Goal: Submit feedback/report problem

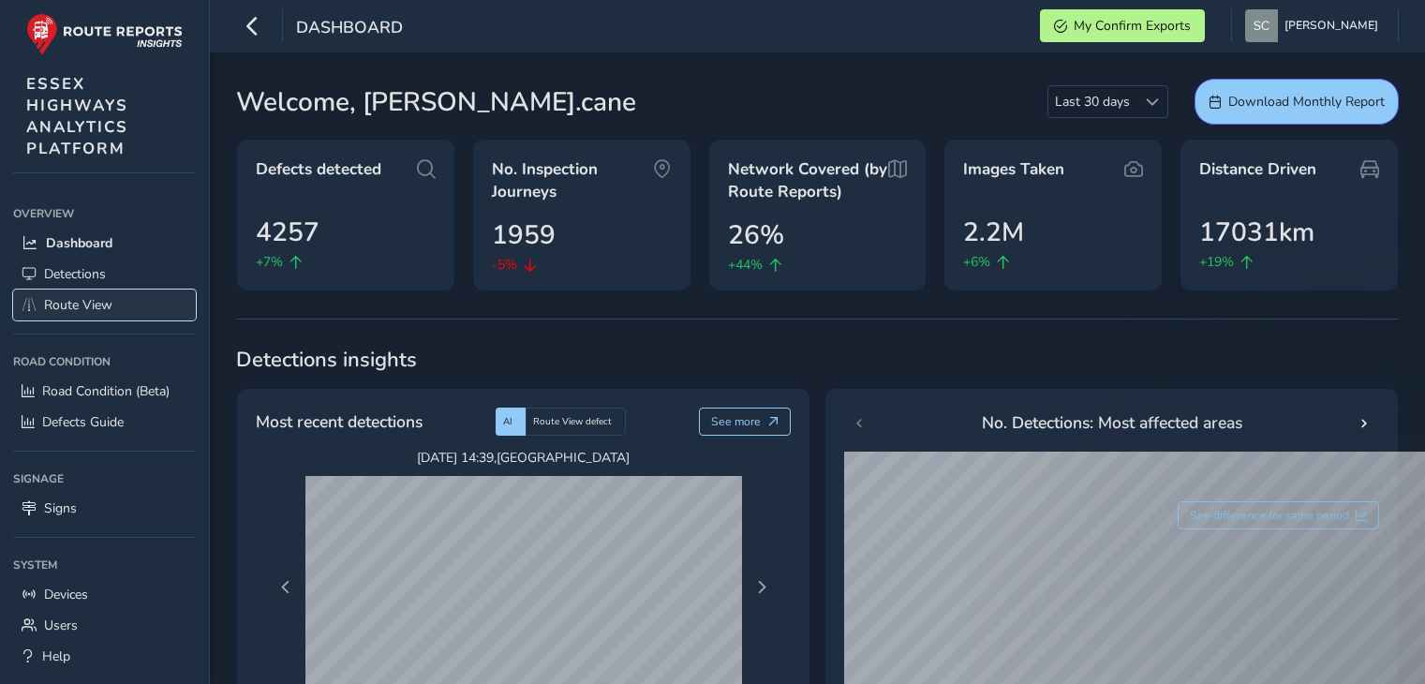
click at [69, 301] on span "Route View" at bounding box center [78, 305] width 68 height 18
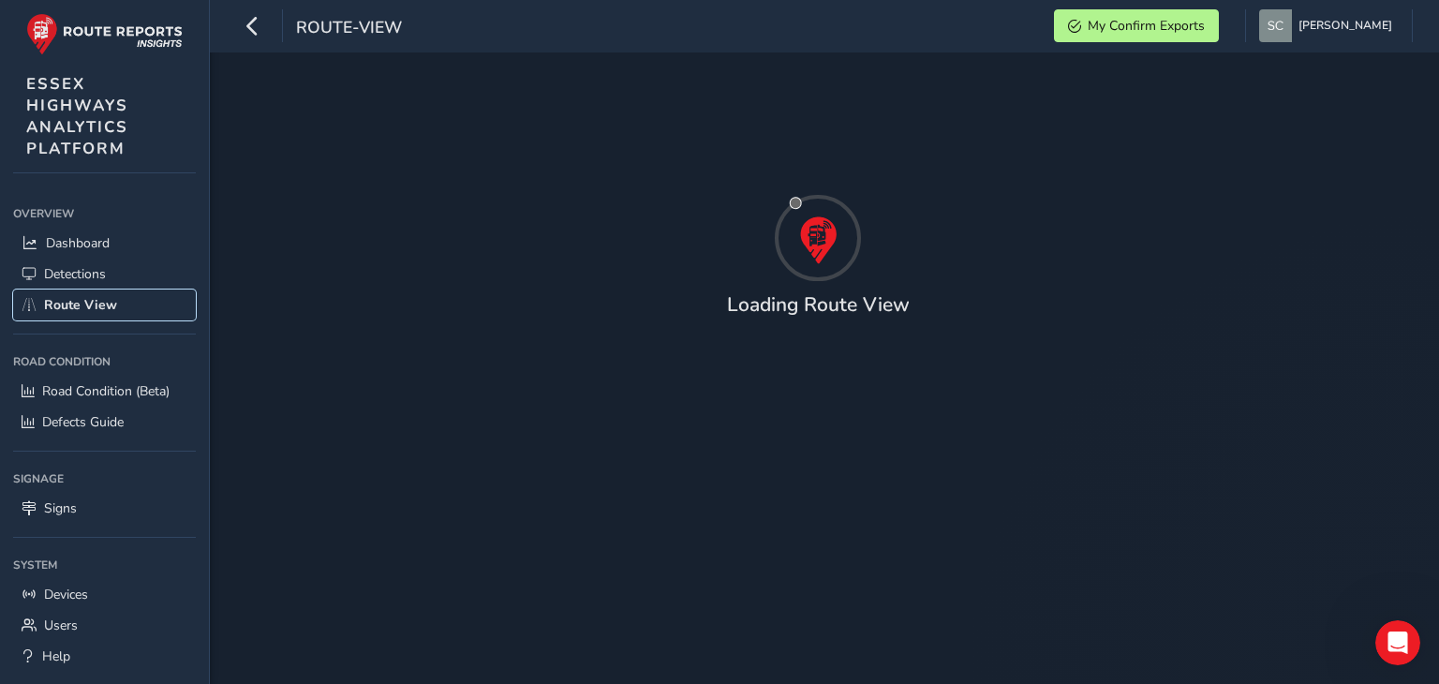
type input "[DATE] - [DATE]"
type input "00:00"
type input "23:59"
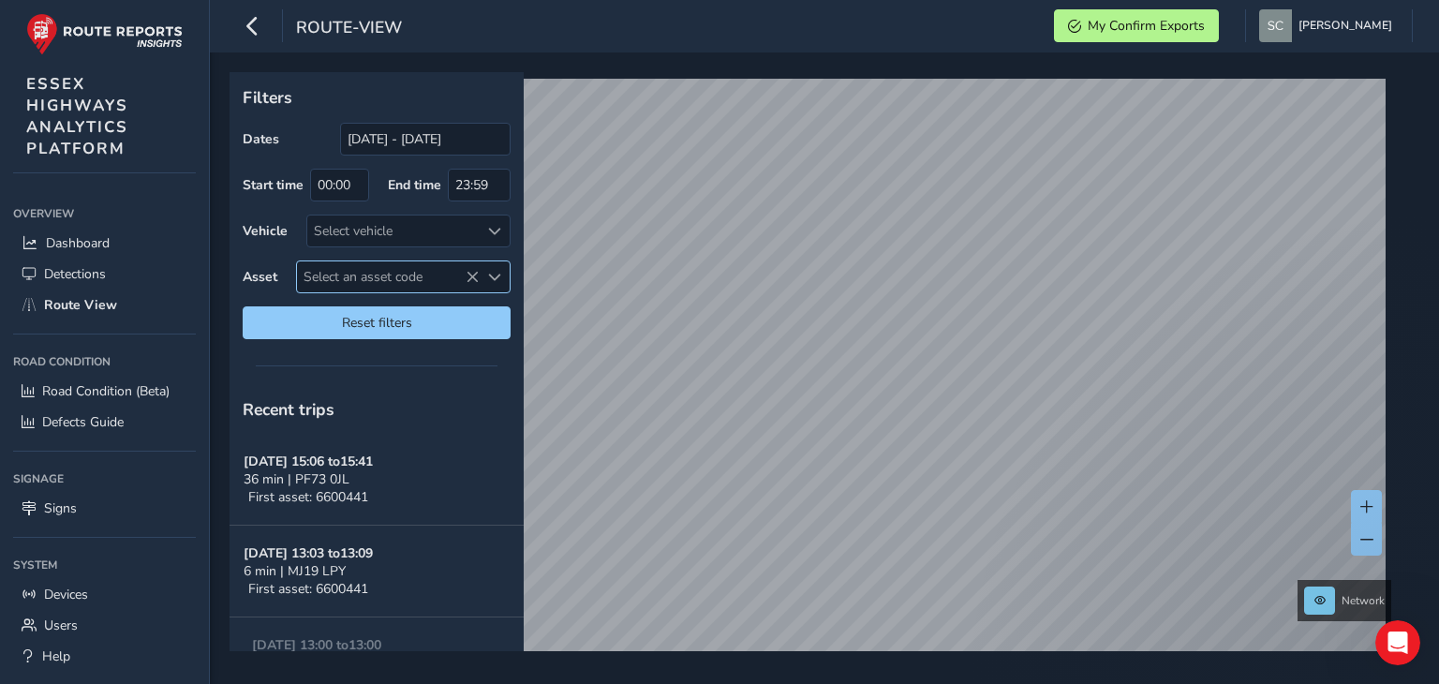
click at [354, 281] on span "Select an asset code" at bounding box center [388, 276] width 182 height 31
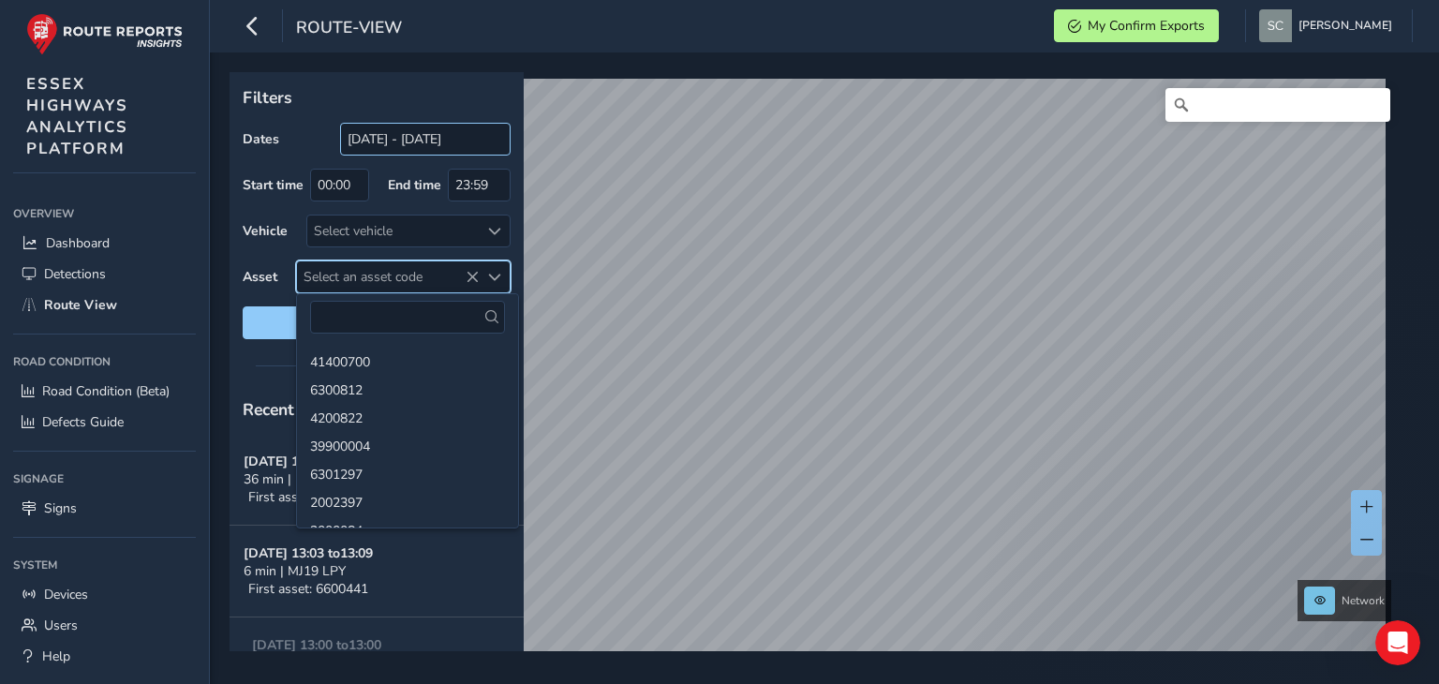
click at [337, 273] on span "Select an asset code" at bounding box center [388, 276] width 182 height 31
click at [485, 221] on div at bounding box center [494, 231] width 31 height 31
click at [410, 140] on input "[DATE] - [DATE]" at bounding box center [425, 139] width 171 height 33
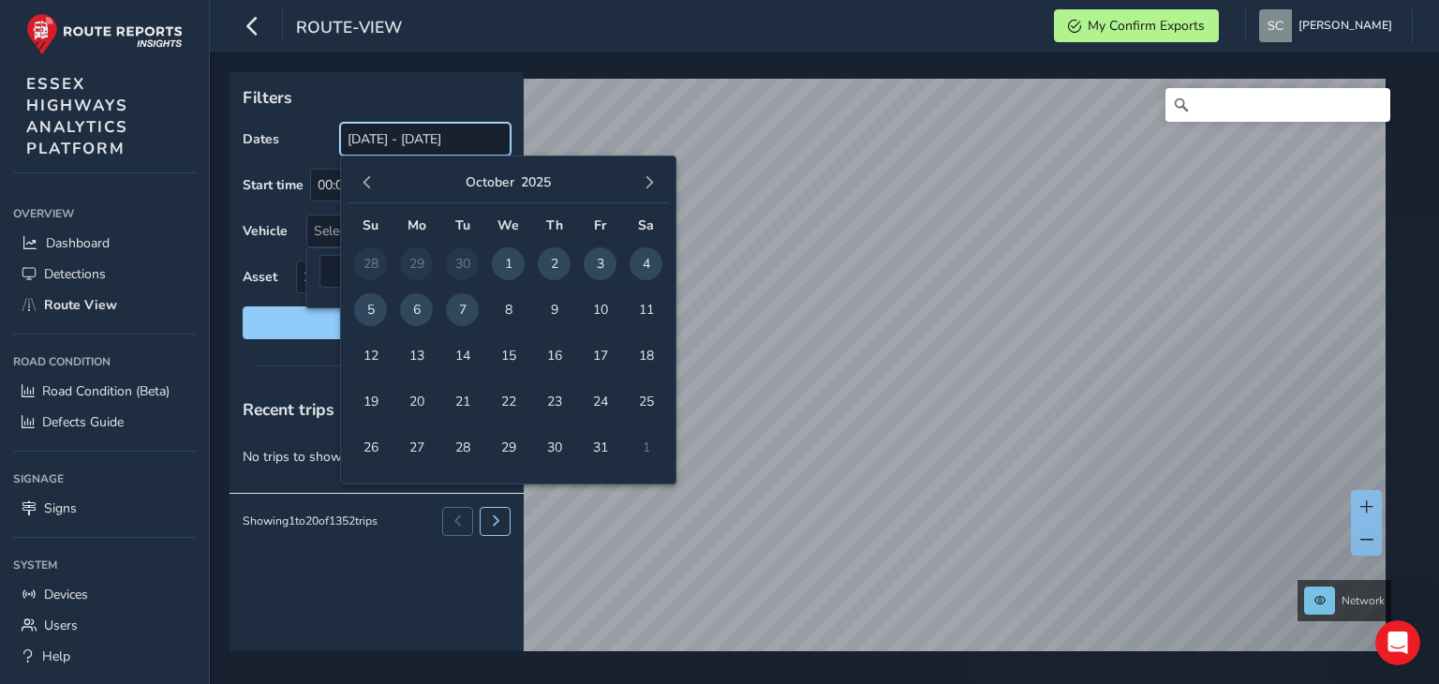
scroll to position [15, 0]
click at [465, 305] on span "7" at bounding box center [462, 309] width 33 height 33
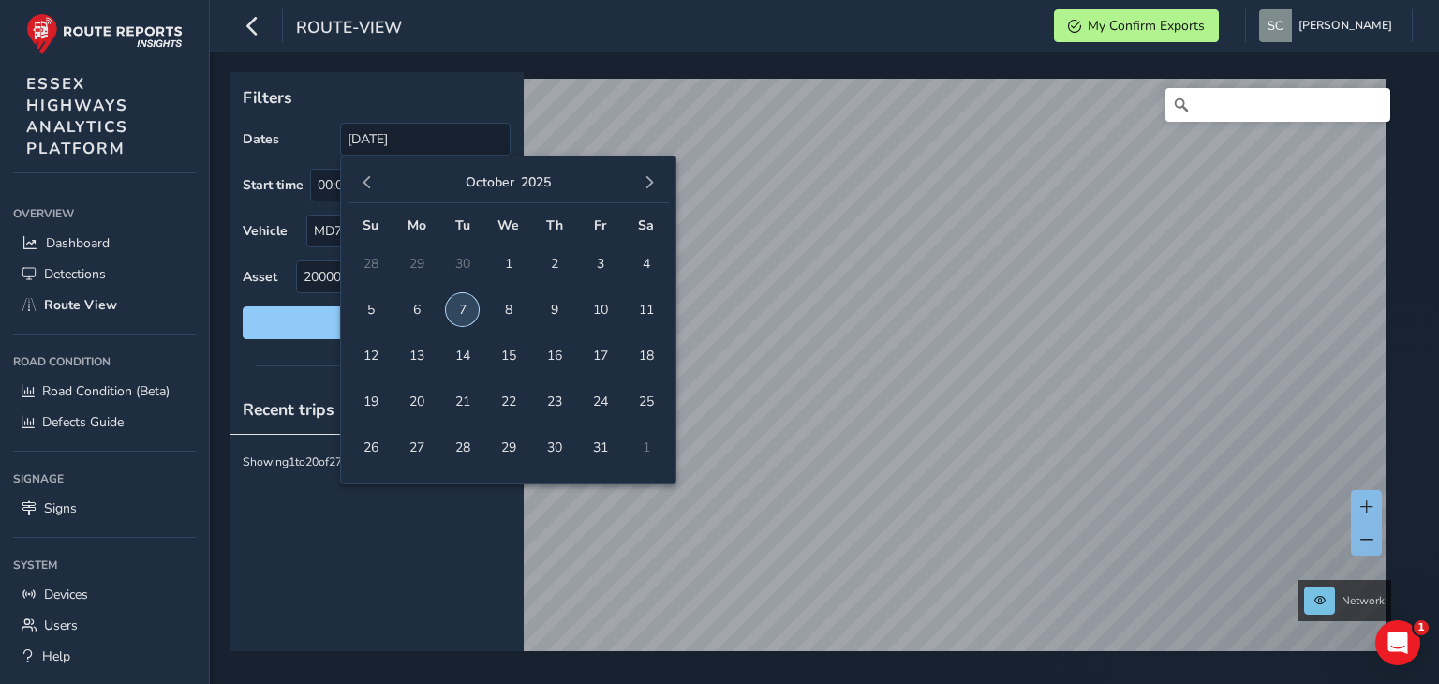
click at [465, 303] on span "7" at bounding box center [462, 309] width 33 height 33
click at [495, 97] on p "Filters" at bounding box center [377, 97] width 268 height 24
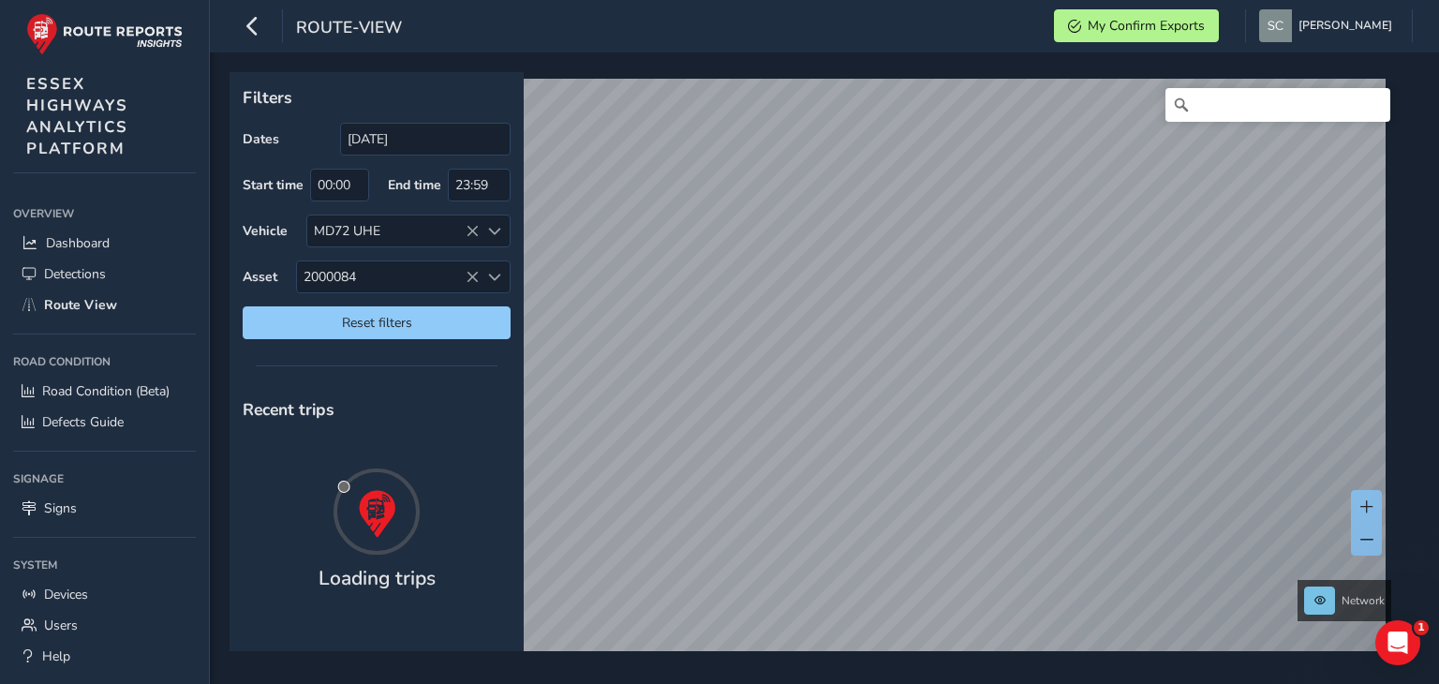
type input "[DATE] - [DATE]"
click at [367, 277] on span "2000084" at bounding box center [388, 276] width 182 height 31
click at [470, 276] on icon at bounding box center [472, 277] width 13 height 13
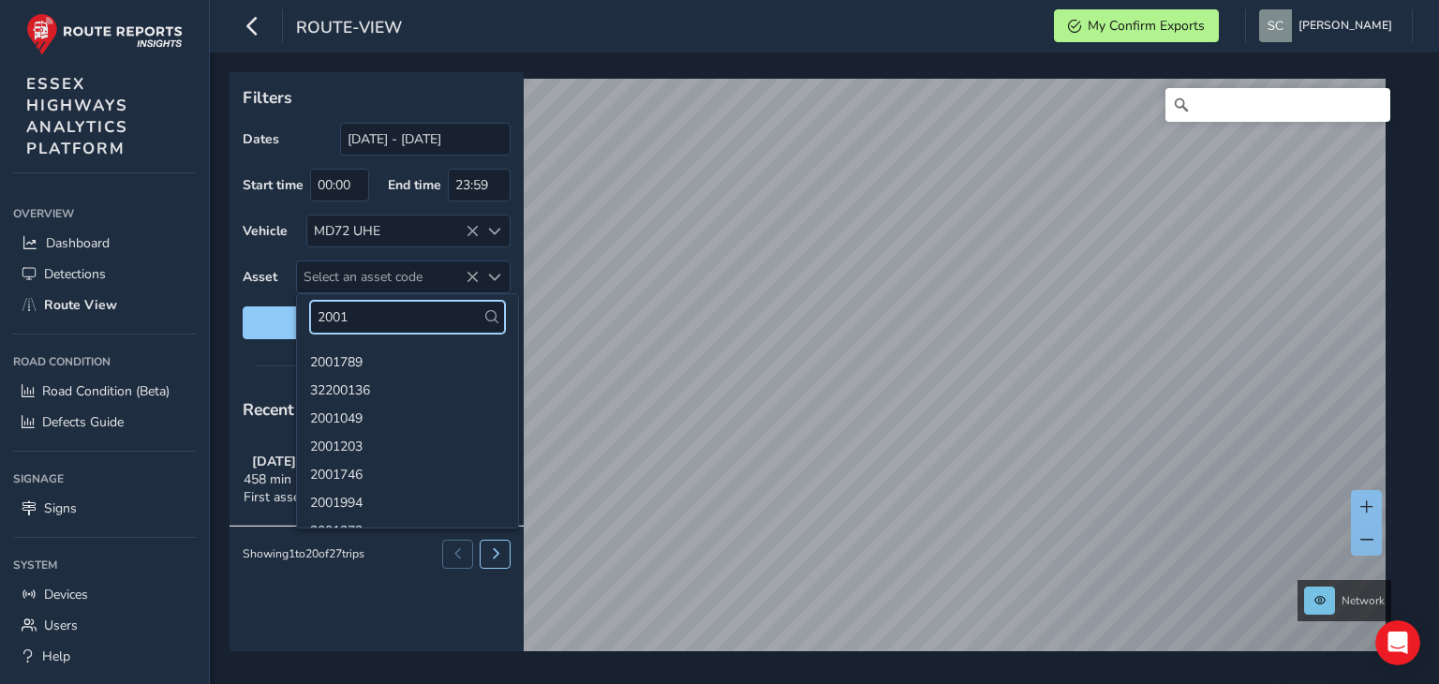
click at [363, 321] on input "2001" at bounding box center [407, 317] width 195 height 33
click at [384, 317] on input "2001" at bounding box center [407, 317] width 195 height 33
type input "2001004"
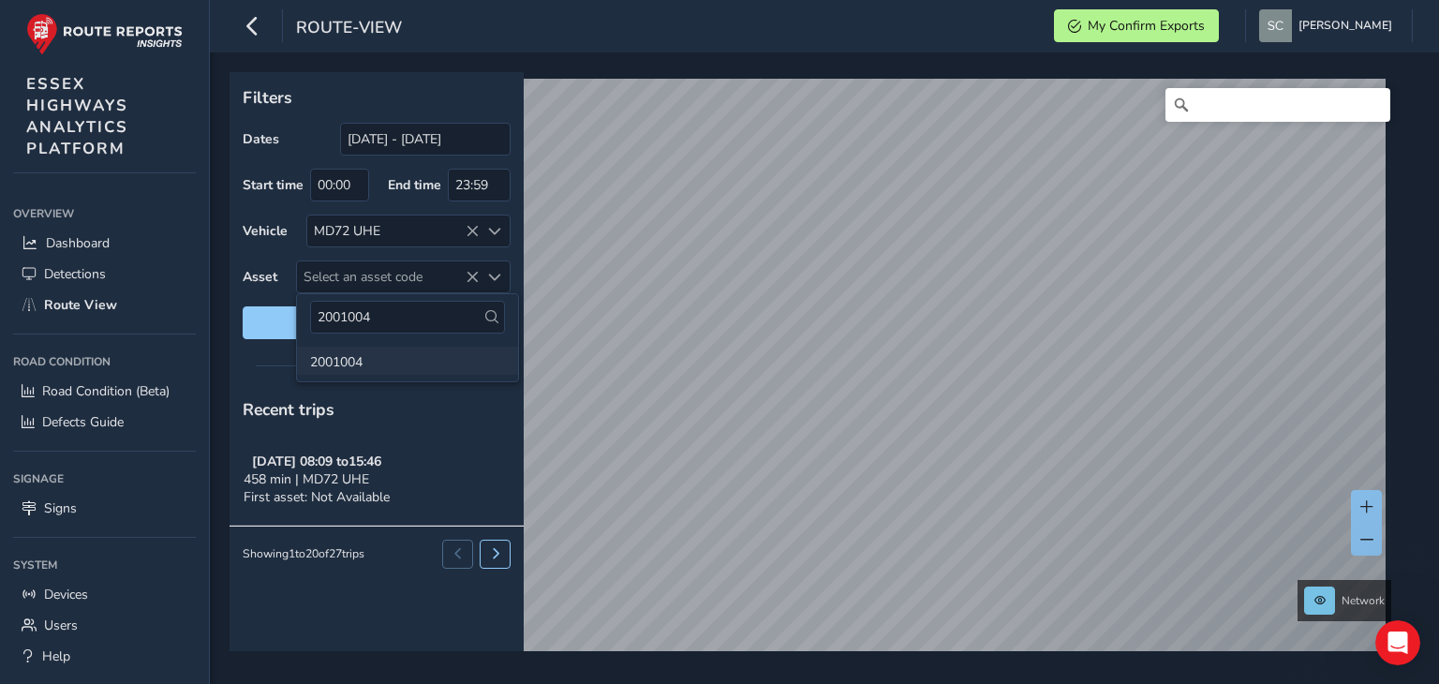
click at [336, 364] on li "2001004" at bounding box center [407, 361] width 221 height 28
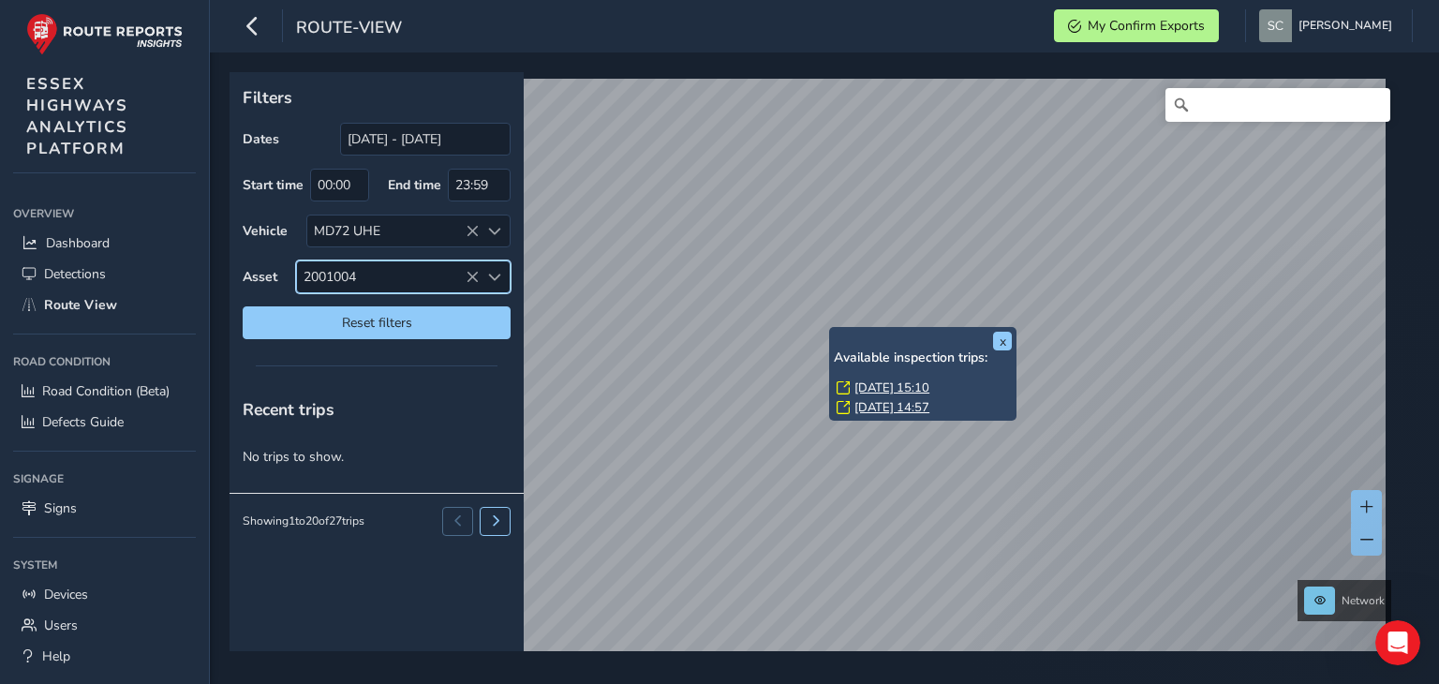
click at [916, 388] on link "[DATE] 15:10" at bounding box center [892, 388] width 75 height 17
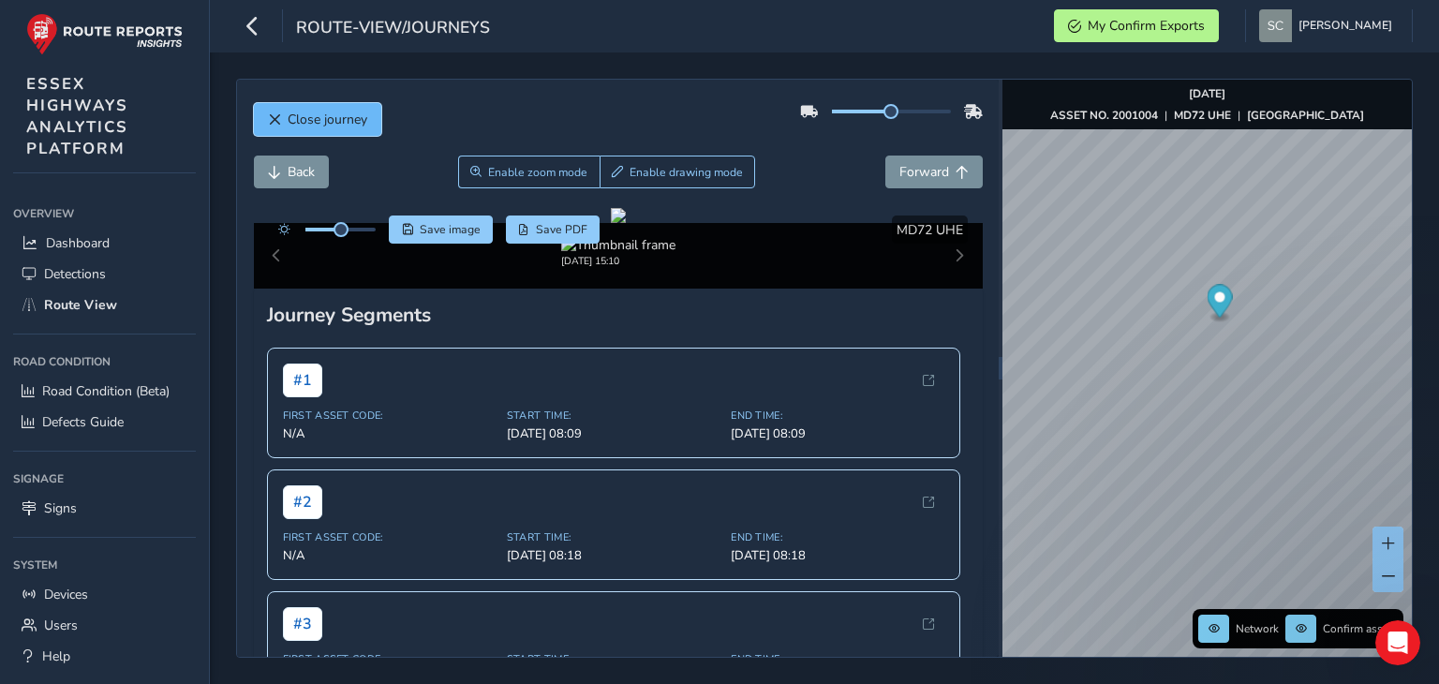
click at [280, 117] on button "Close journey" at bounding box center [317, 119] width 127 height 33
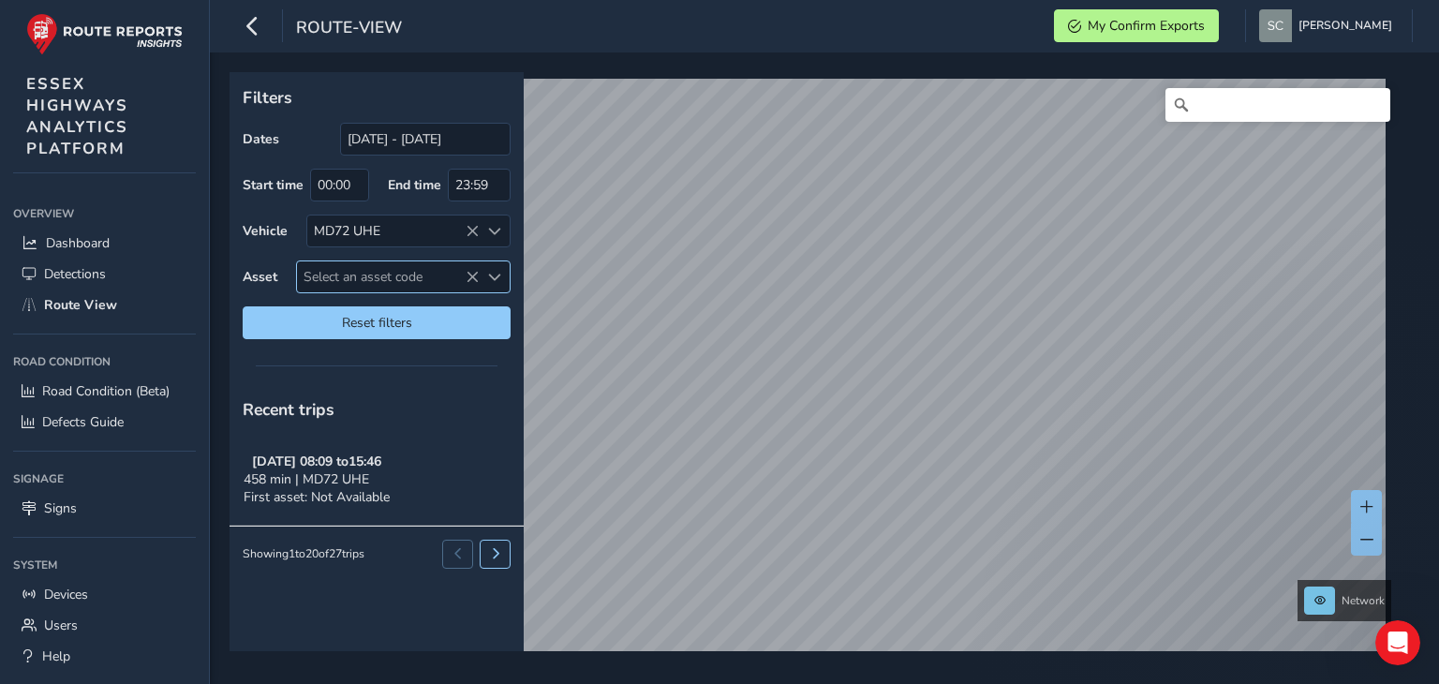
click at [385, 280] on span "Select an asset code" at bounding box center [388, 276] width 182 height 31
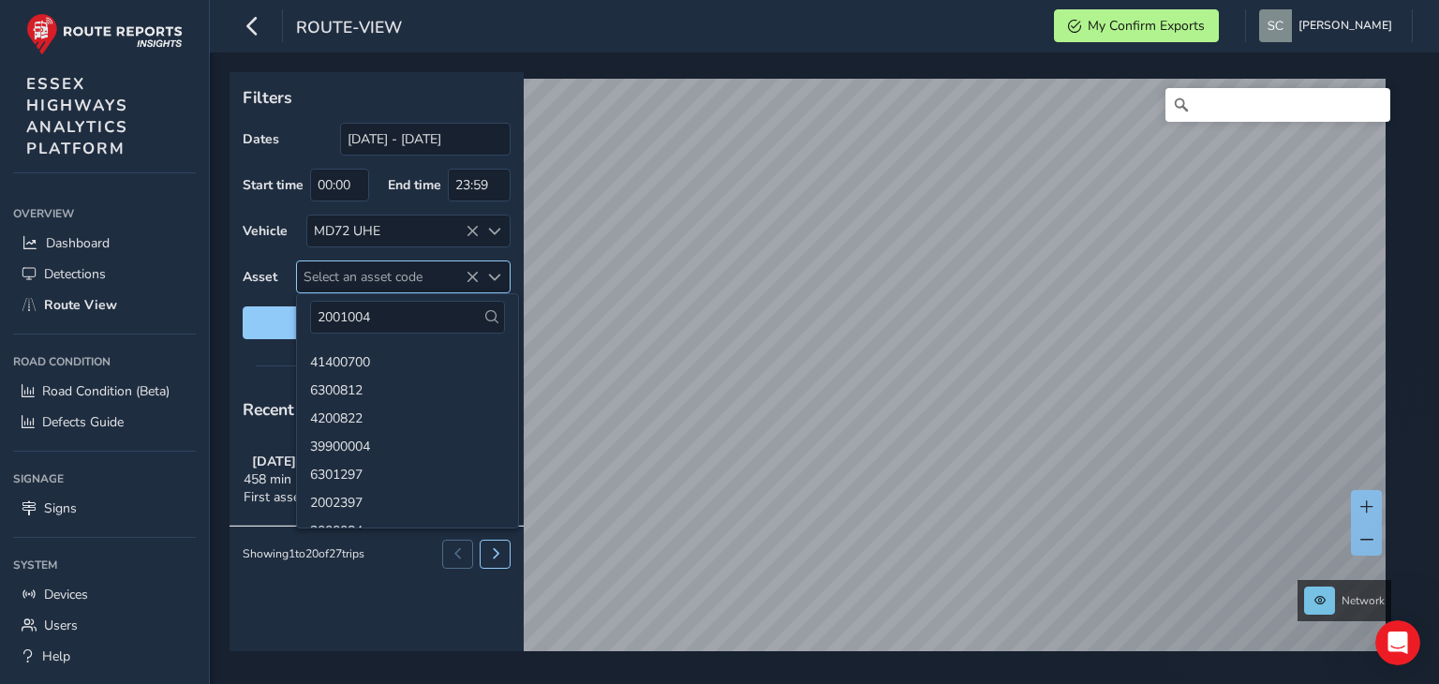
type input "2001004"
click at [498, 421] on body "route-view My Confirm Exports [PERSON_NAME] Colour Scheme: Dark Dim Light Logou…" at bounding box center [719, 342] width 1439 height 684
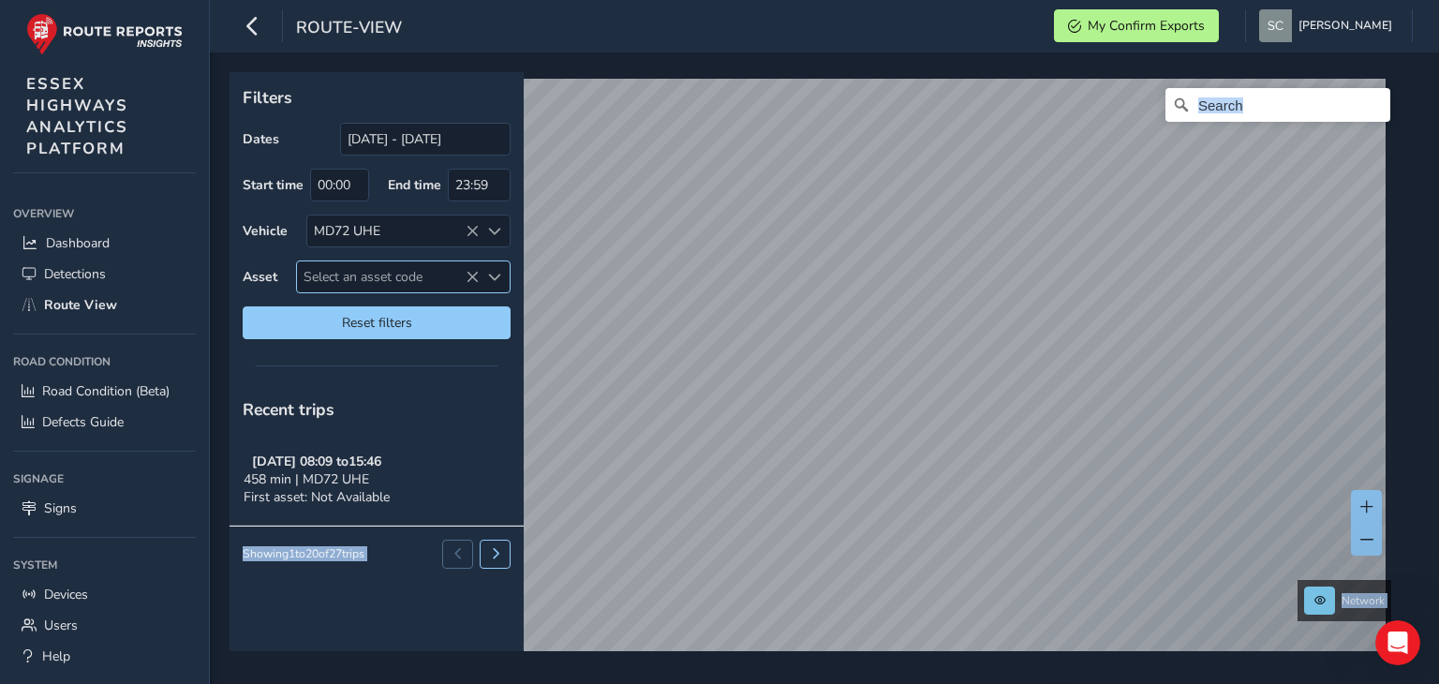
click at [360, 269] on span "Select an asset code" at bounding box center [388, 276] width 182 height 31
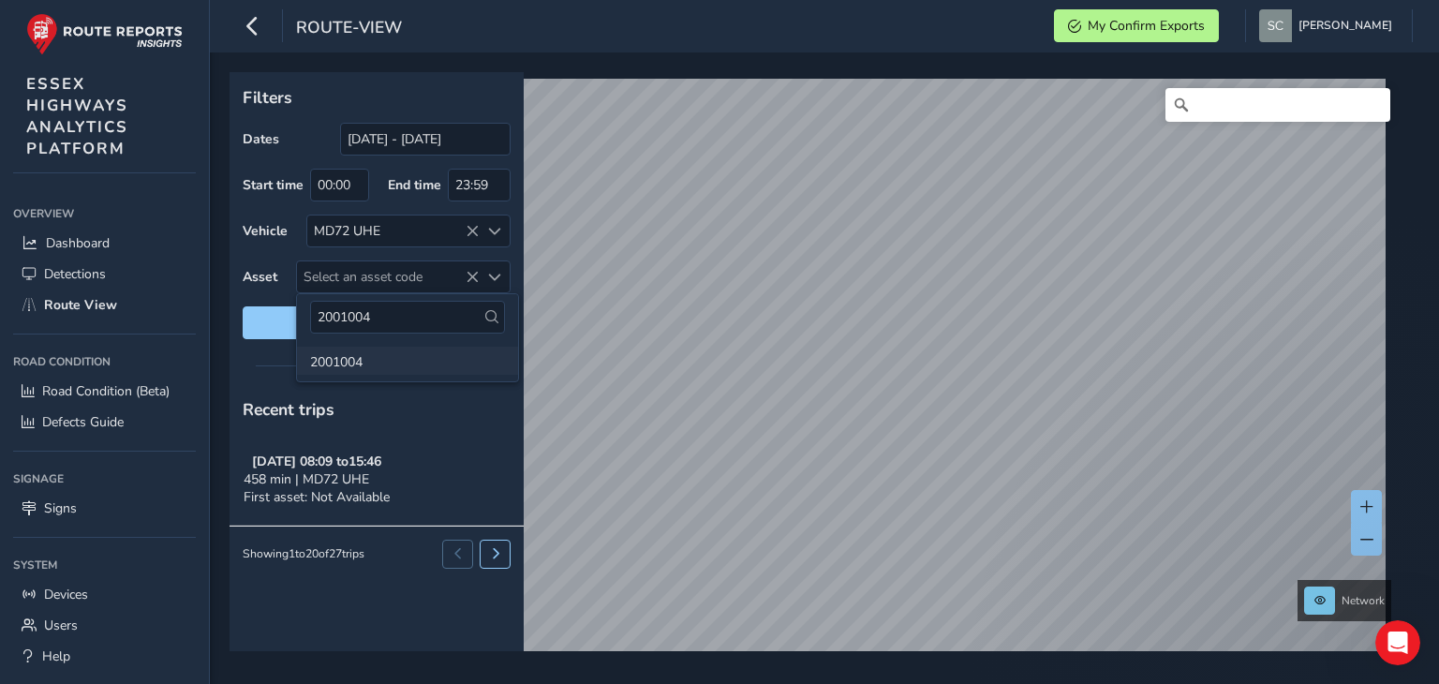
click at [350, 365] on li "2001004" at bounding box center [407, 361] width 221 height 28
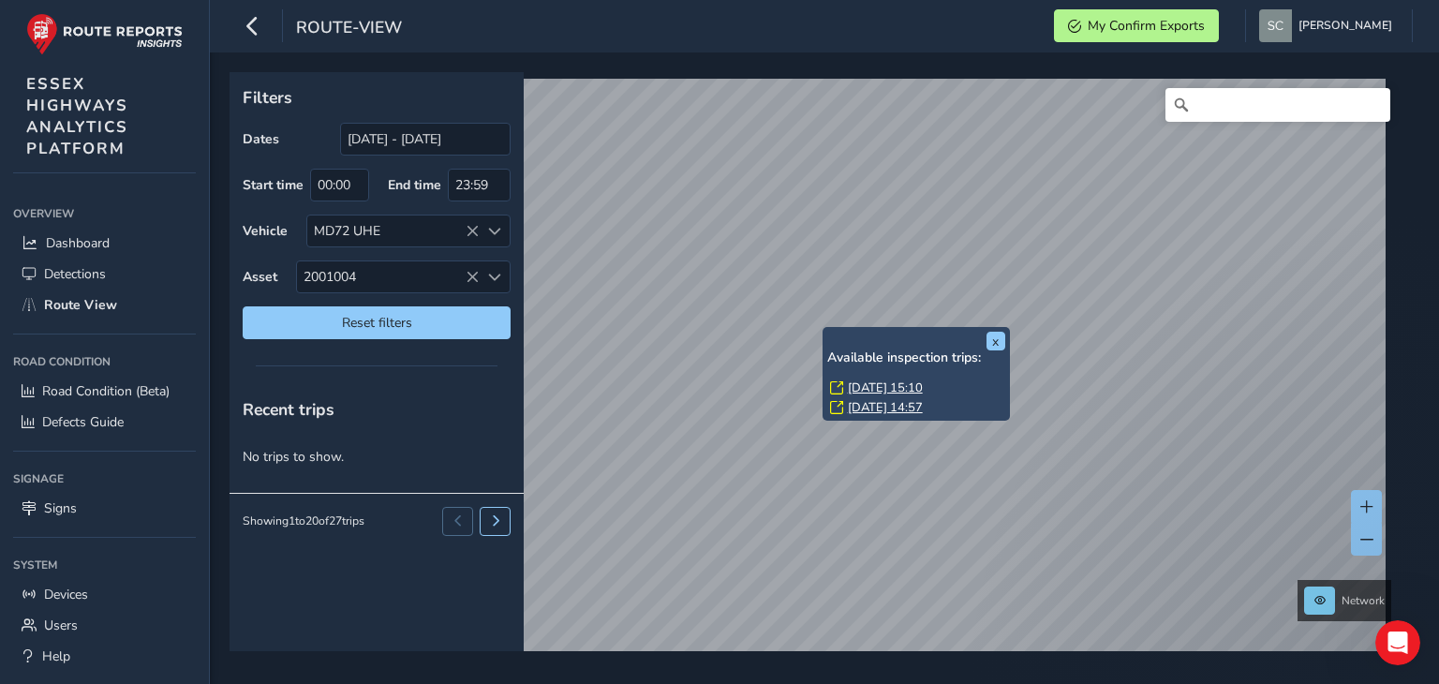
click at [858, 403] on link "[DATE] 14:57" at bounding box center [885, 407] width 75 height 17
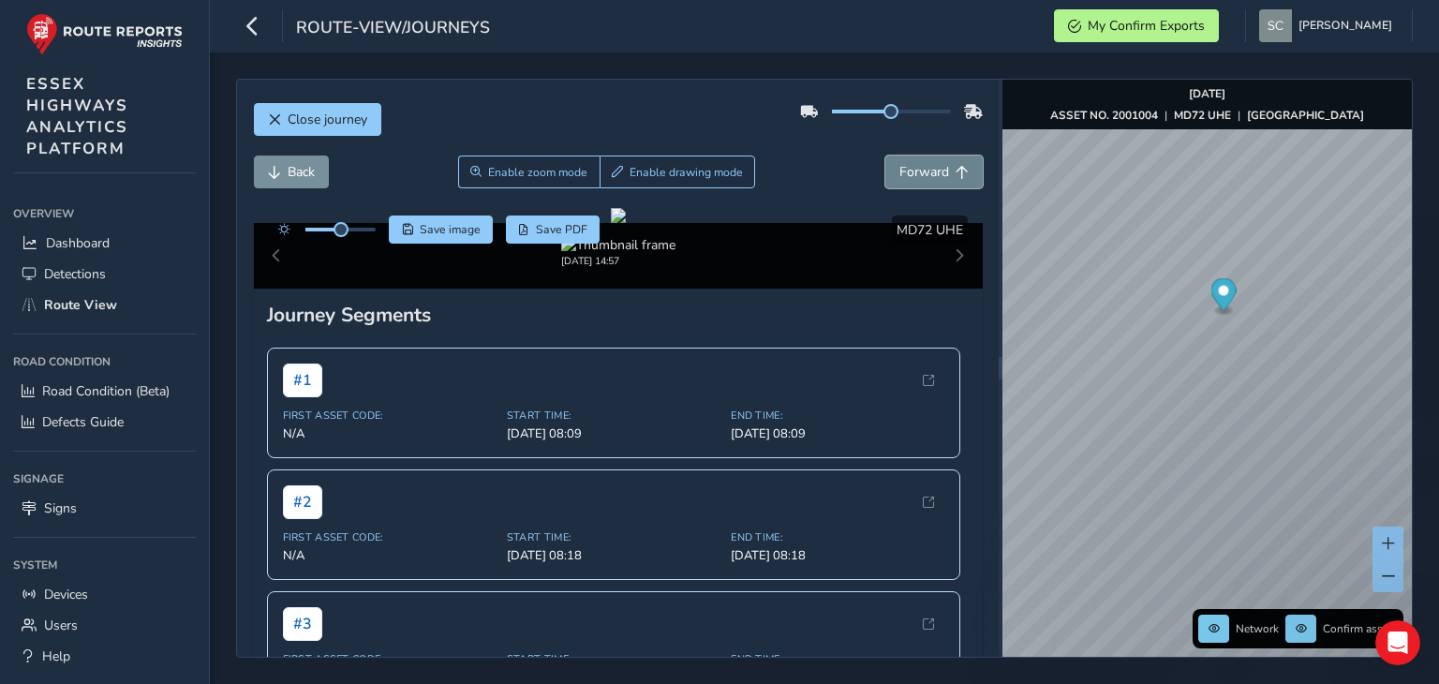
drag, startPoint x: 910, startPoint y: 166, endPoint x: 933, endPoint y: 163, distance: 23.6
click at [911, 166] on span "Forward" at bounding box center [925, 172] width 50 height 18
click at [934, 163] on span "Forward" at bounding box center [925, 172] width 50 height 18
click at [922, 176] on span "Forward" at bounding box center [925, 172] width 50 height 18
click at [921, 174] on span "Forward" at bounding box center [925, 172] width 50 height 18
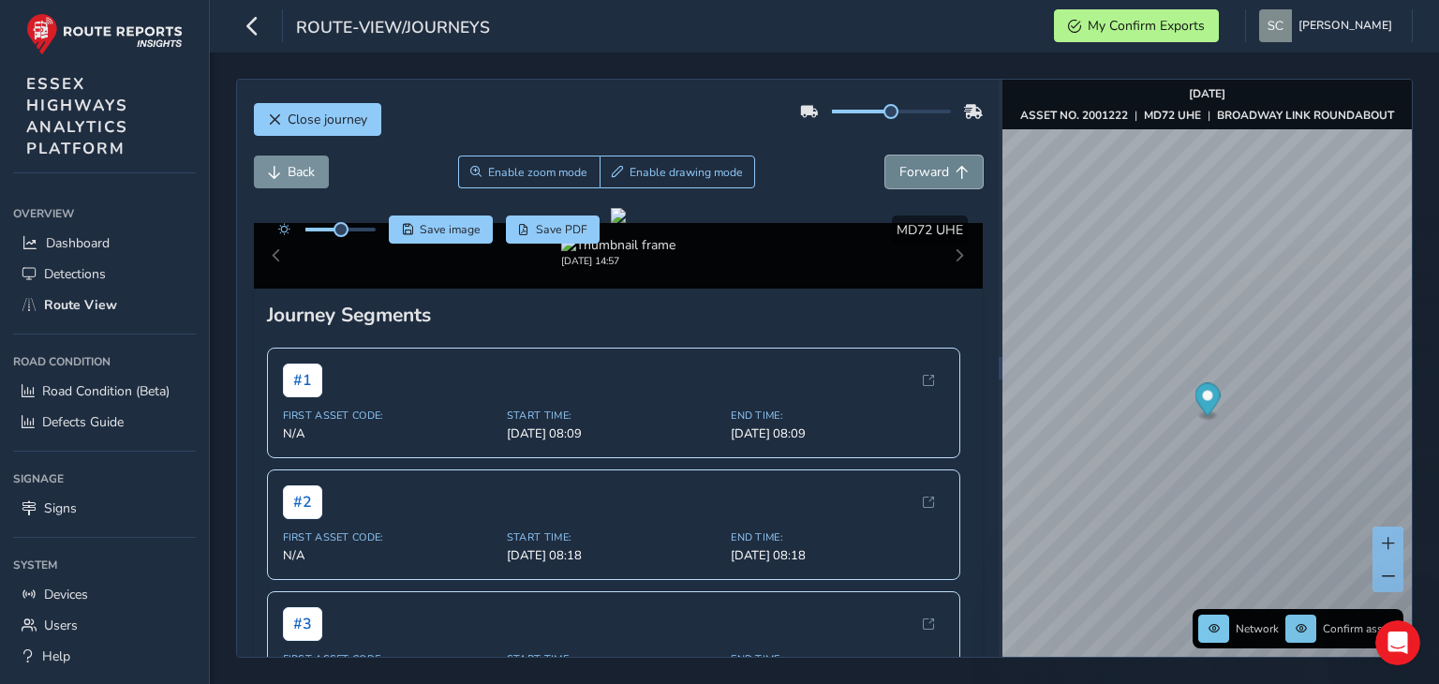
click at [921, 173] on span "Forward" at bounding box center [925, 172] width 50 height 18
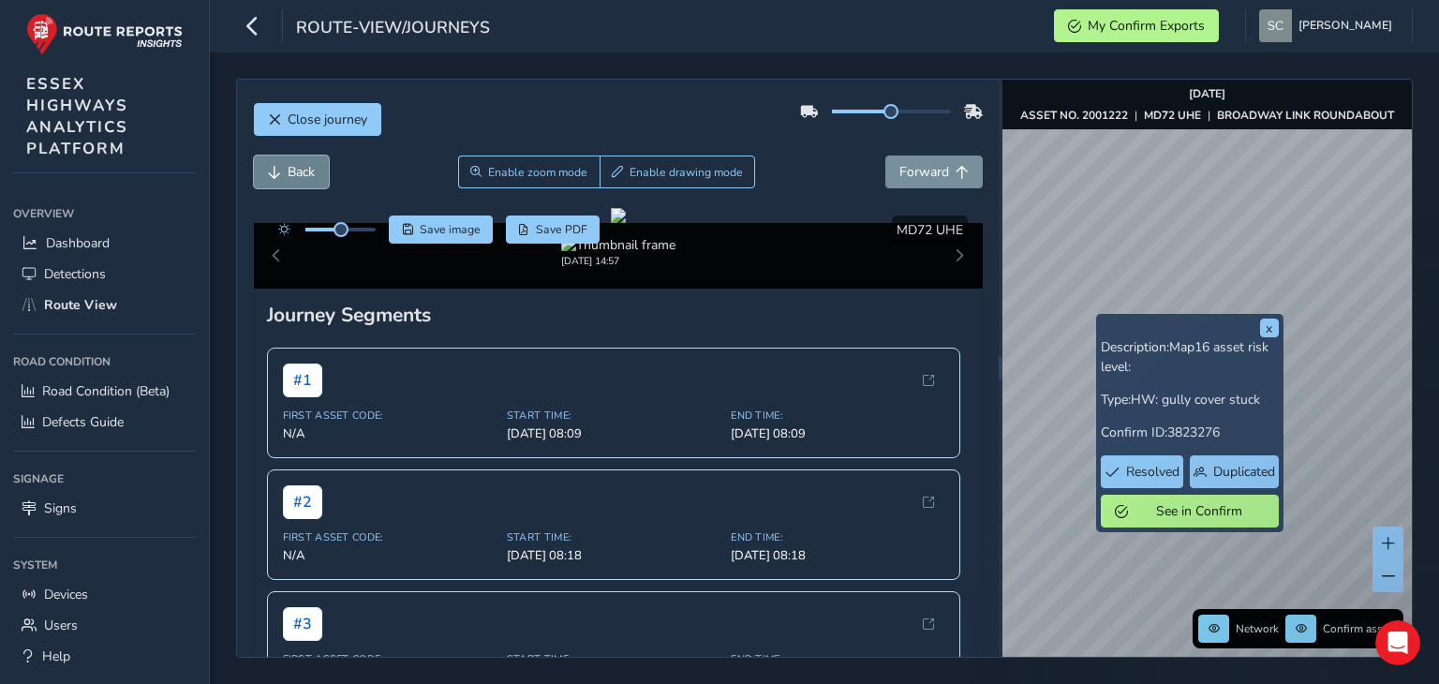
click at [304, 165] on span "Back" at bounding box center [301, 172] width 27 height 18
click at [279, 174] on span "Back" at bounding box center [274, 172] width 13 height 13
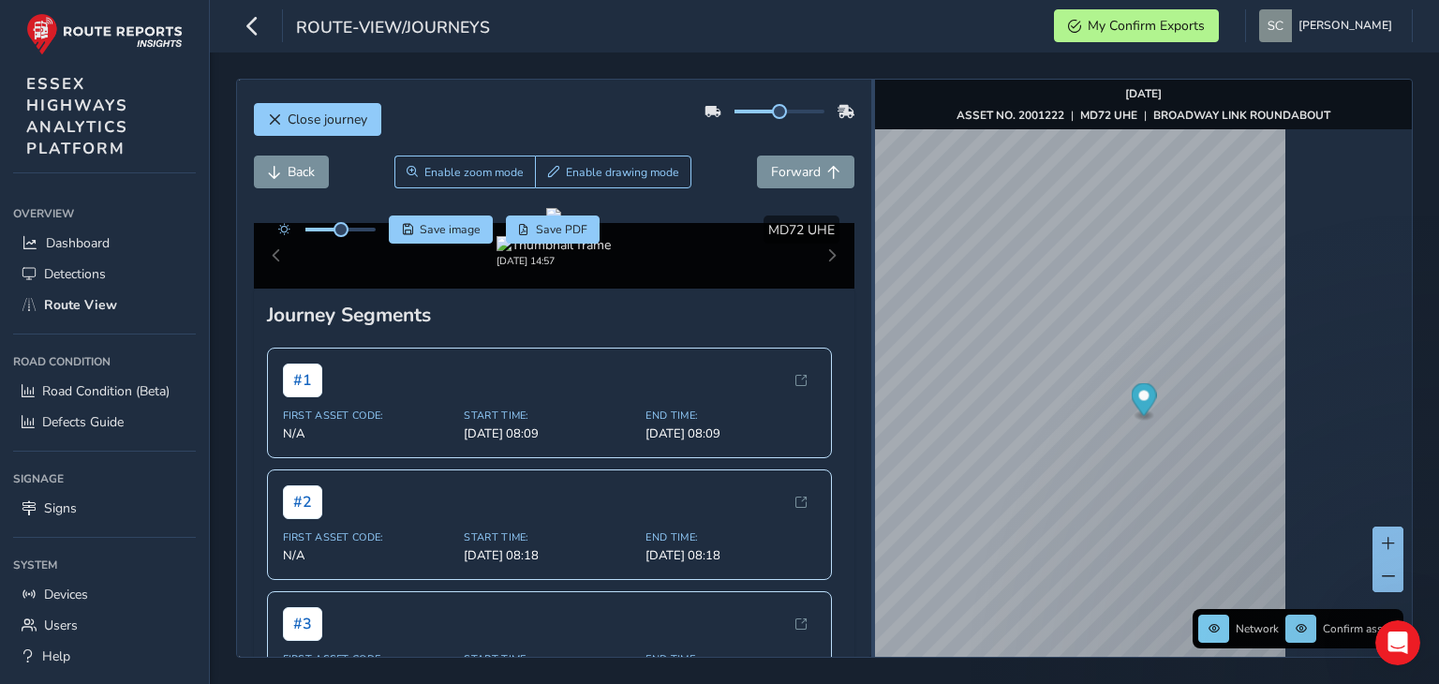
drag, startPoint x: 1001, startPoint y: 250, endPoint x: 840, endPoint y: 257, distance: 161.3
click at [872, 257] on div at bounding box center [874, 368] width 4 height 577
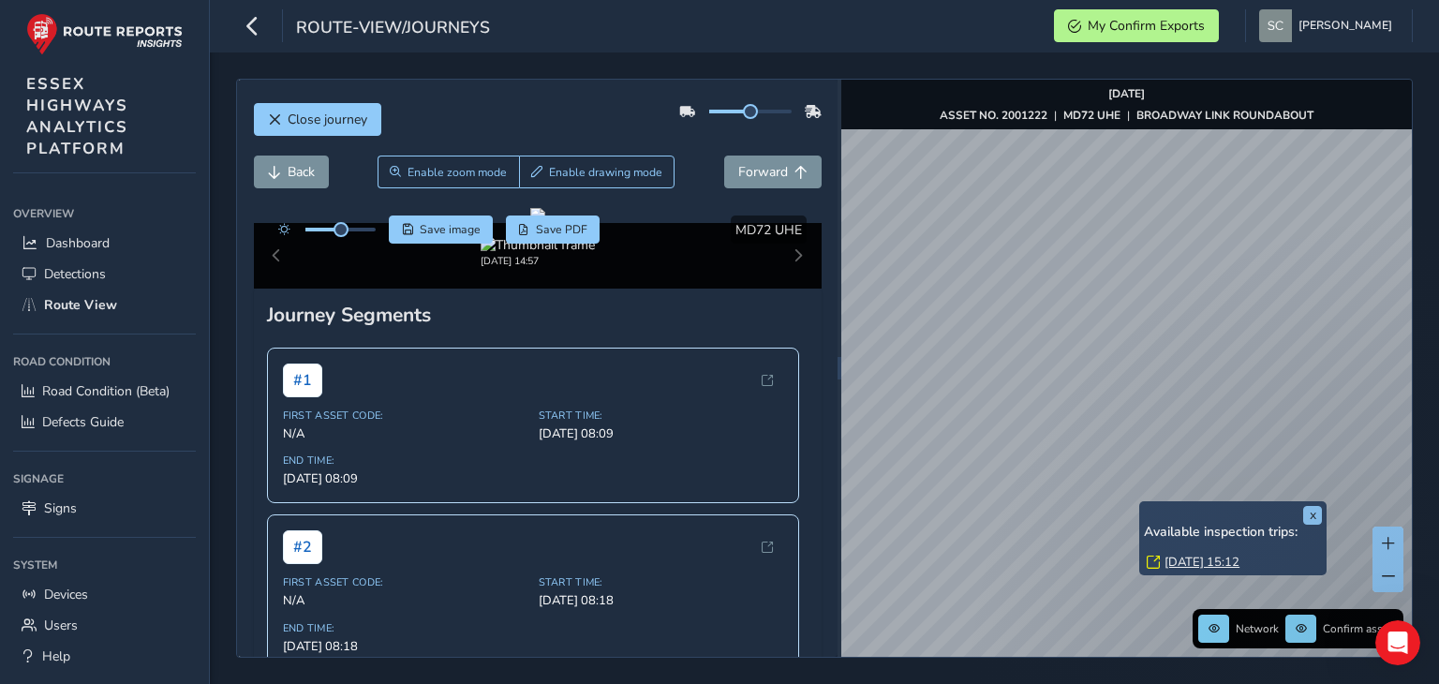
click at [1189, 560] on link "[DATE] 15:12" at bounding box center [1202, 562] width 75 height 17
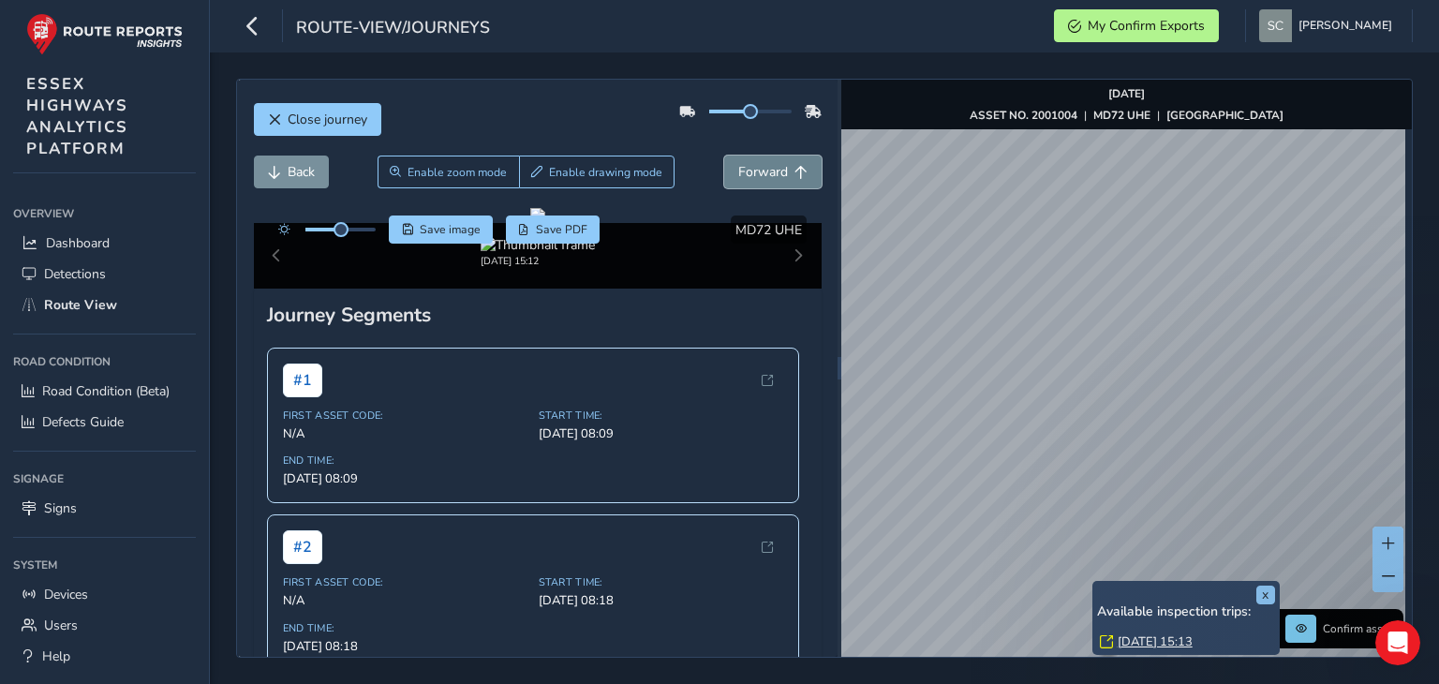
click at [738, 172] on span "Forward" at bounding box center [763, 172] width 50 height 18
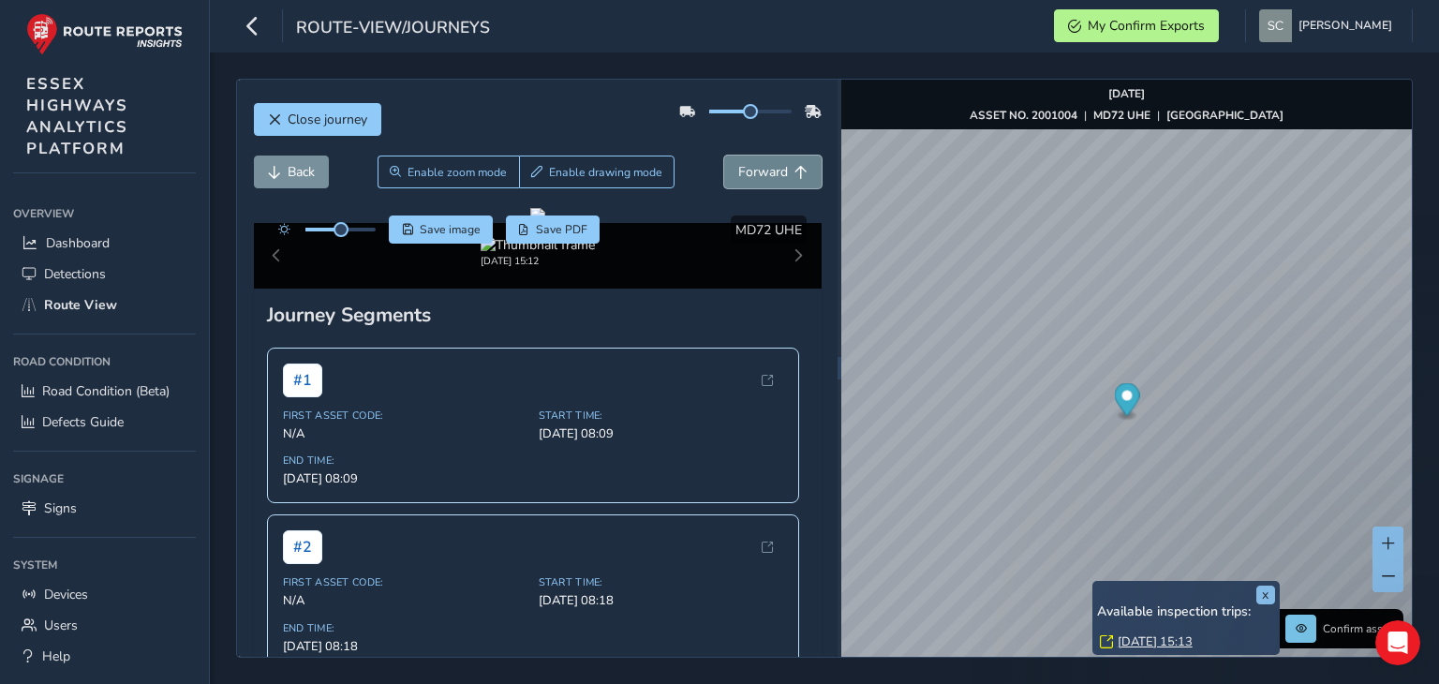
click at [762, 172] on span "Forward" at bounding box center [763, 172] width 50 height 18
click at [763, 172] on span "Forward" at bounding box center [763, 172] width 50 height 18
click at [762, 170] on span "Forward" at bounding box center [763, 172] width 50 height 18
click at [764, 170] on span "Forward" at bounding box center [763, 172] width 50 height 18
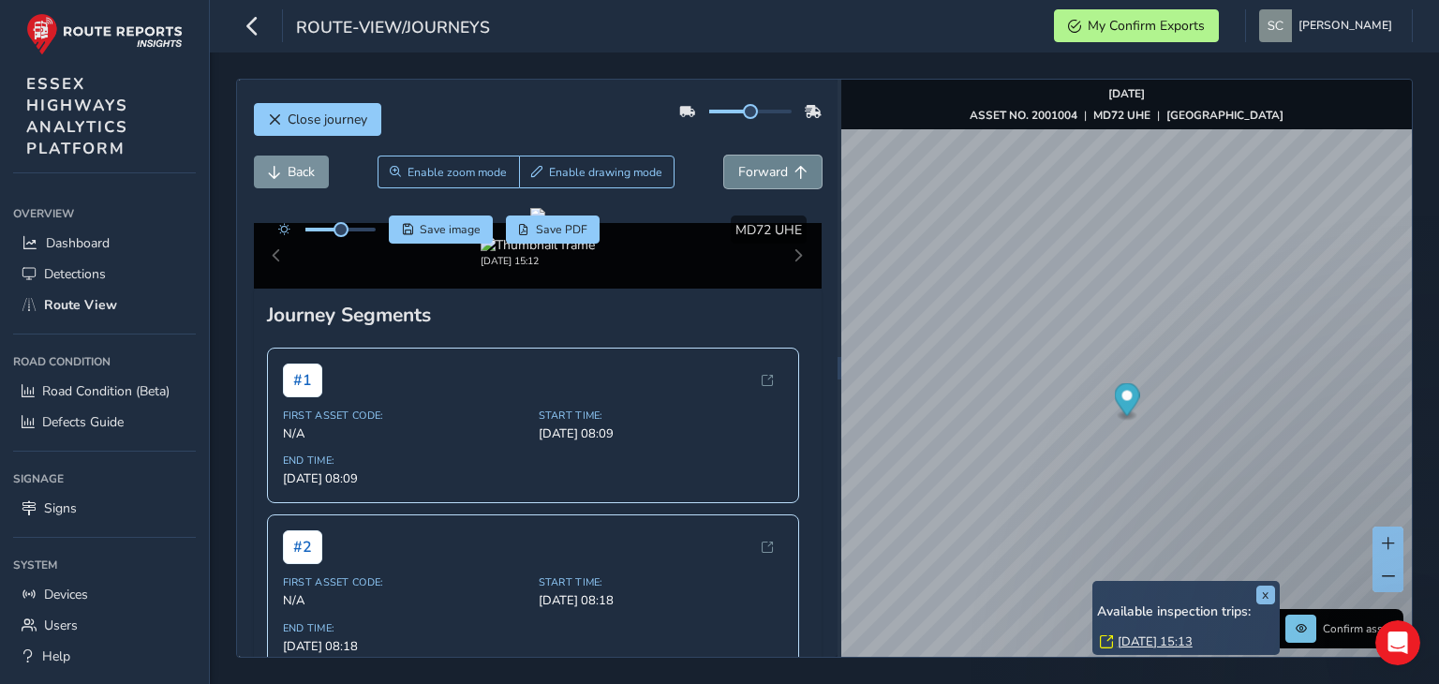
click at [764, 170] on span "Forward" at bounding box center [763, 172] width 50 height 18
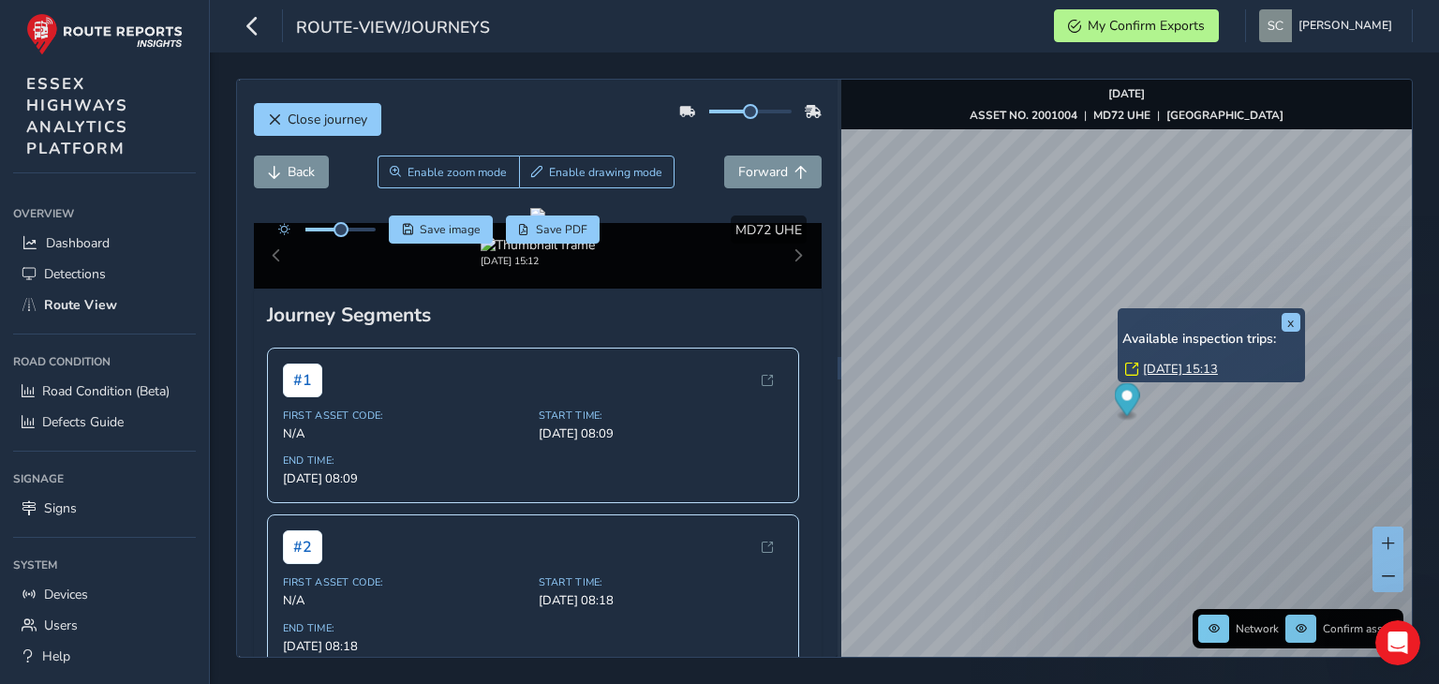
click at [1118, 308] on div "x Available inspection trips: [GEOGRAPHIC_DATA][DATE] 15:13" at bounding box center [1211, 345] width 187 height 74
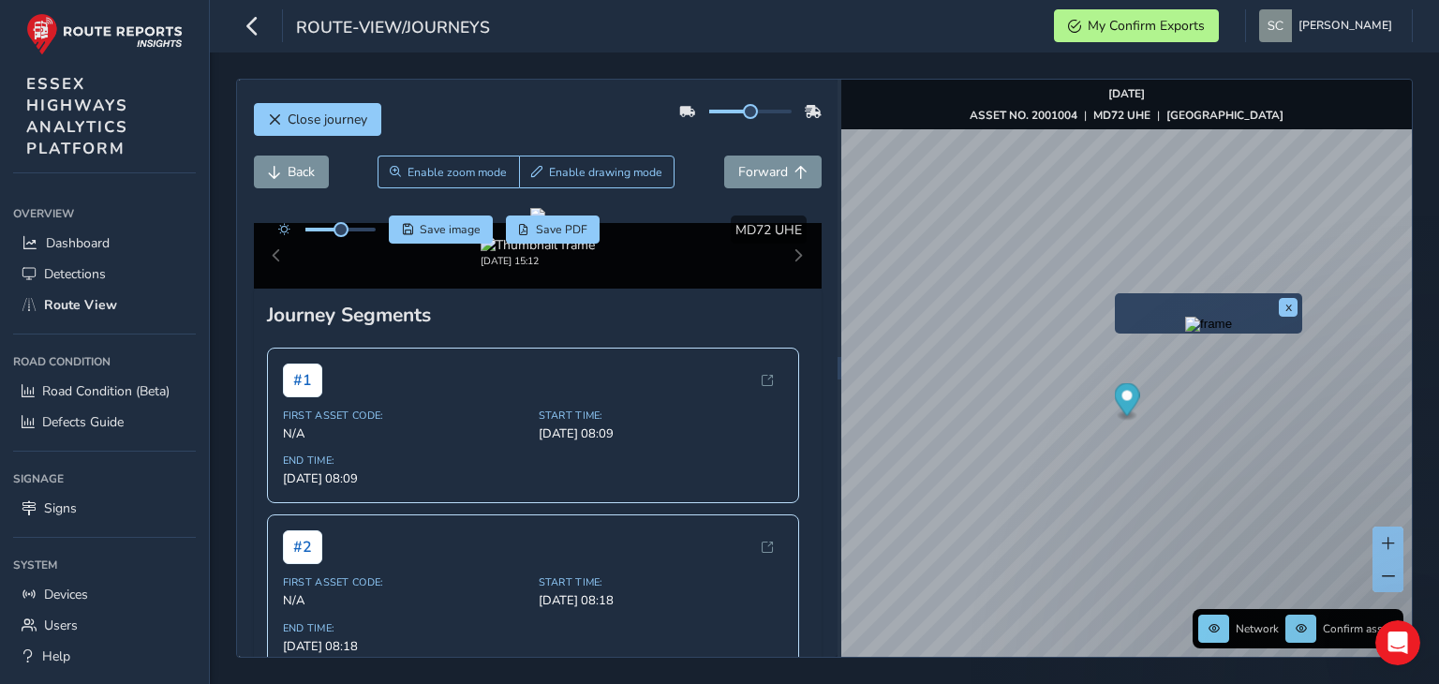
click at [1117, 293] on div "x" at bounding box center [1208, 313] width 187 height 40
click at [1156, 346] on link "[DATE] 15:13" at bounding box center [1178, 350] width 75 height 17
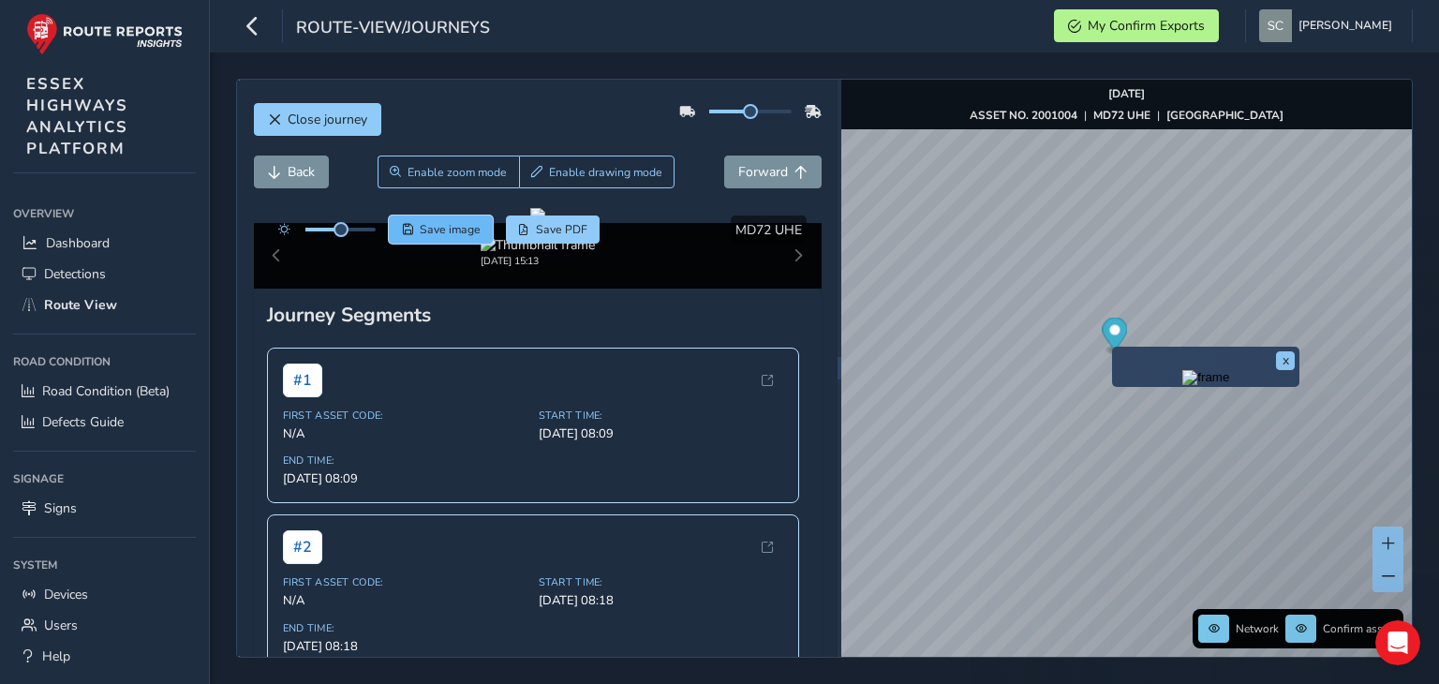
click at [421, 230] on span "Save image" at bounding box center [450, 229] width 61 height 15
click at [747, 173] on span "Forward" at bounding box center [763, 172] width 50 height 18
click at [750, 173] on span "Forward" at bounding box center [763, 172] width 50 height 18
click at [1282, 362] on button "x" at bounding box center [1285, 360] width 19 height 19
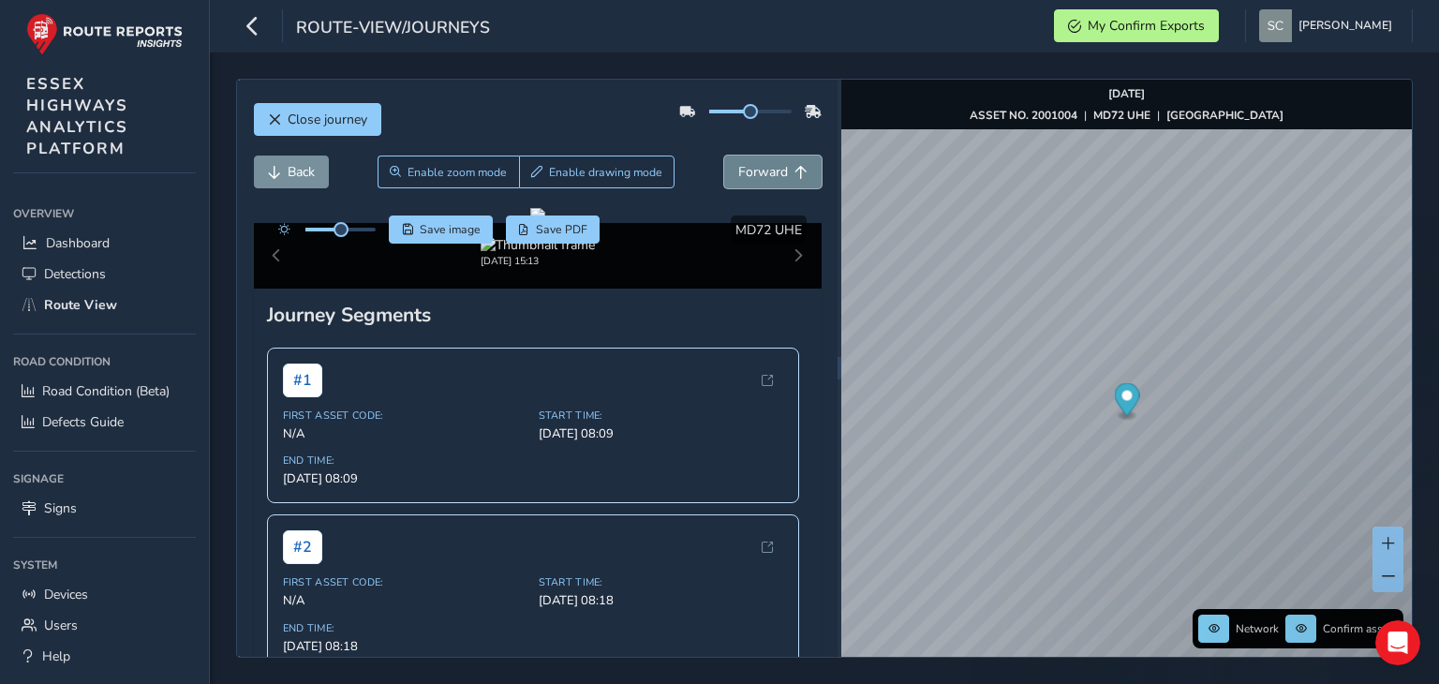
click at [760, 170] on span "Forward" at bounding box center [763, 172] width 50 height 18
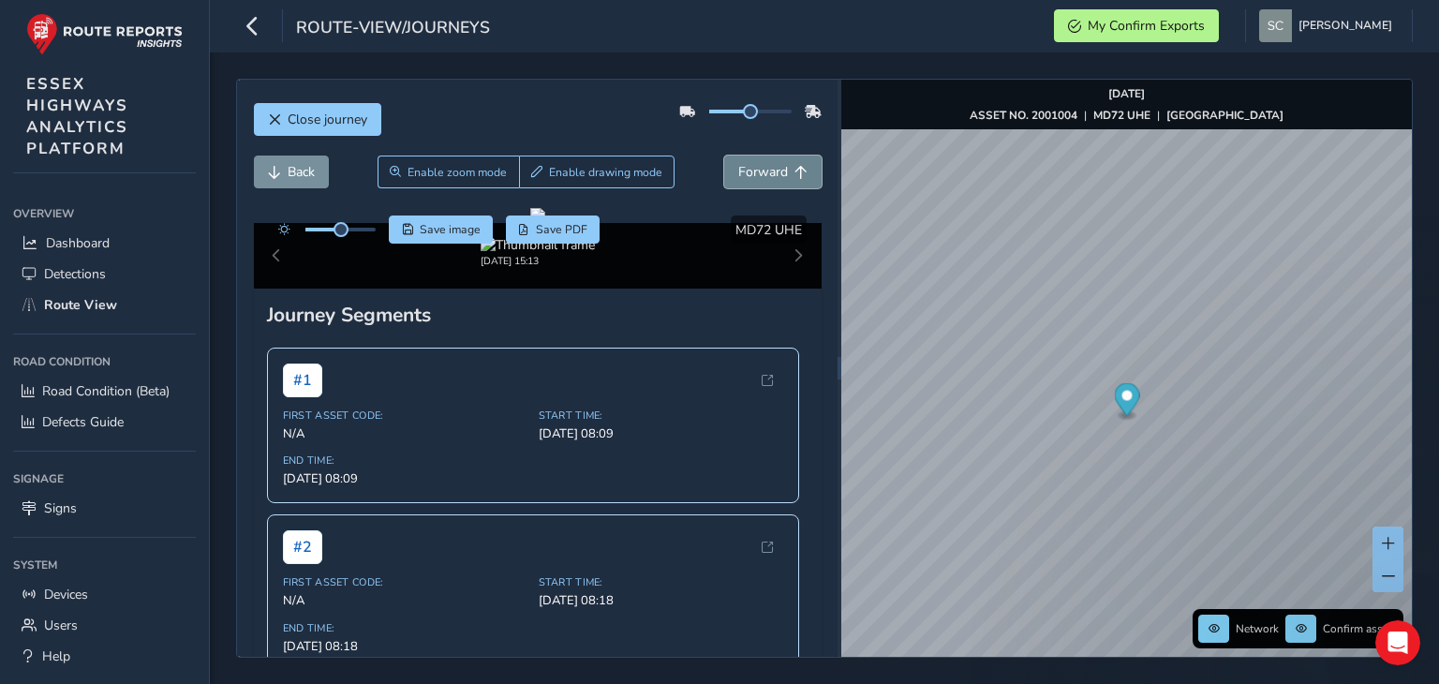
click at [760, 170] on span "Forward" at bounding box center [763, 172] width 50 height 18
click at [420, 177] on span "Enable zoom mode" at bounding box center [457, 172] width 99 height 15
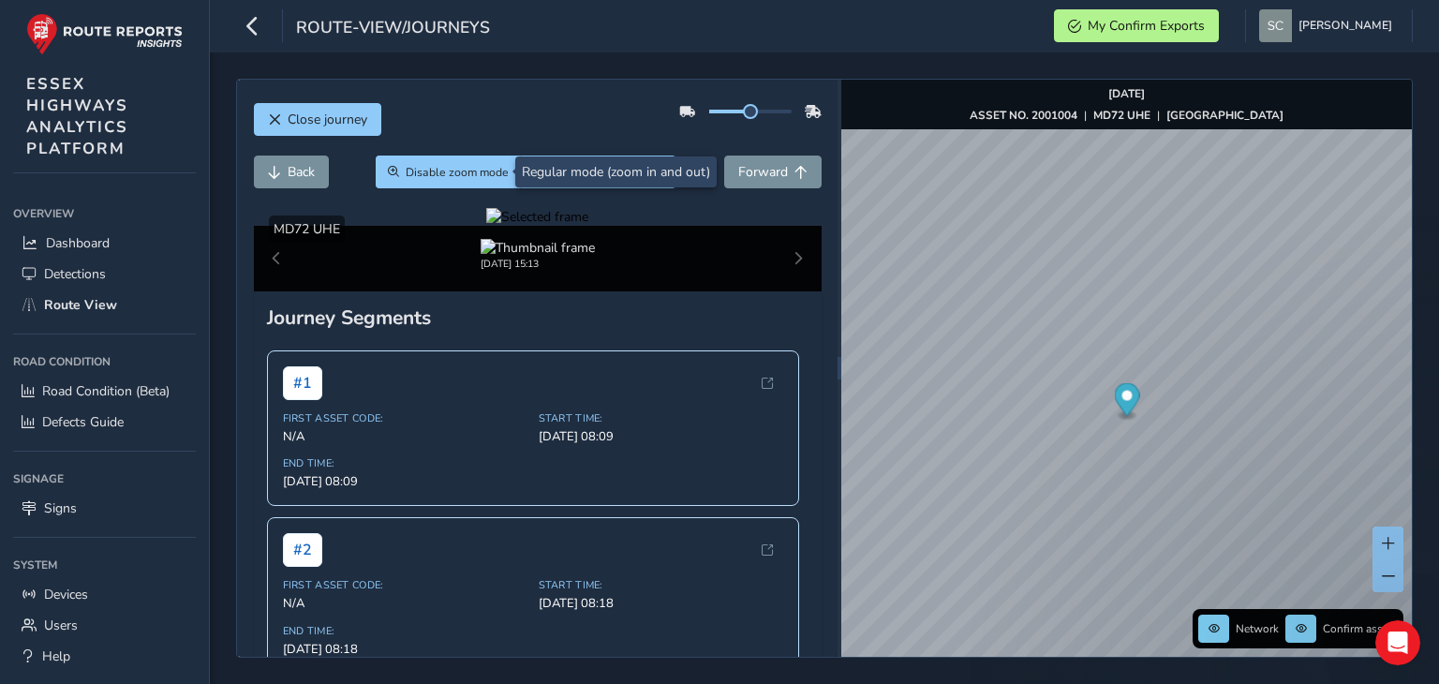
click at [486, 226] on div at bounding box center [537, 217] width 102 height 18
click at [439, 179] on button "Disable zoom mode" at bounding box center [448, 172] width 145 height 33
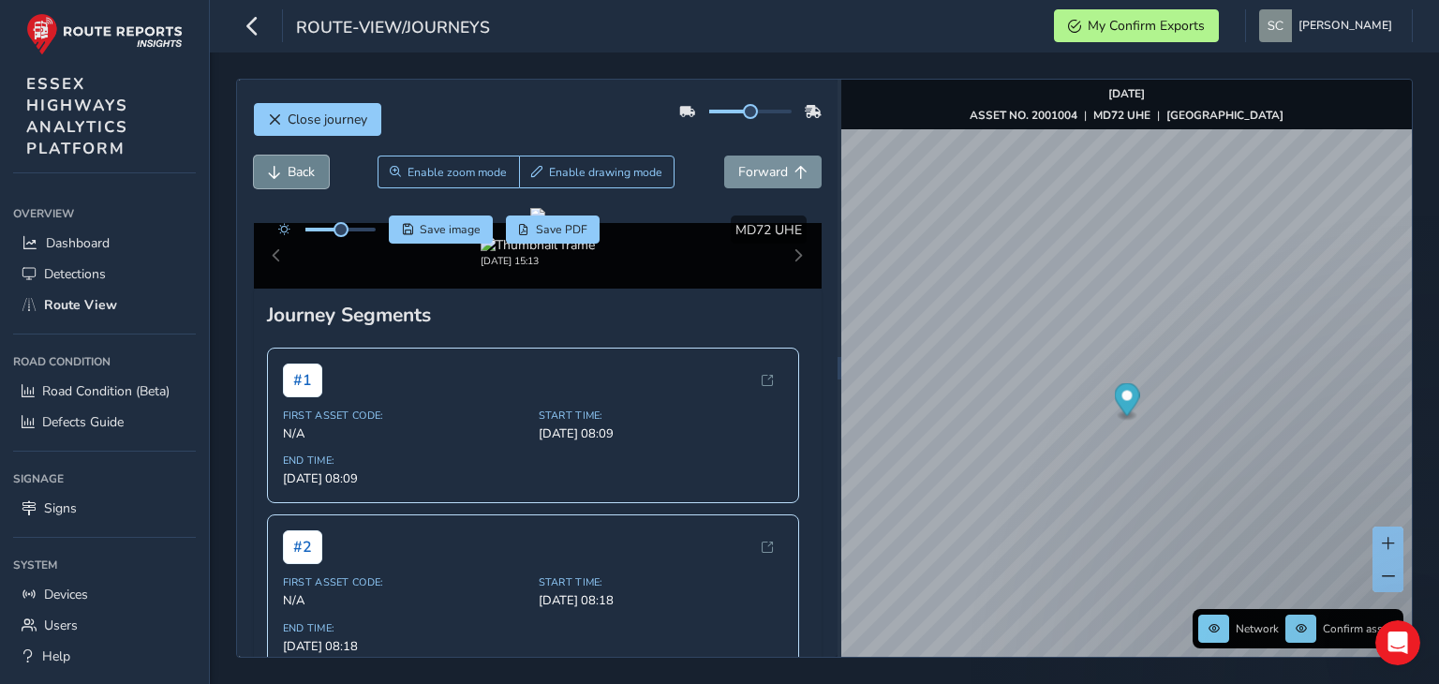
click at [281, 177] on button "Back" at bounding box center [291, 172] width 75 height 33
click at [763, 172] on span "Forward" at bounding box center [763, 172] width 50 height 18
click at [410, 174] on span "Enable zoom mode" at bounding box center [457, 172] width 99 height 15
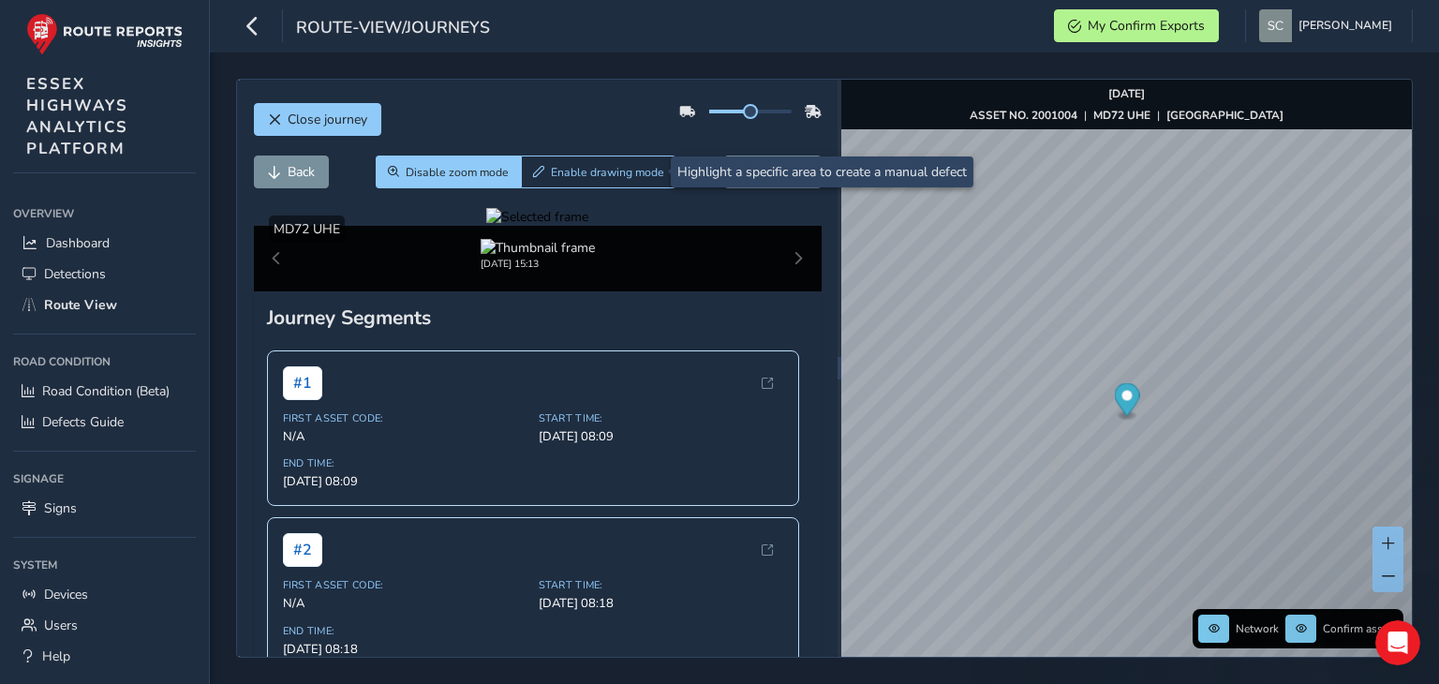
click at [589, 226] on div at bounding box center [537, 217] width 102 height 18
click at [436, 172] on span "Disable zoom mode" at bounding box center [457, 172] width 103 height 15
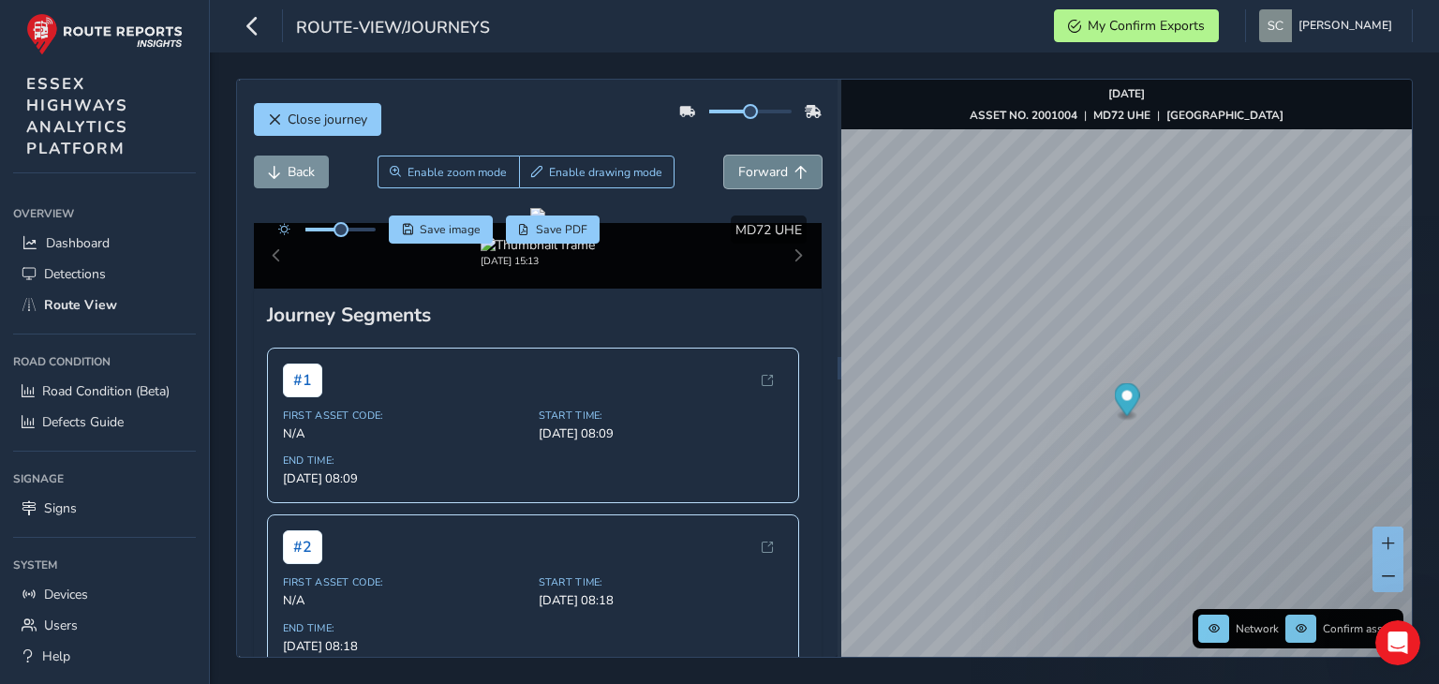
click at [741, 166] on span "Forward" at bounding box center [763, 172] width 50 height 18
click at [429, 173] on span "Enable zoom mode" at bounding box center [457, 172] width 99 height 15
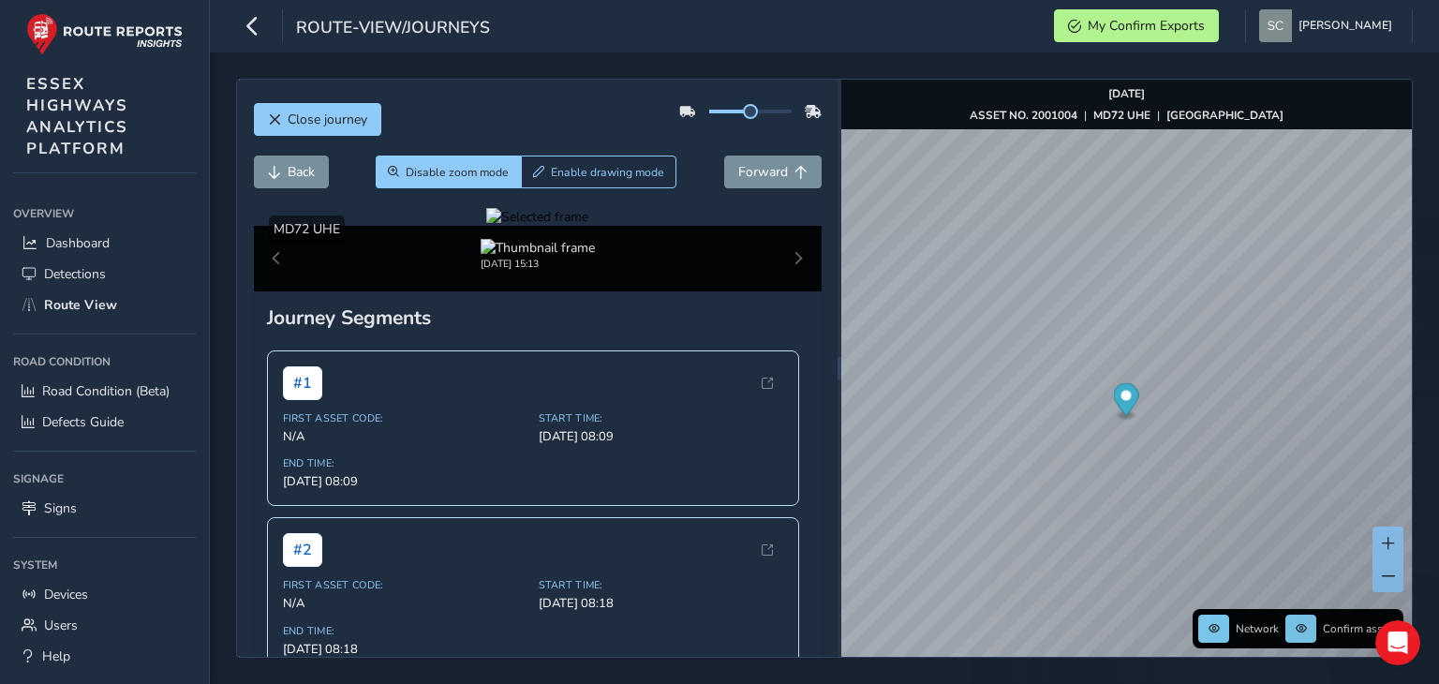
click at [508, 226] on div at bounding box center [537, 217] width 102 height 18
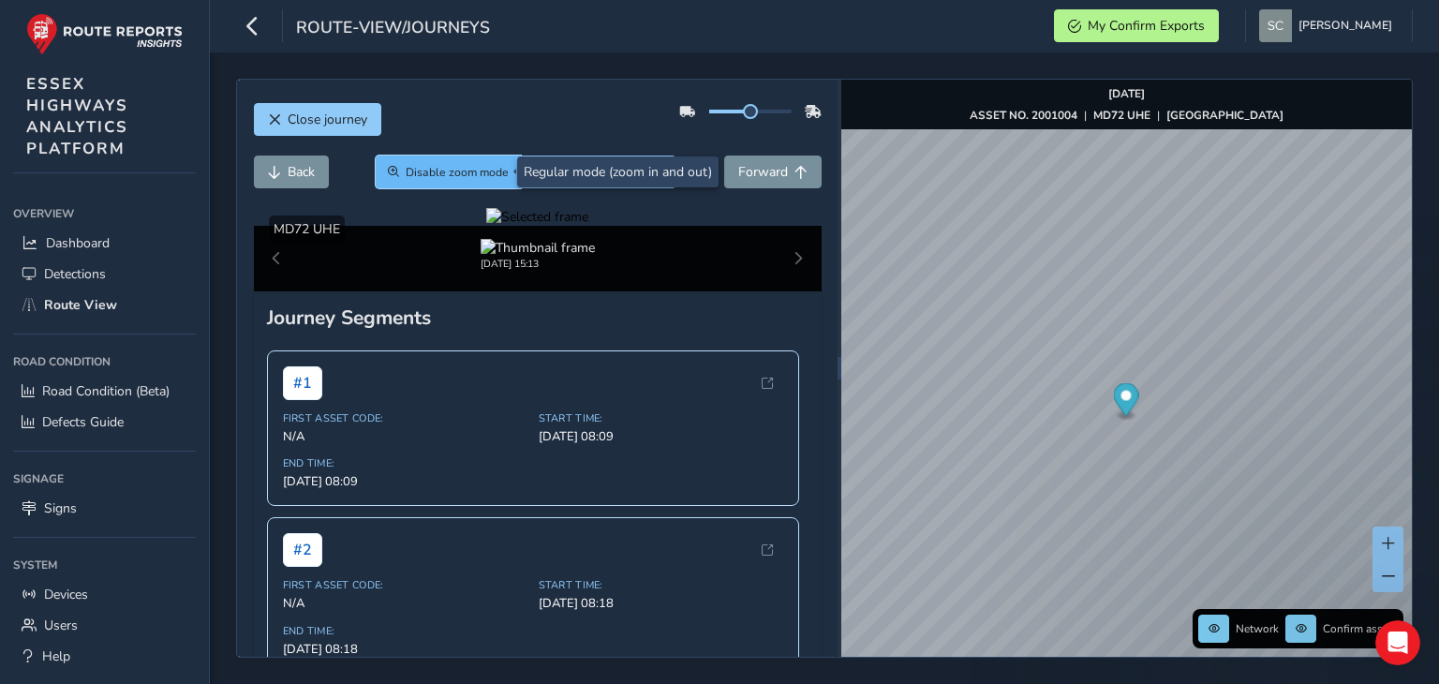
click at [438, 172] on span "Disable zoom mode" at bounding box center [457, 172] width 103 height 15
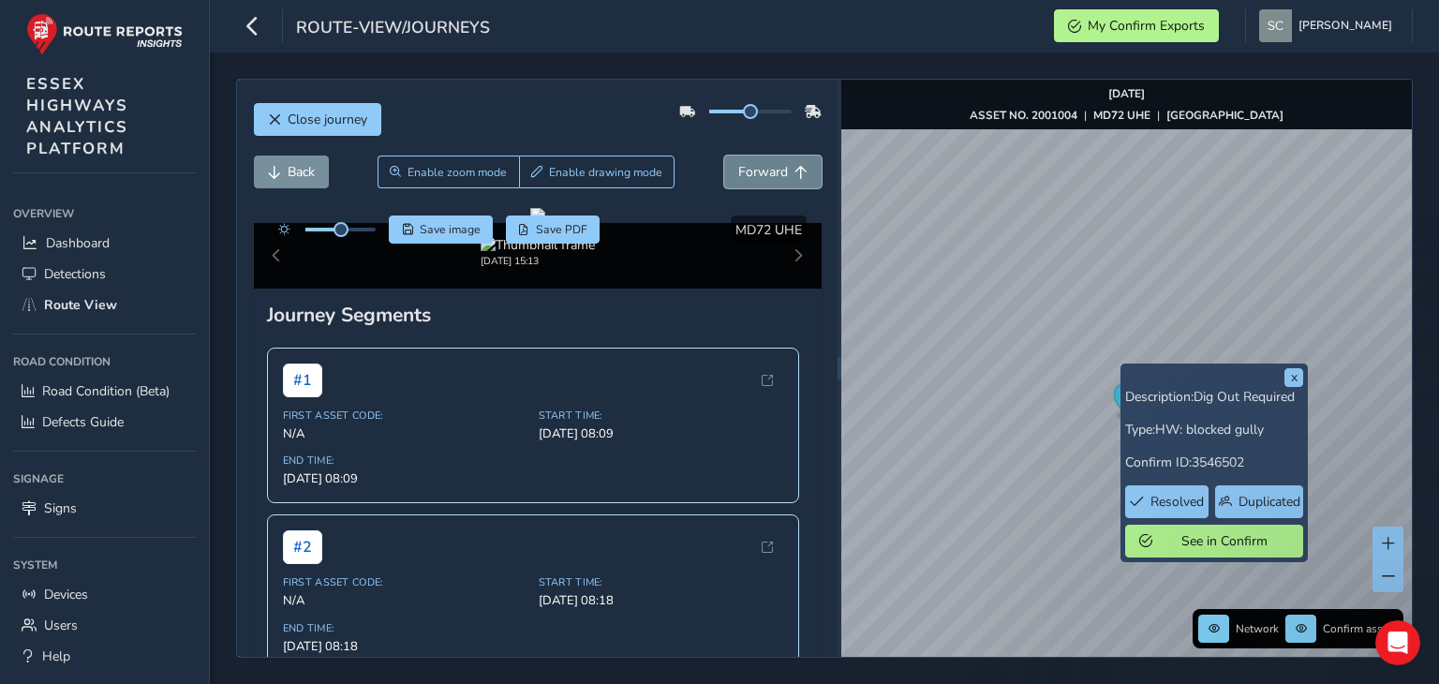
click at [738, 173] on span "Forward" at bounding box center [763, 172] width 50 height 18
click at [1299, 377] on button "x" at bounding box center [1294, 377] width 19 height 19
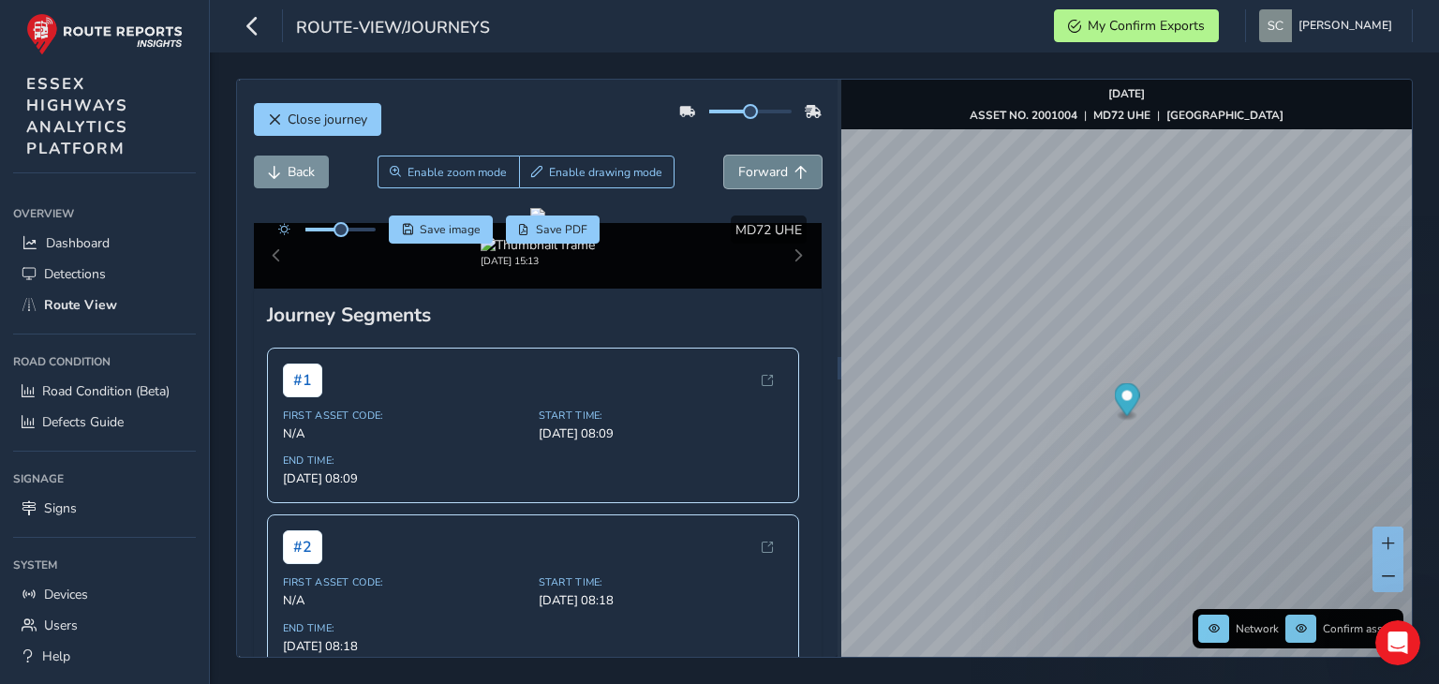
click at [753, 172] on span "Forward" at bounding box center [763, 172] width 50 height 18
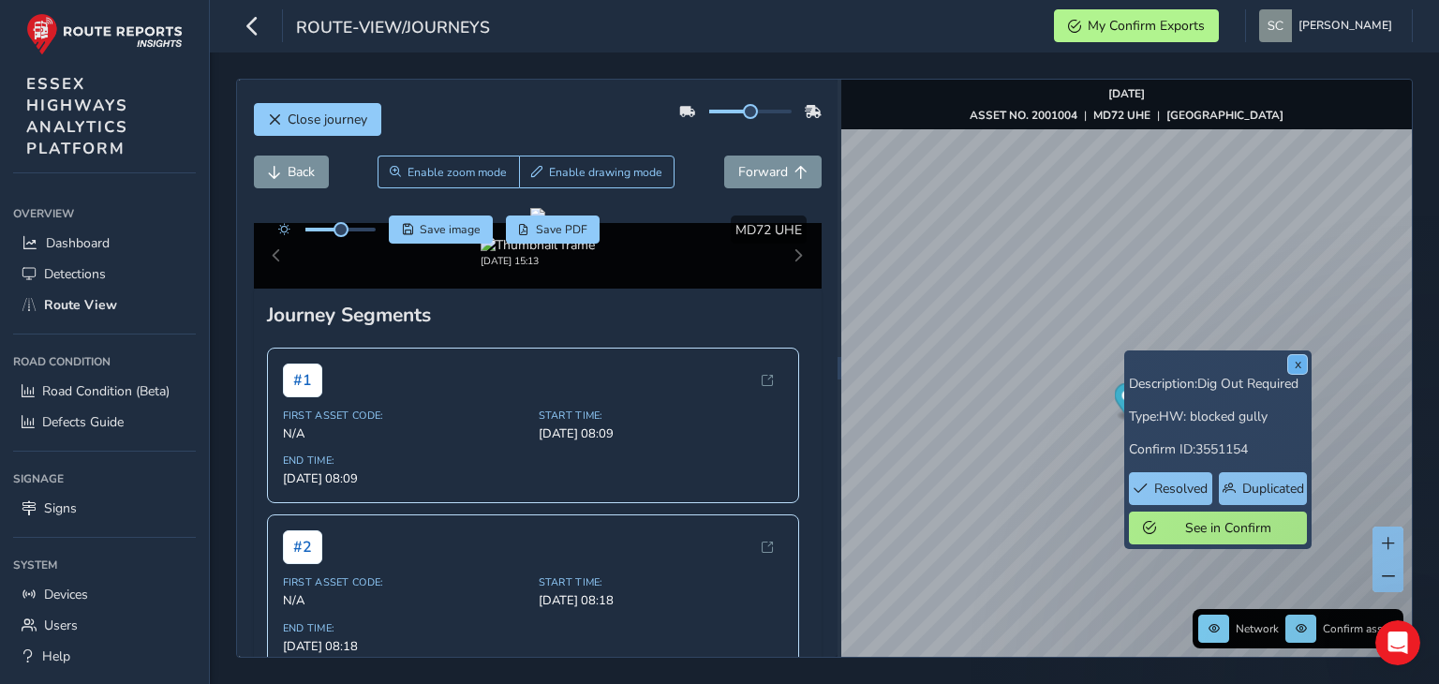
click at [1295, 363] on button "x" at bounding box center [1298, 364] width 19 height 19
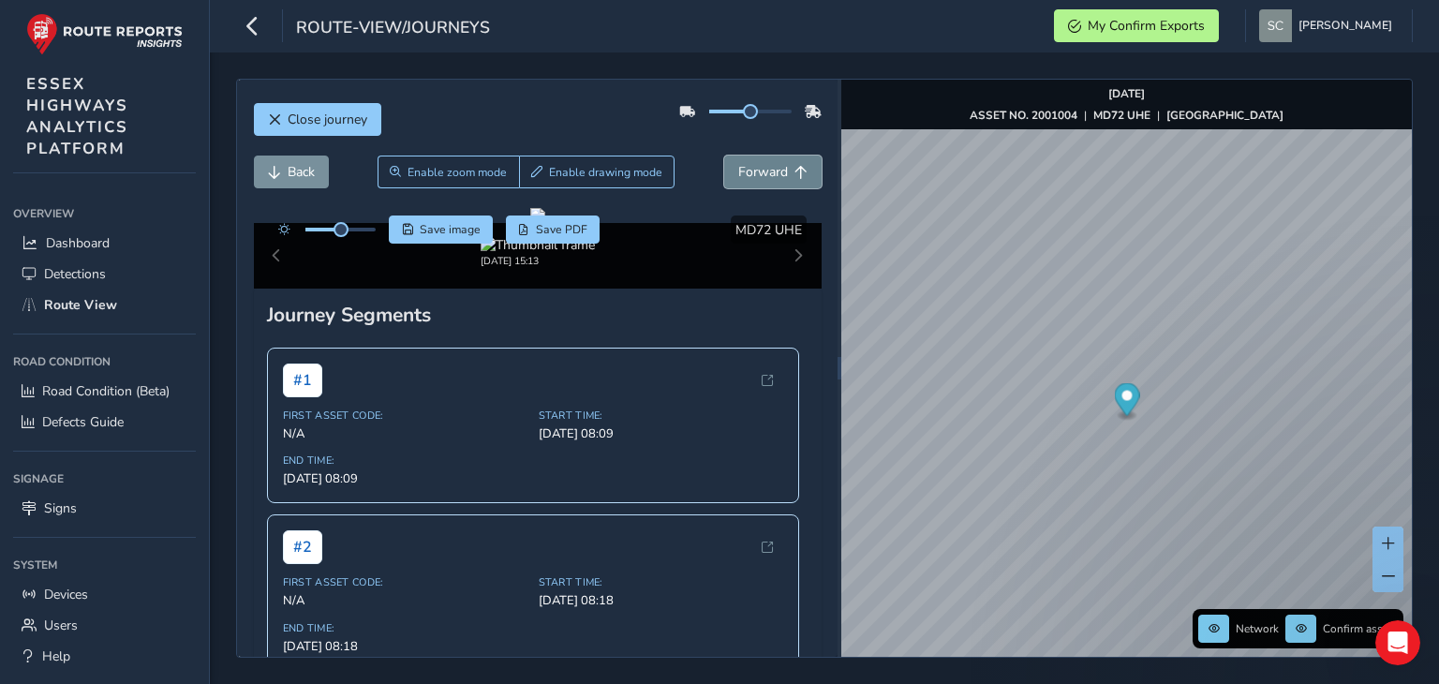
click at [742, 170] on span "Forward" at bounding box center [763, 172] width 50 height 18
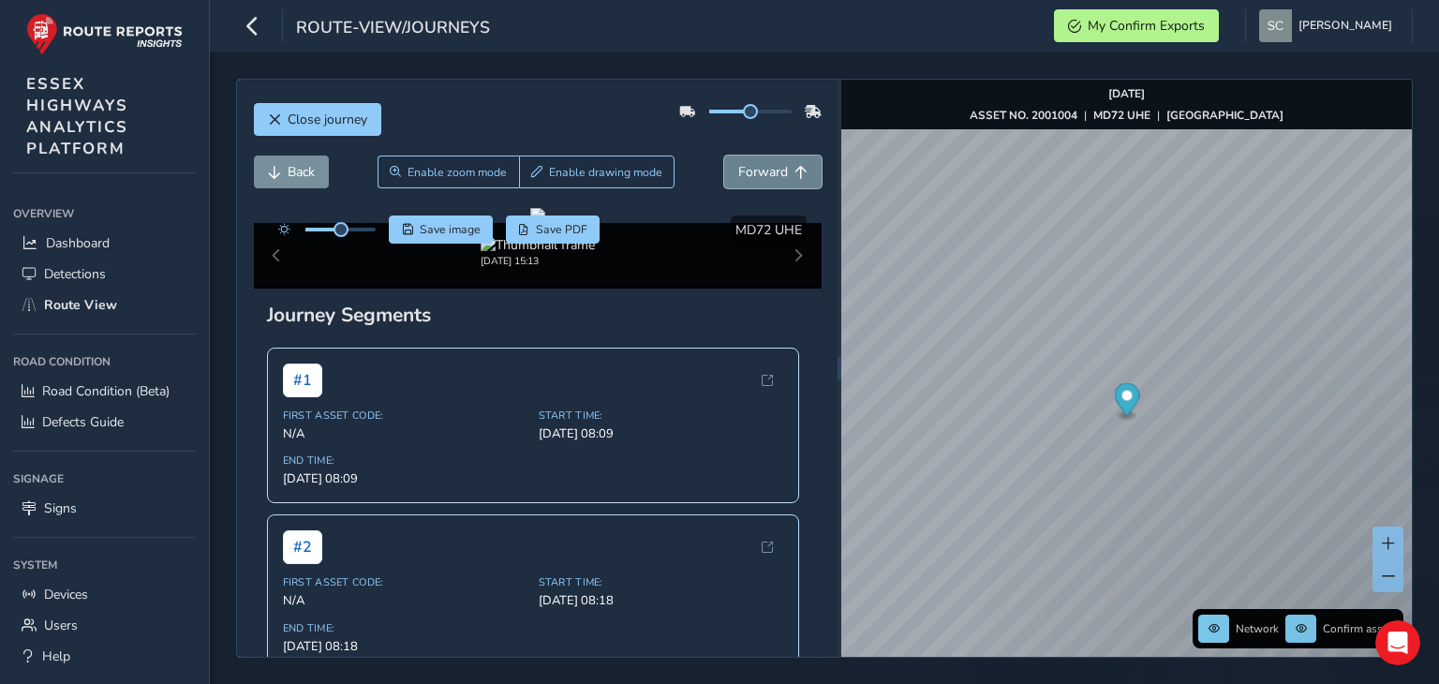
click at [742, 170] on span "Forward" at bounding box center [763, 172] width 50 height 18
click at [442, 181] on button "Enable zoom mode" at bounding box center [449, 172] width 142 height 33
click at [0, 0] on div at bounding box center [0, 0] width 0 height 0
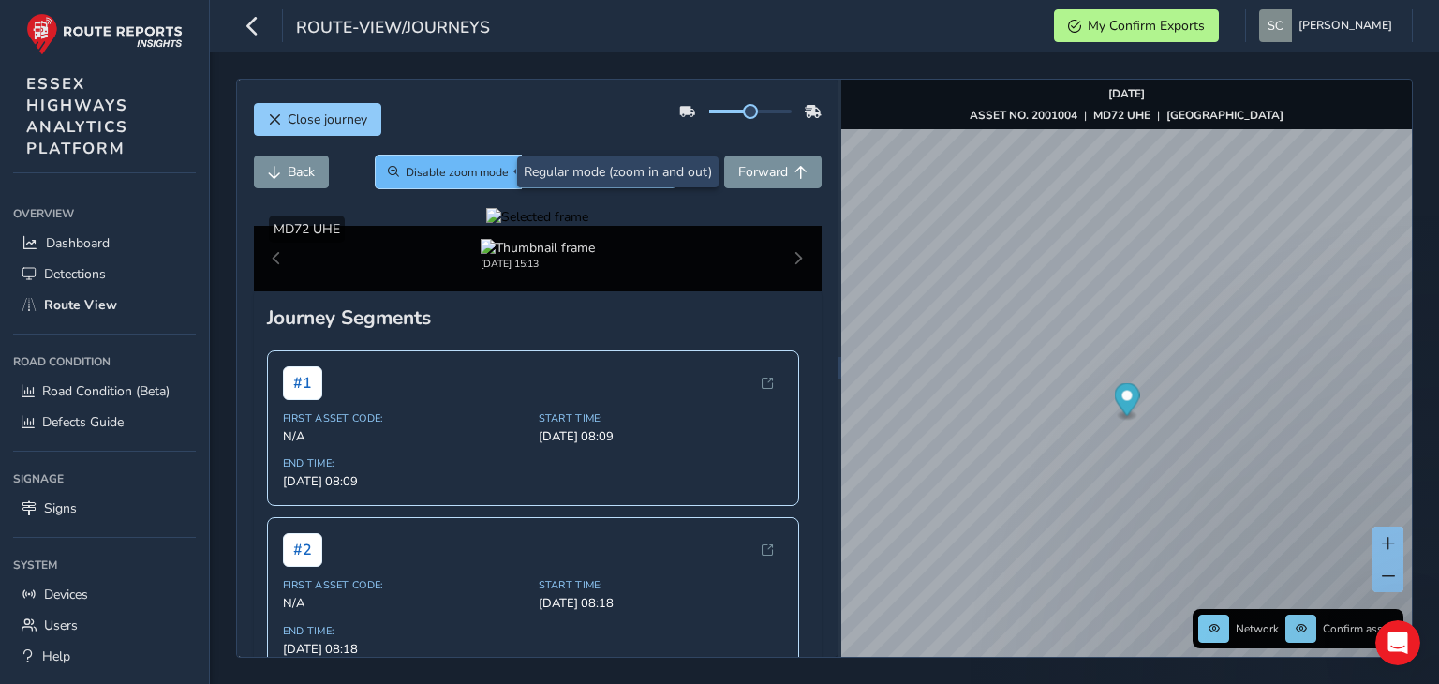
click at [430, 176] on span "Disable zoom mode" at bounding box center [457, 172] width 103 height 15
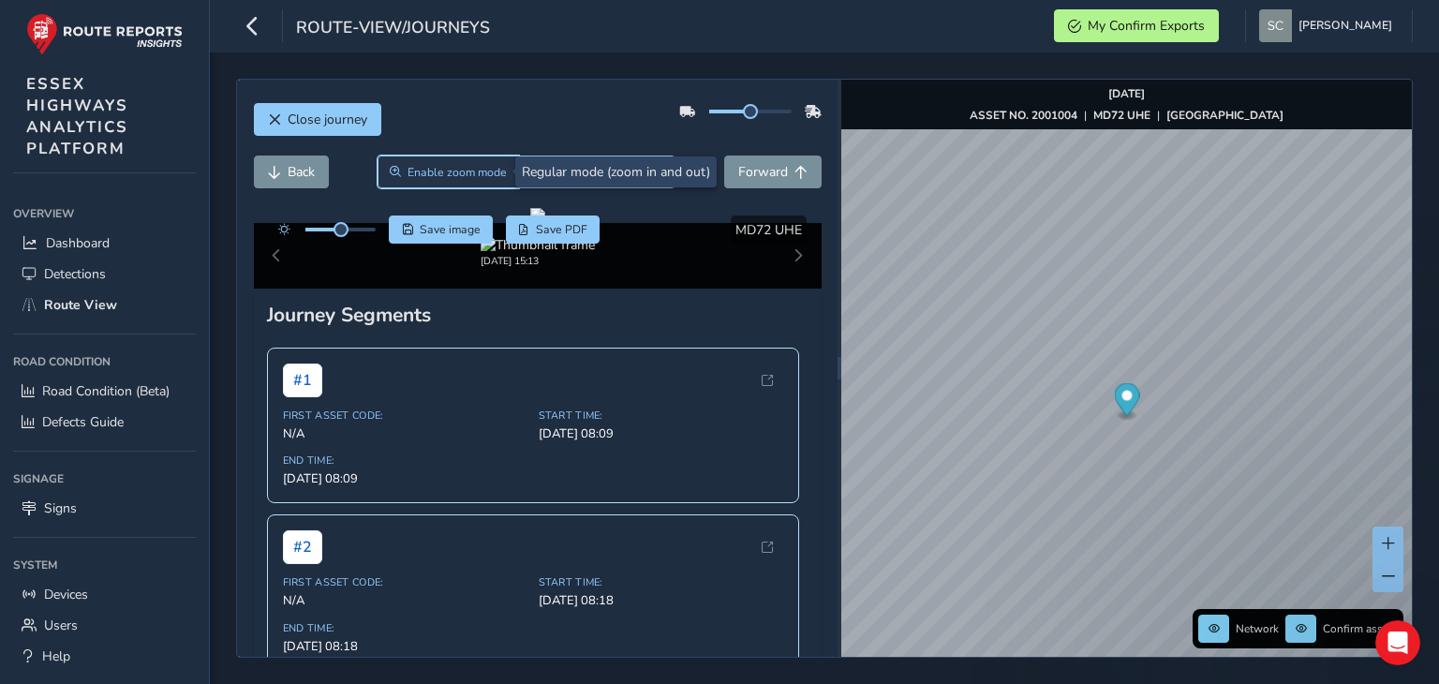
click at [433, 170] on span "Enable zoom mode" at bounding box center [457, 172] width 99 height 15
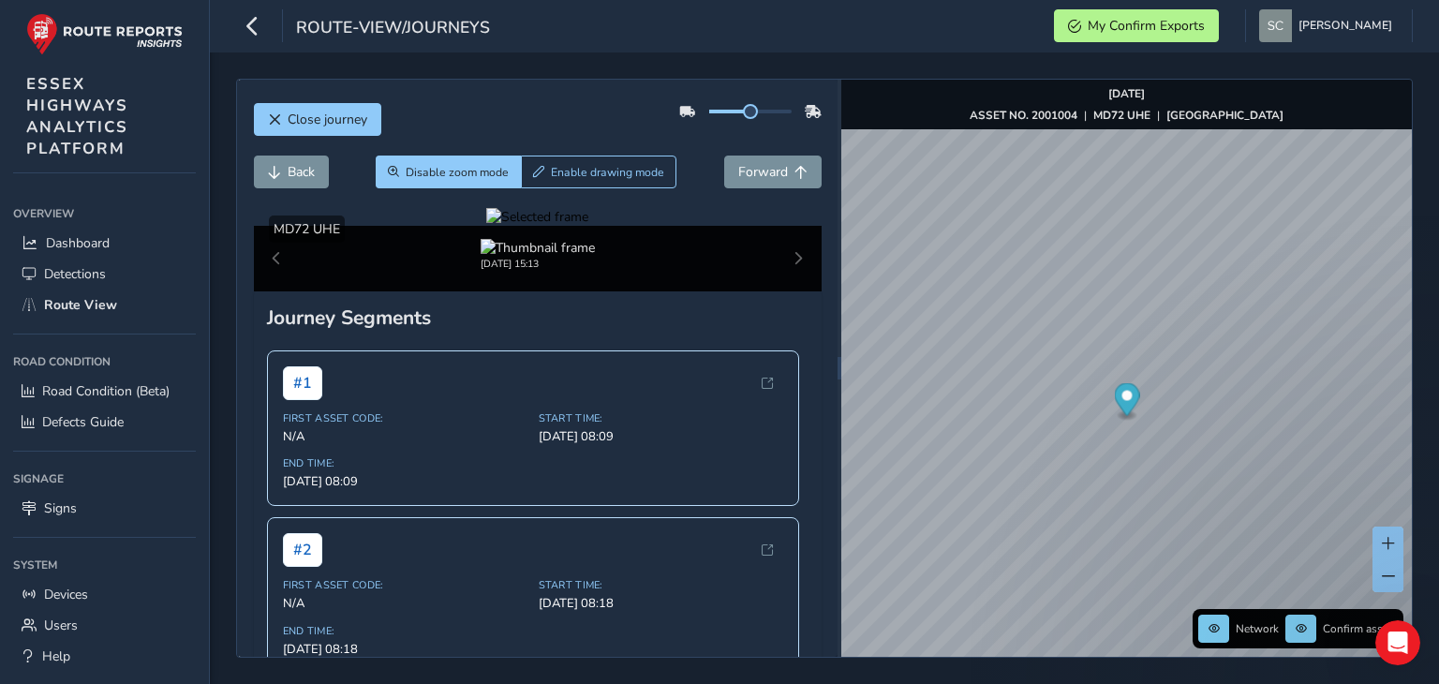
click at [523, 226] on div at bounding box center [537, 217] width 102 height 18
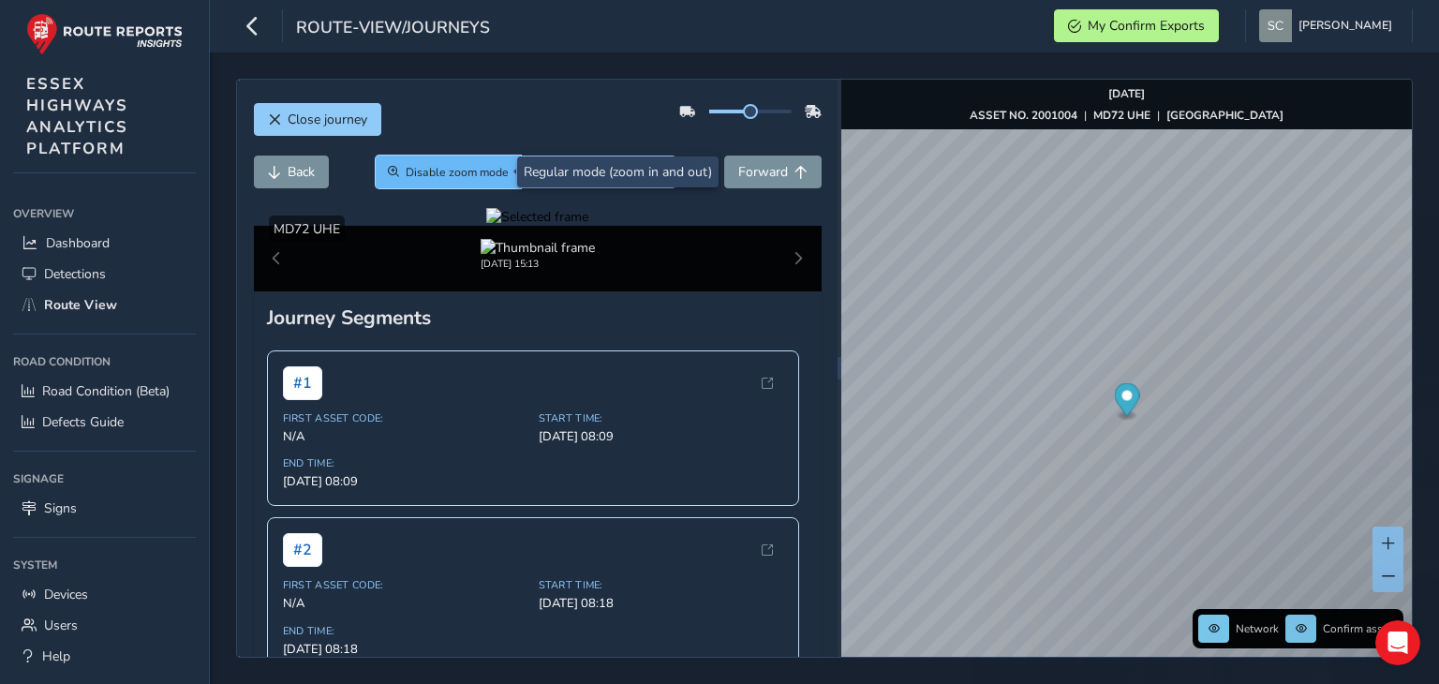
click at [447, 171] on span "Disable zoom mode" at bounding box center [457, 172] width 103 height 15
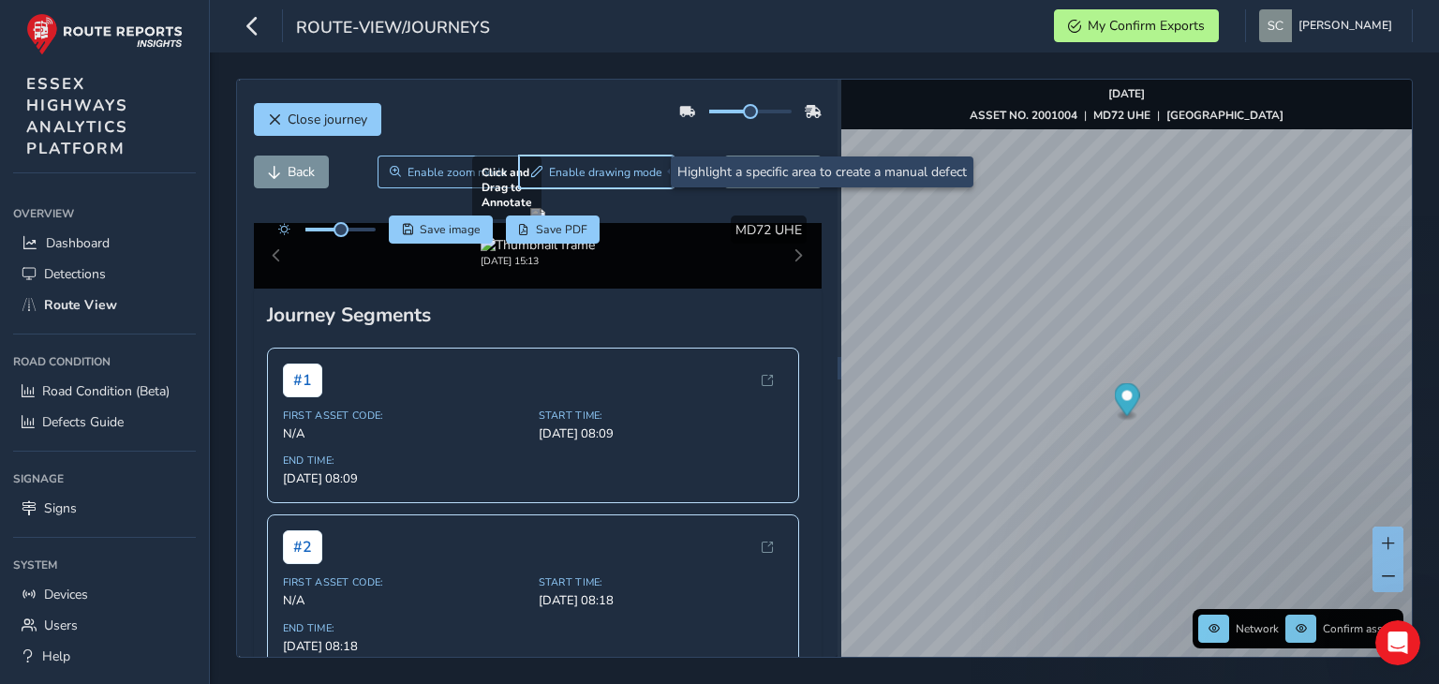
click at [554, 171] on span "Enable drawing mode" at bounding box center [605, 172] width 113 height 15
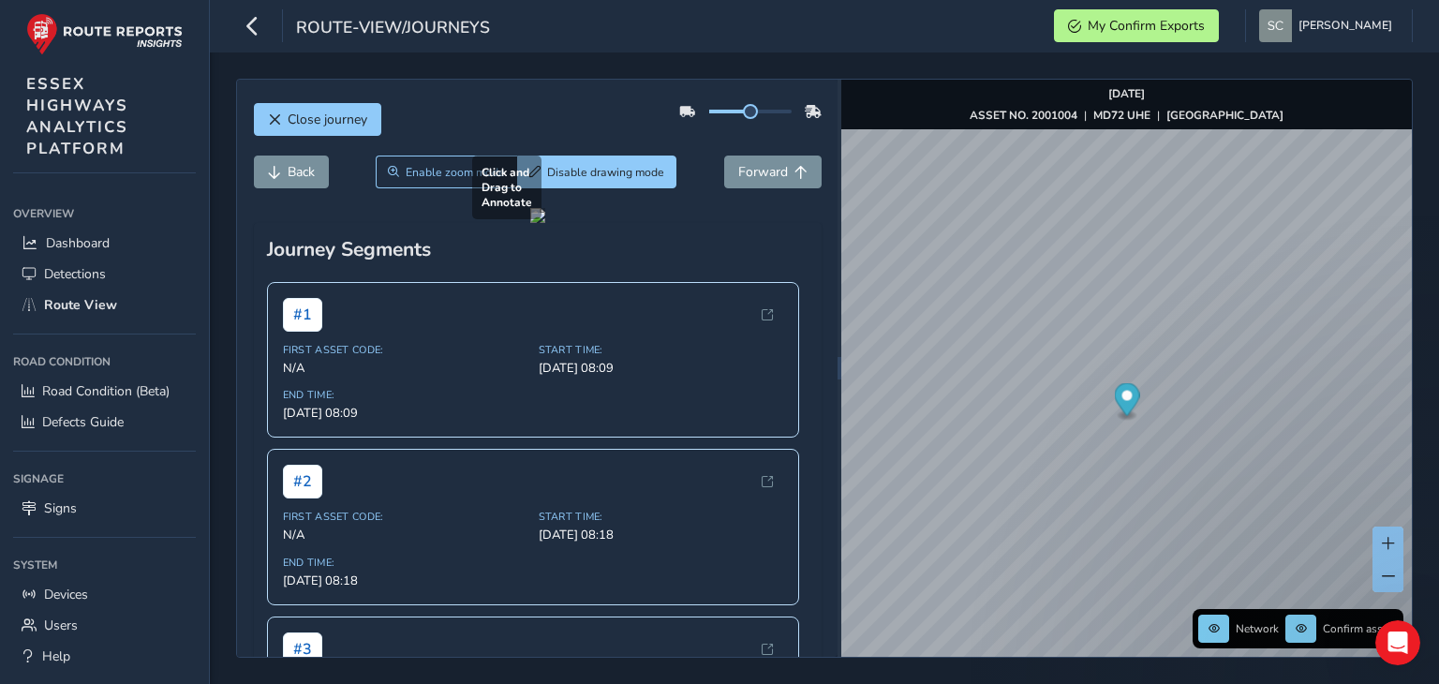
drag, startPoint x: 300, startPoint y: 314, endPoint x: 787, endPoint y: 462, distance: 509.3
click at [545, 223] on div at bounding box center [537, 215] width 15 height 15
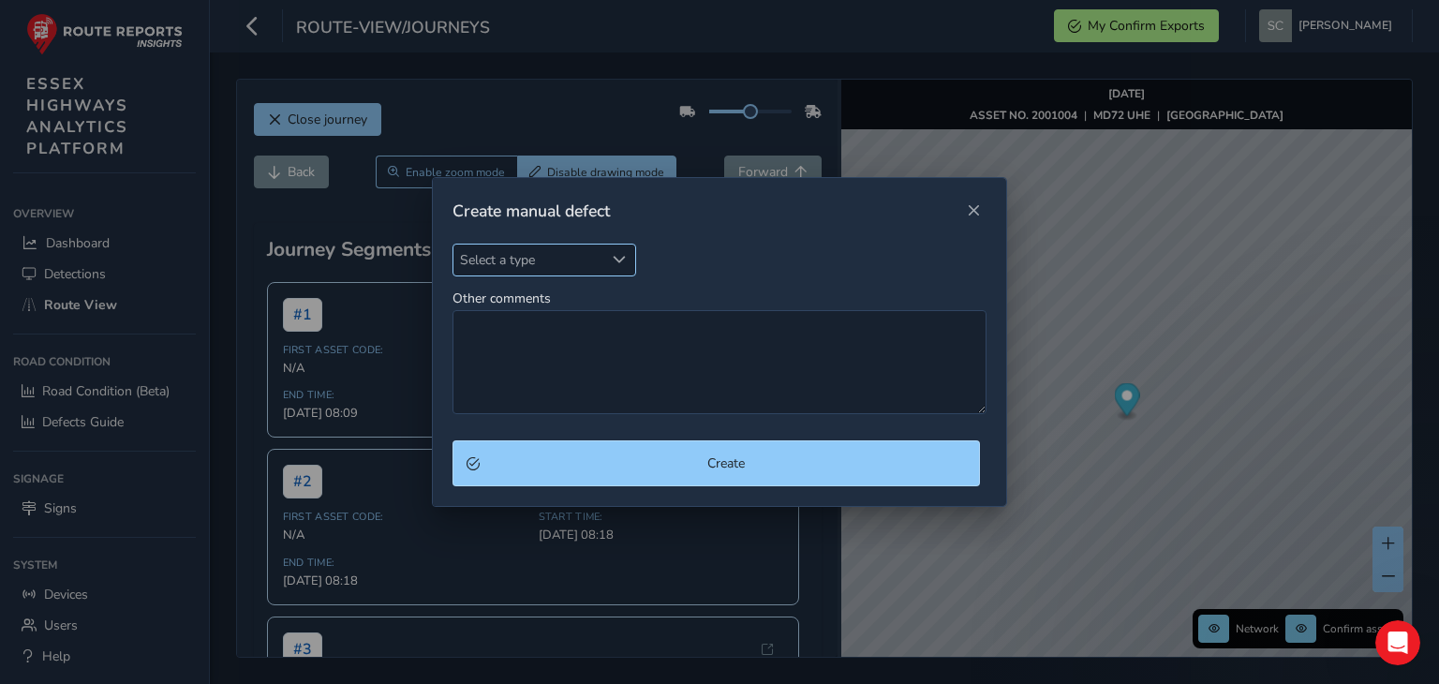
click at [502, 261] on span "Select a type" at bounding box center [529, 260] width 151 height 31
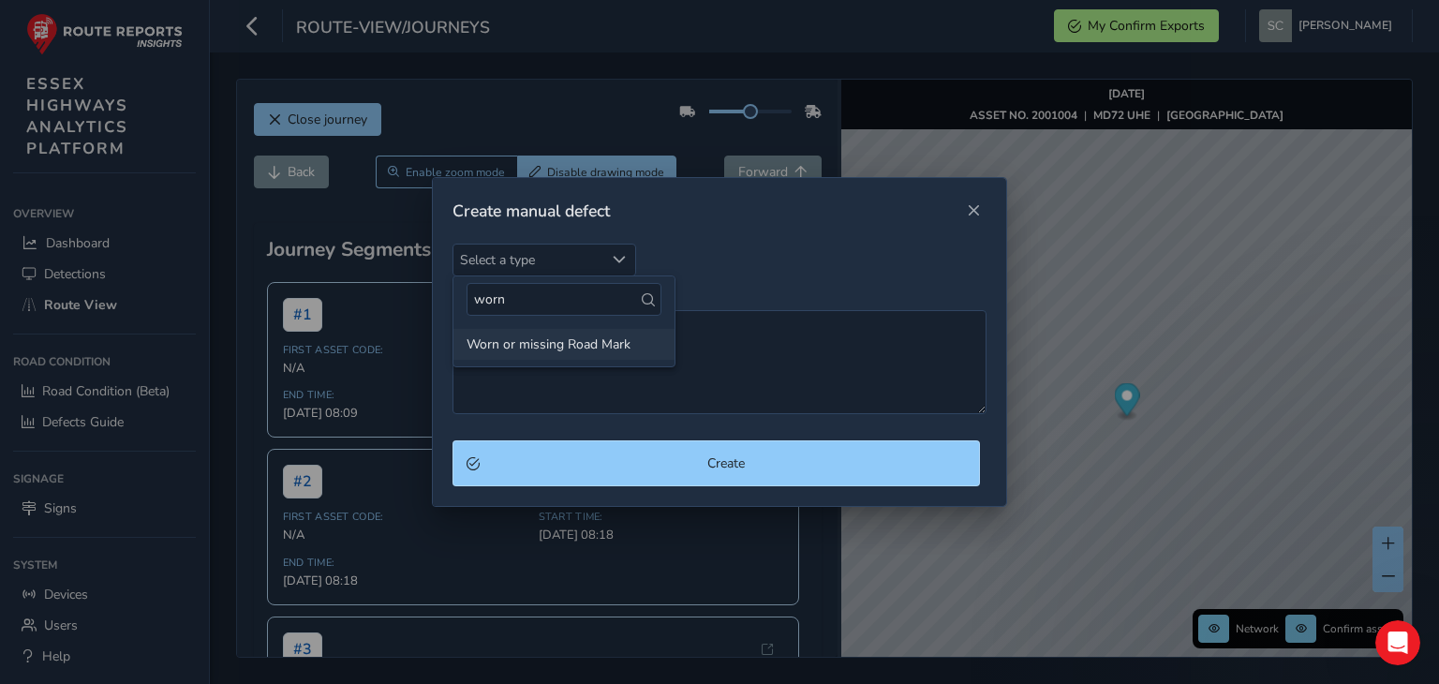
type input "worn"
click at [532, 343] on li "Worn or missing Road Mark" at bounding box center [564, 344] width 221 height 31
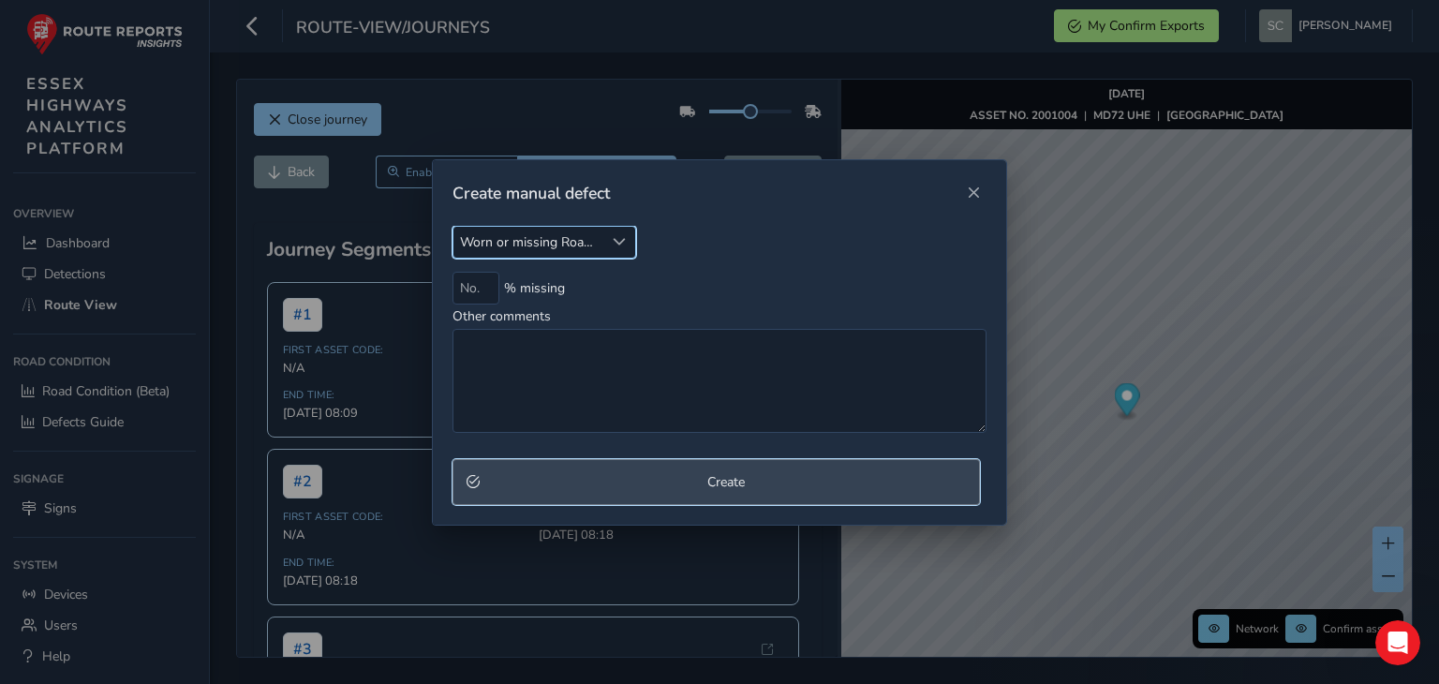
click at [746, 496] on button "Create" at bounding box center [717, 482] width 528 height 46
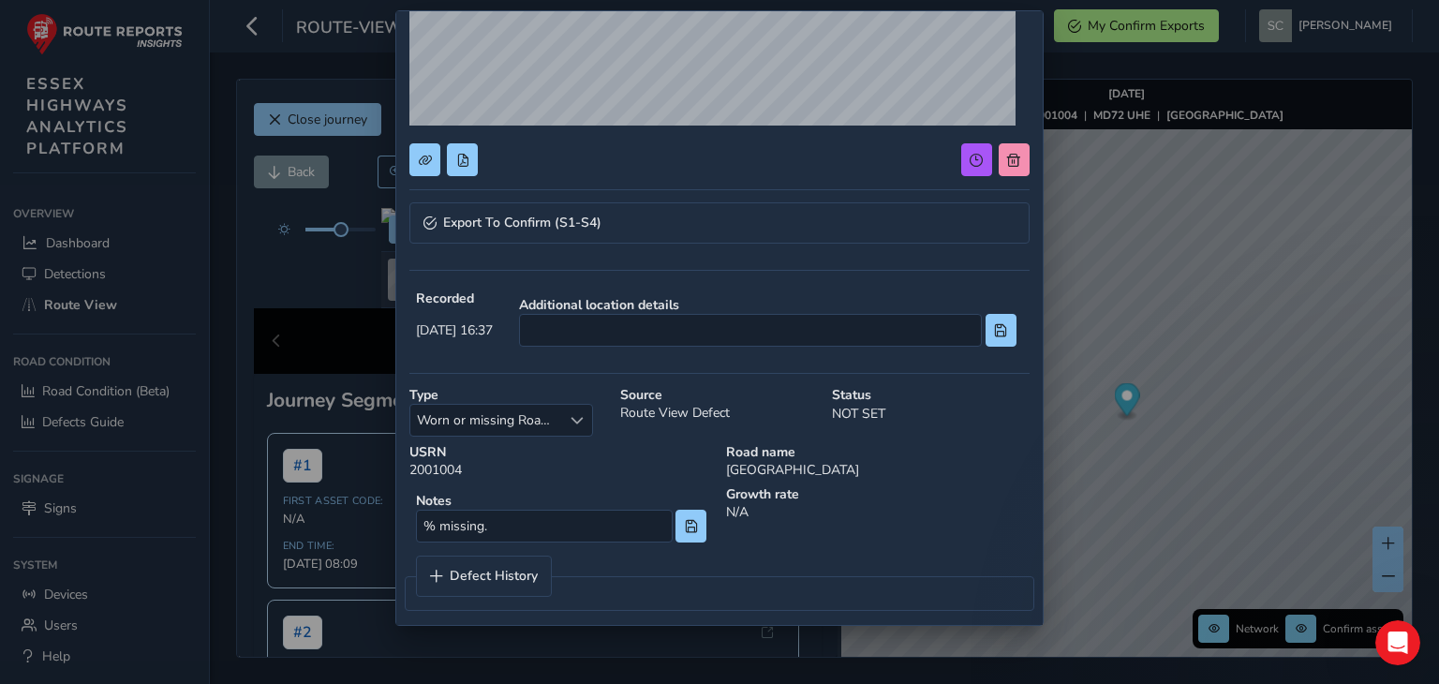
scroll to position [315, 0]
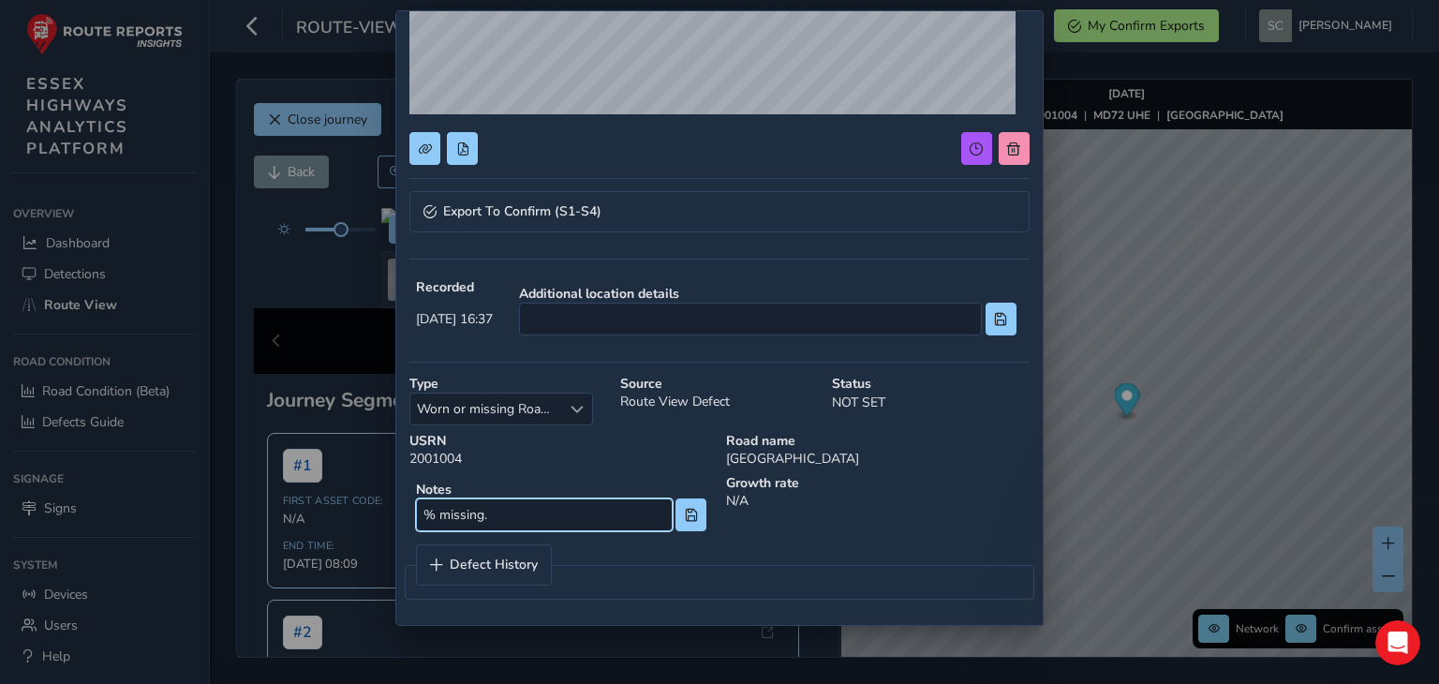
drag, startPoint x: 442, startPoint y: 515, endPoint x: 412, endPoint y: 510, distance: 30.4
click at [412, 510] on div "Notes % missing." at bounding box center [562, 506] width 304 height 64
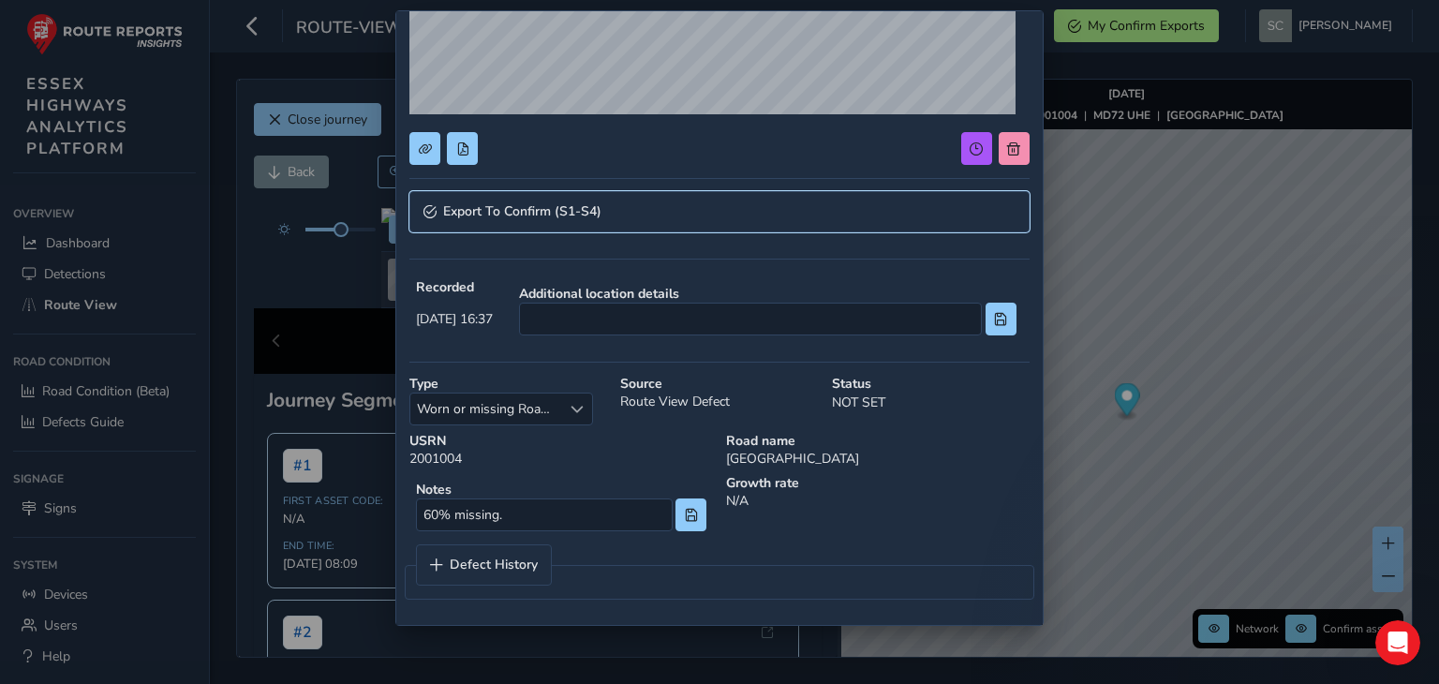
click at [607, 215] on link "Export To Confirm (S1-S4)" at bounding box center [719, 211] width 619 height 41
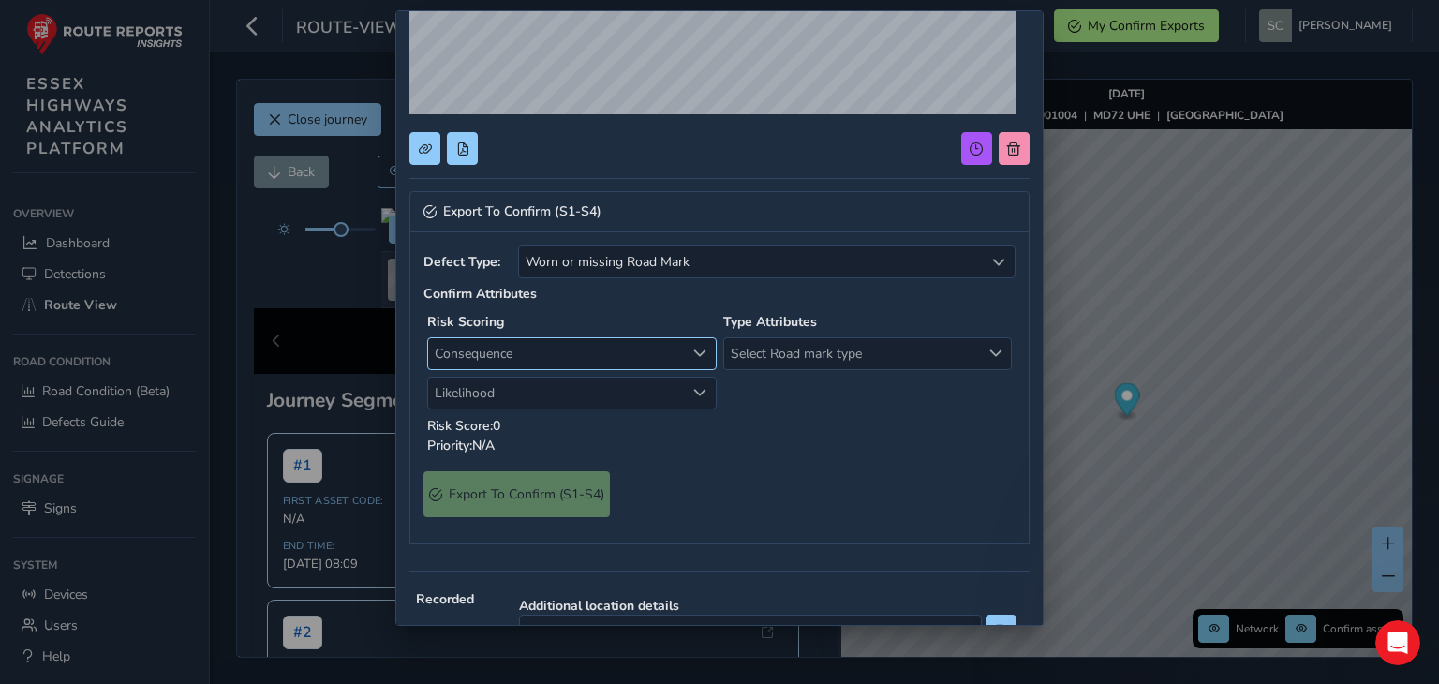
click at [491, 353] on span "Consequence" at bounding box center [556, 353] width 257 height 31
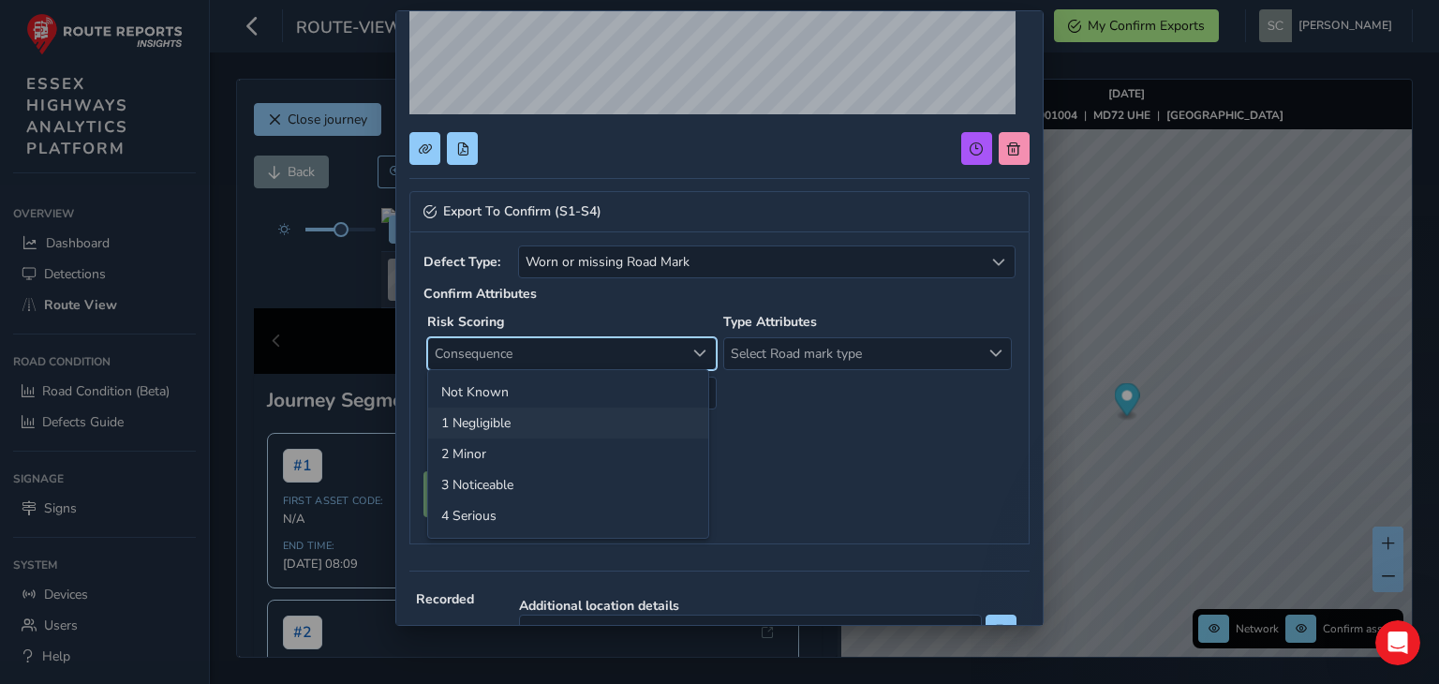
click at [487, 421] on li "1 Negligible" at bounding box center [568, 423] width 280 height 31
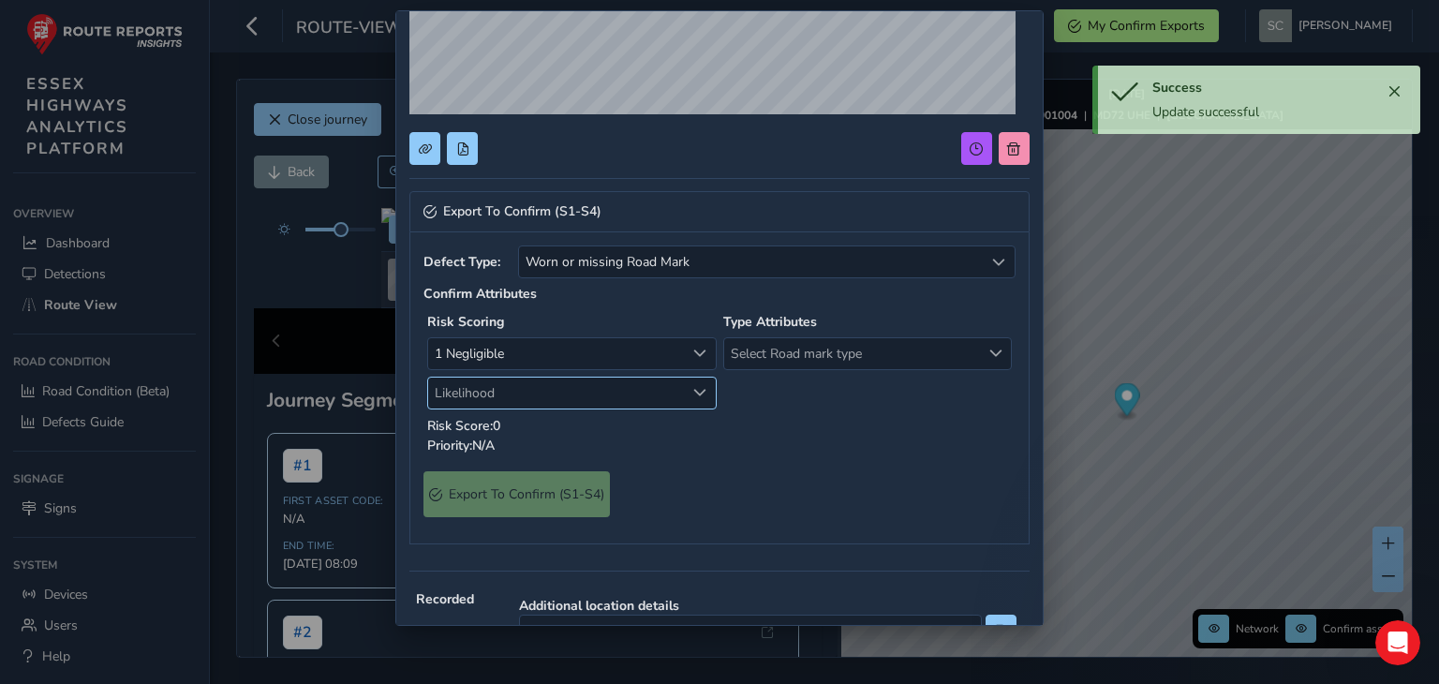
click at [499, 391] on span "Likelihood" at bounding box center [556, 393] width 257 height 31
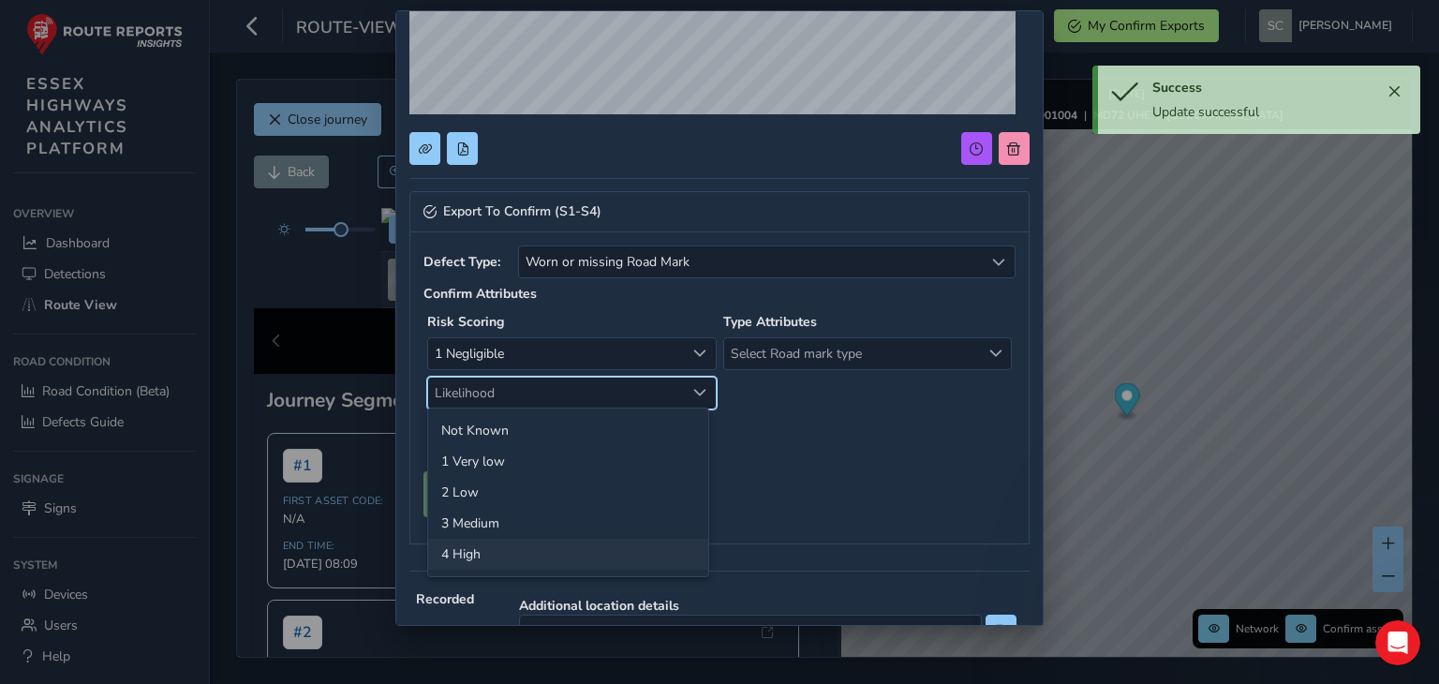
click at [470, 559] on li "4 High" at bounding box center [568, 554] width 280 height 31
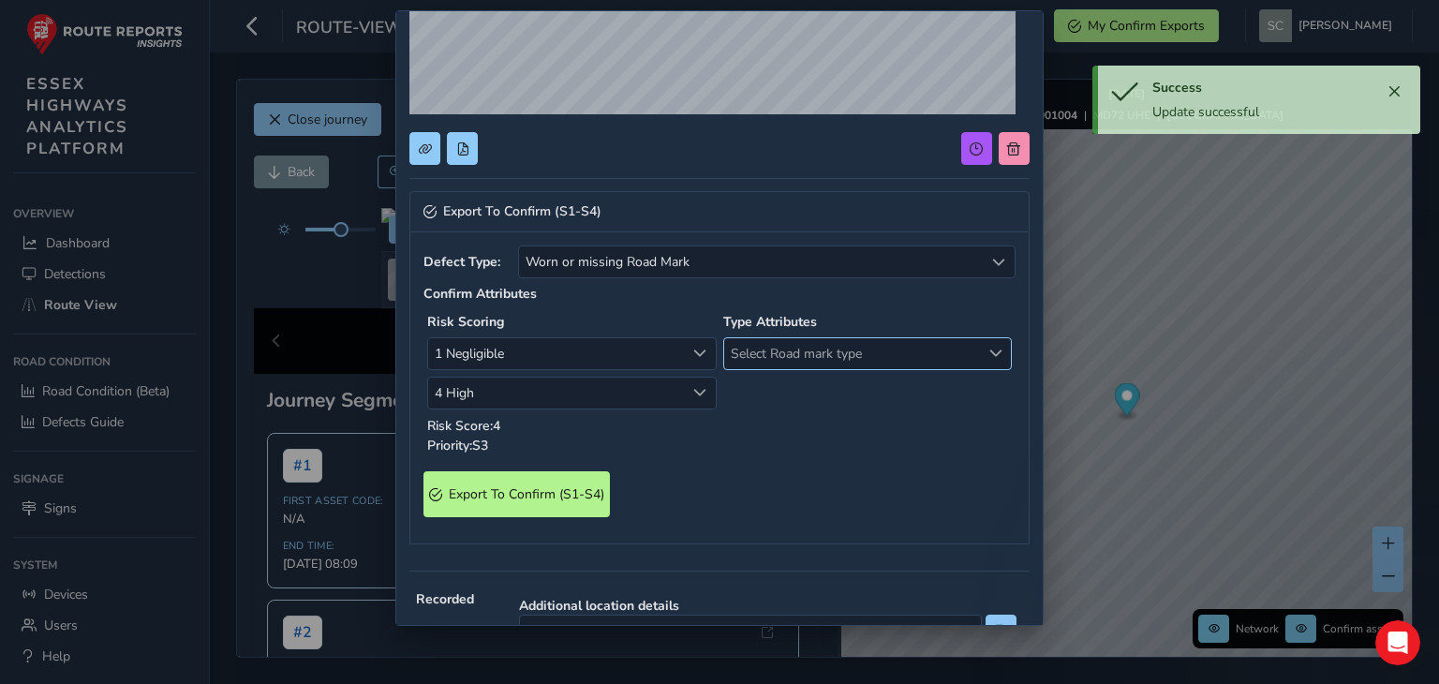
click at [859, 353] on span "Select Road mark type" at bounding box center [852, 353] width 257 height 31
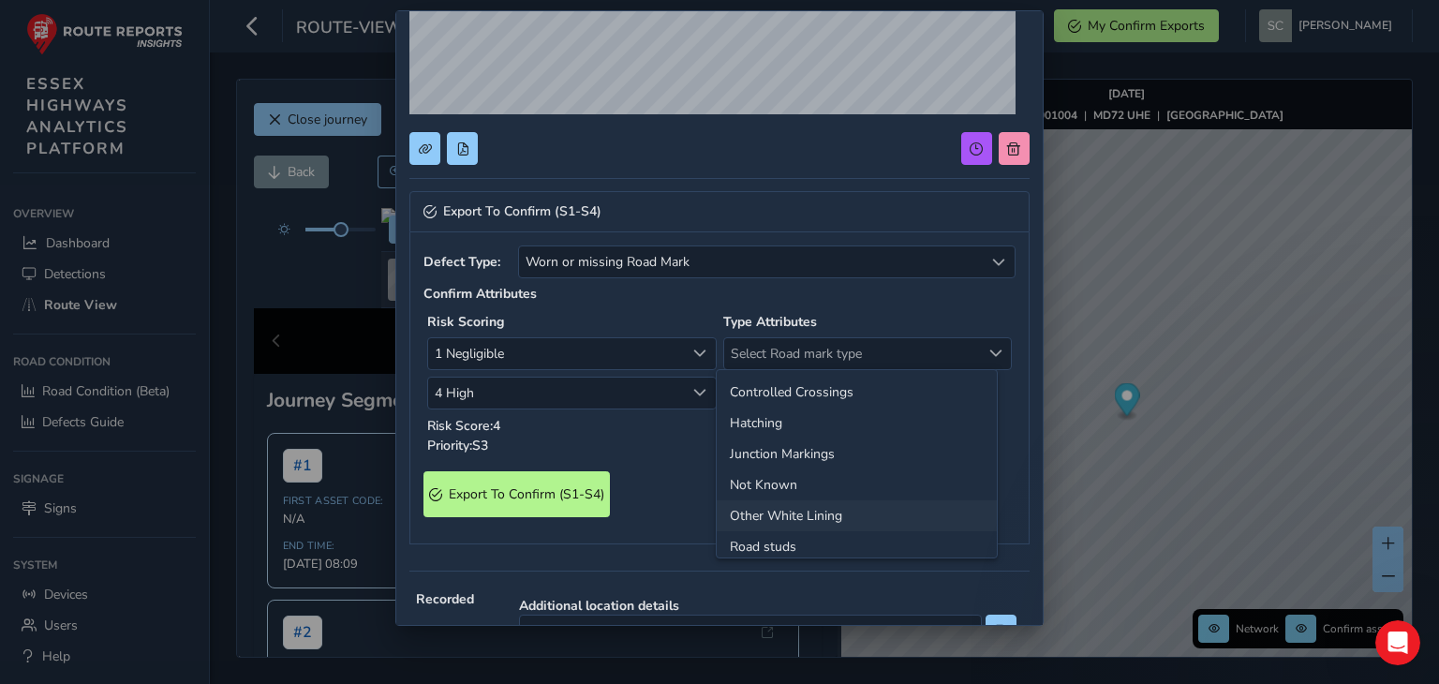
click at [840, 511] on li "Other White Lining" at bounding box center [857, 515] width 280 height 31
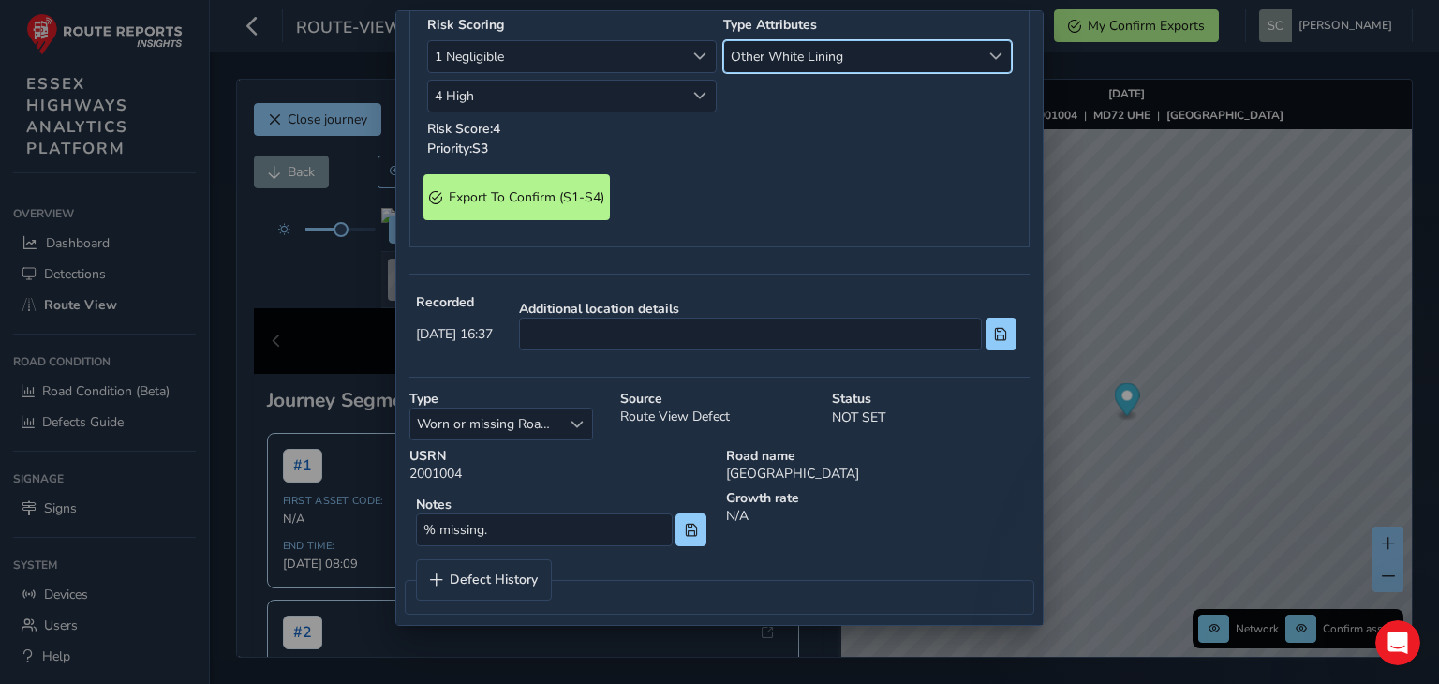
scroll to position [626, 0]
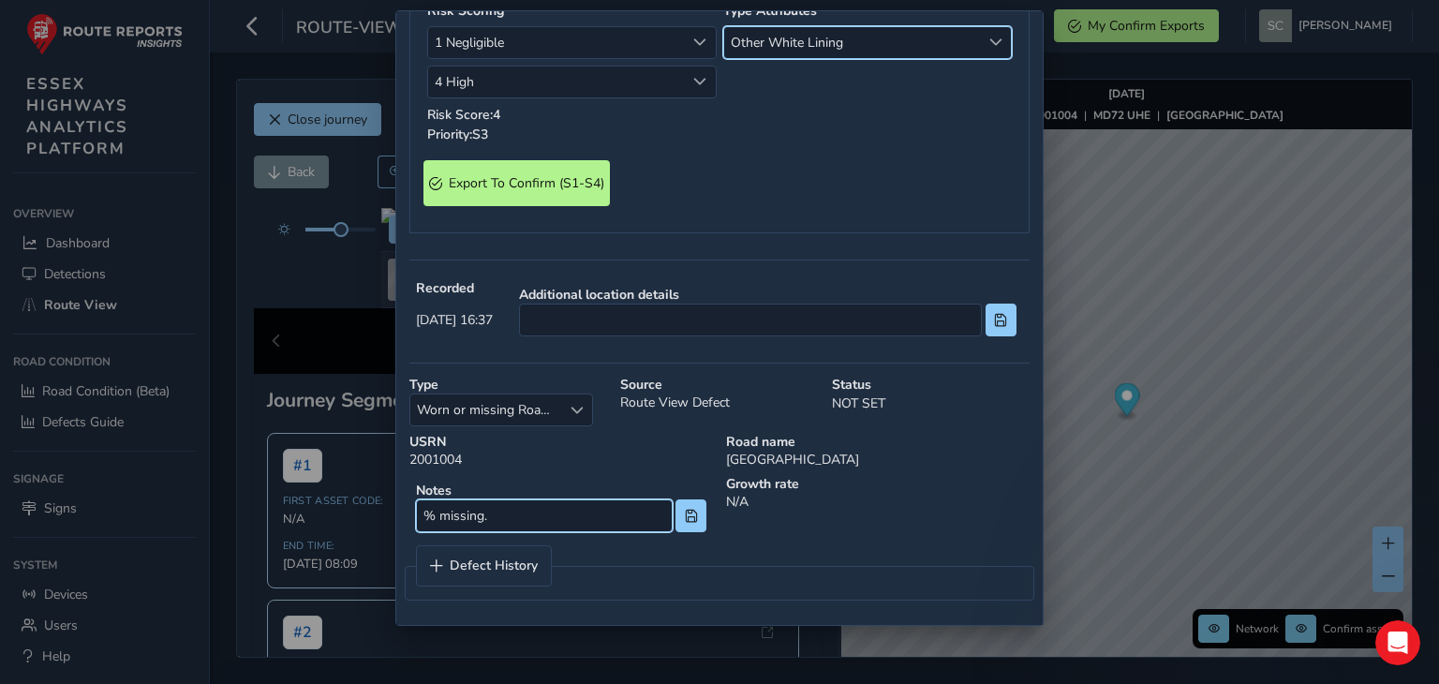
click at [425, 515] on input "% missing." at bounding box center [544, 516] width 256 height 33
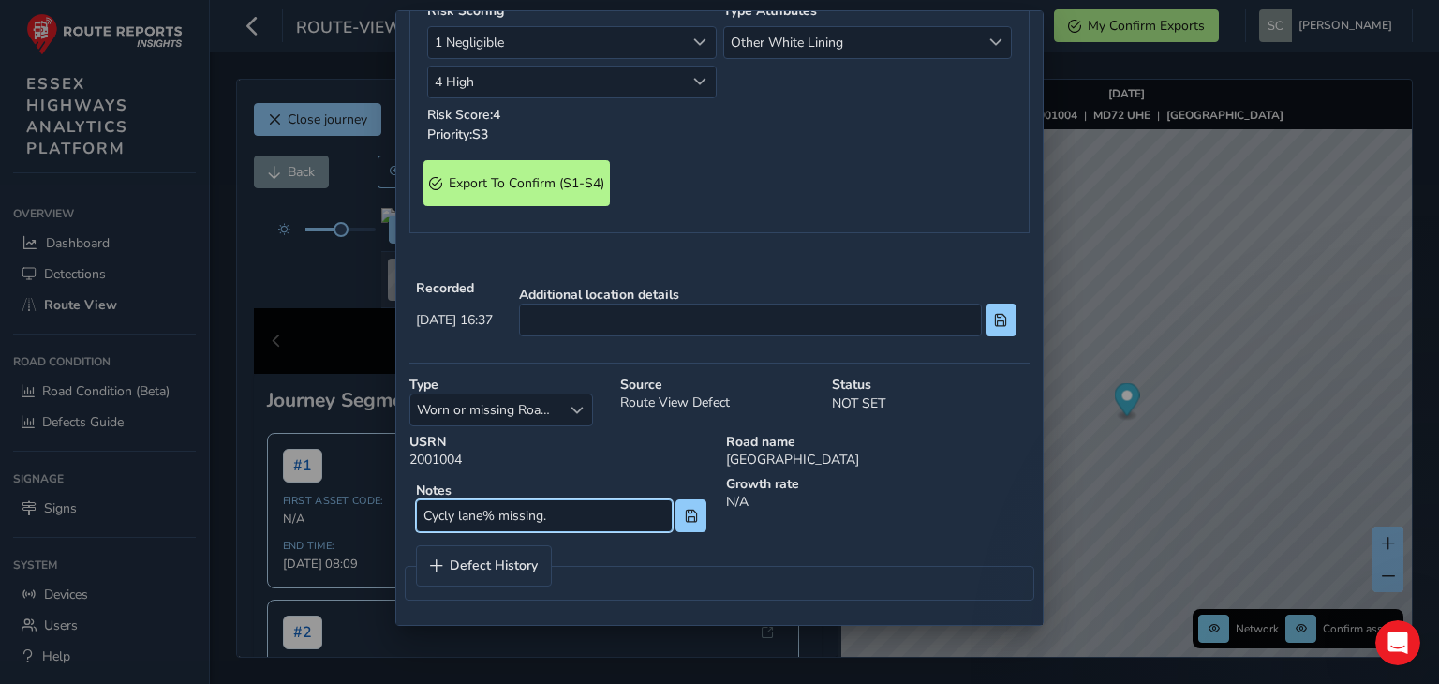
drag, startPoint x: 455, startPoint y: 515, endPoint x: 472, endPoint y: 515, distance: 17.8
click at [456, 515] on input "Cycly lane% missing." at bounding box center [544, 516] width 256 height 33
click at [560, 518] on input "Cycle lane% missing." at bounding box center [544, 516] width 256 height 33
click at [486, 516] on input "Cycle lane% missing." at bounding box center [544, 516] width 256 height 33
type input "Cycle lane marking 50% missing."
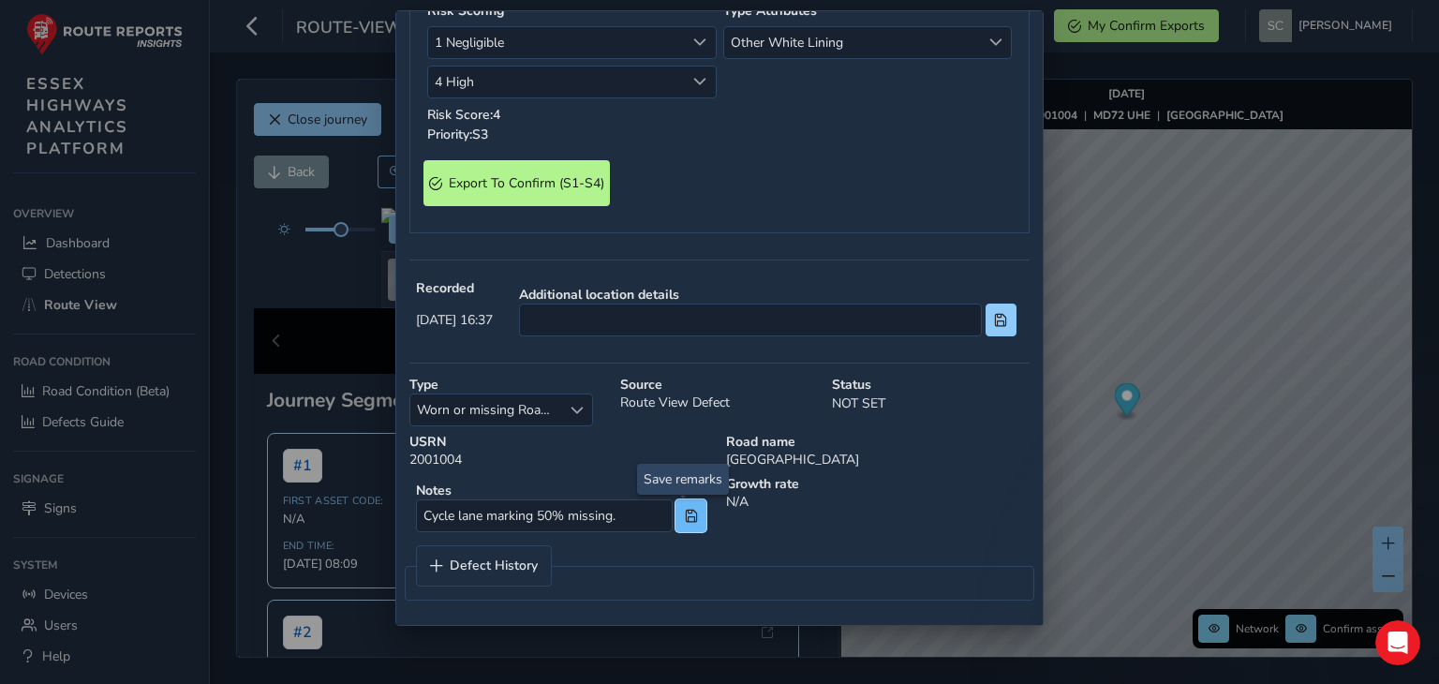
click at [685, 510] on span at bounding box center [691, 516] width 13 height 13
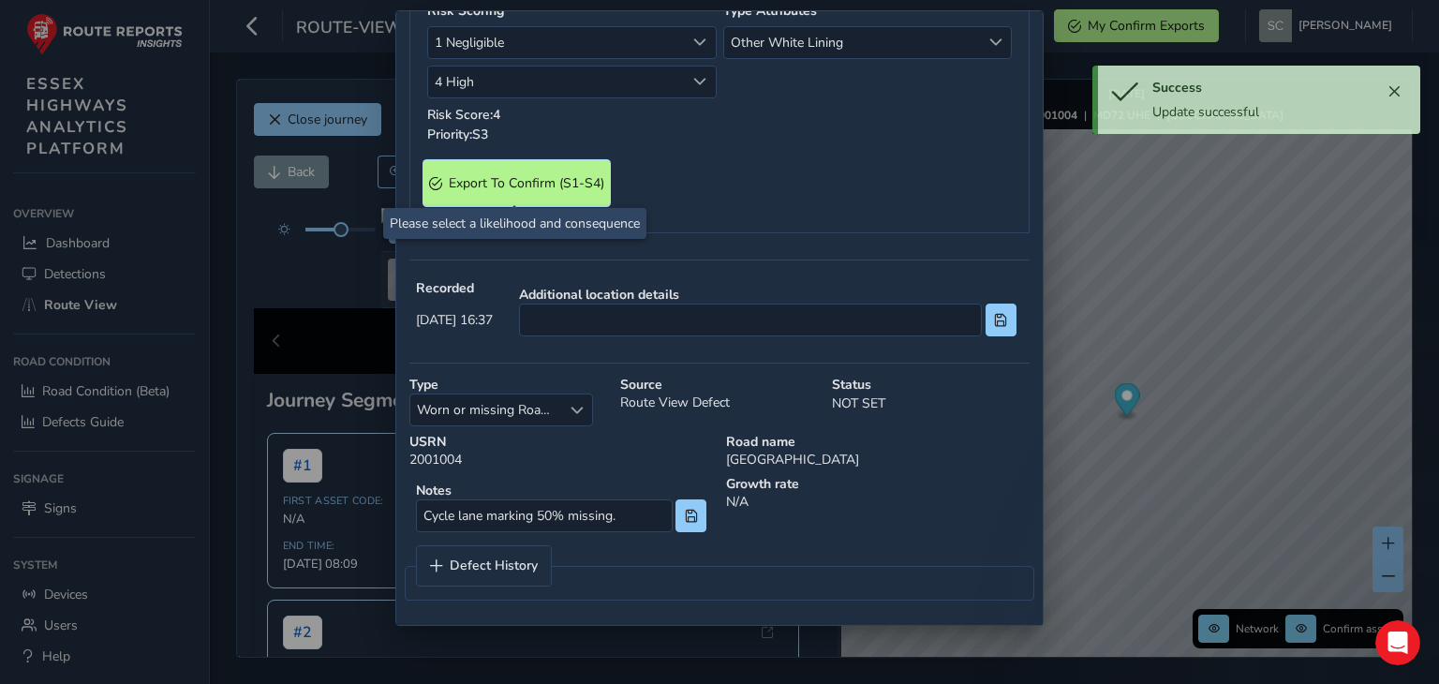
click at [499, 181] on span "Export To Confirm (S1-S4)" at bounding box center [527, 183] width 156 height 18
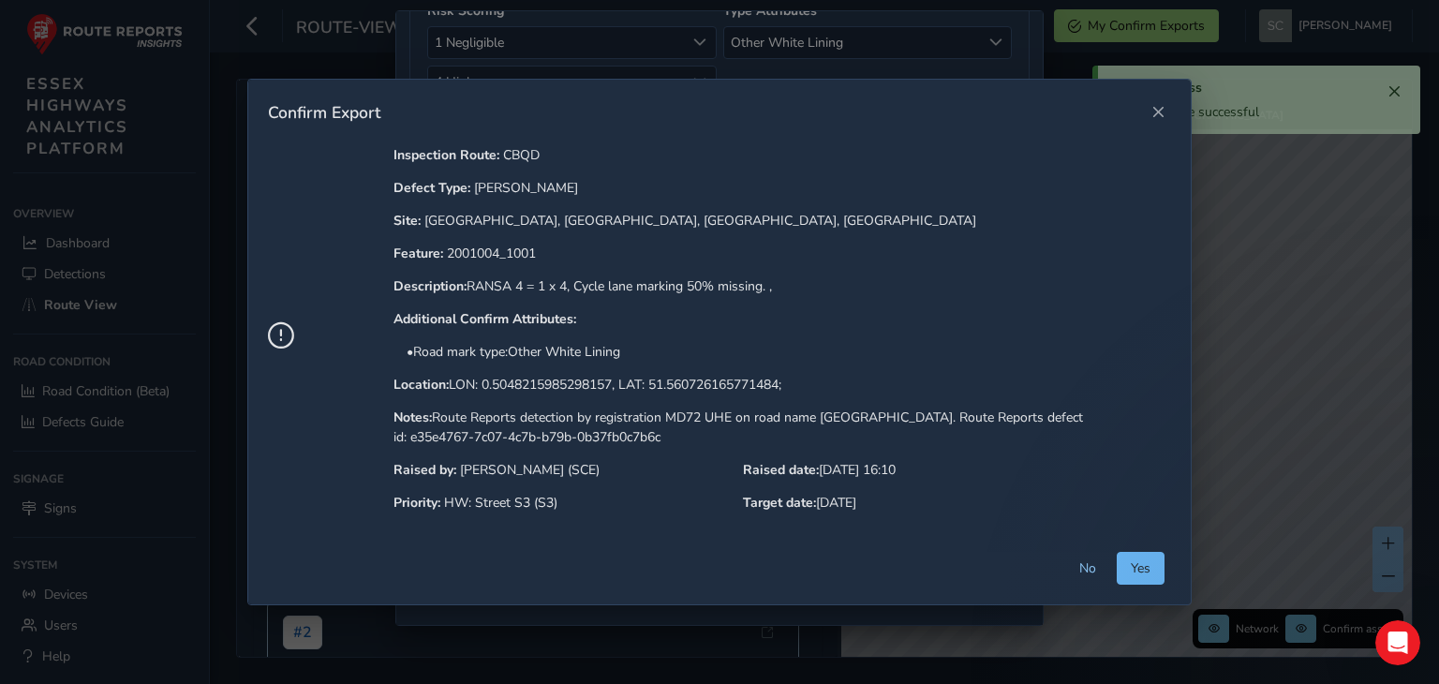
click at [1142, 561] on span "Yes" at bounding box center [1141, 568] width 20 height 18
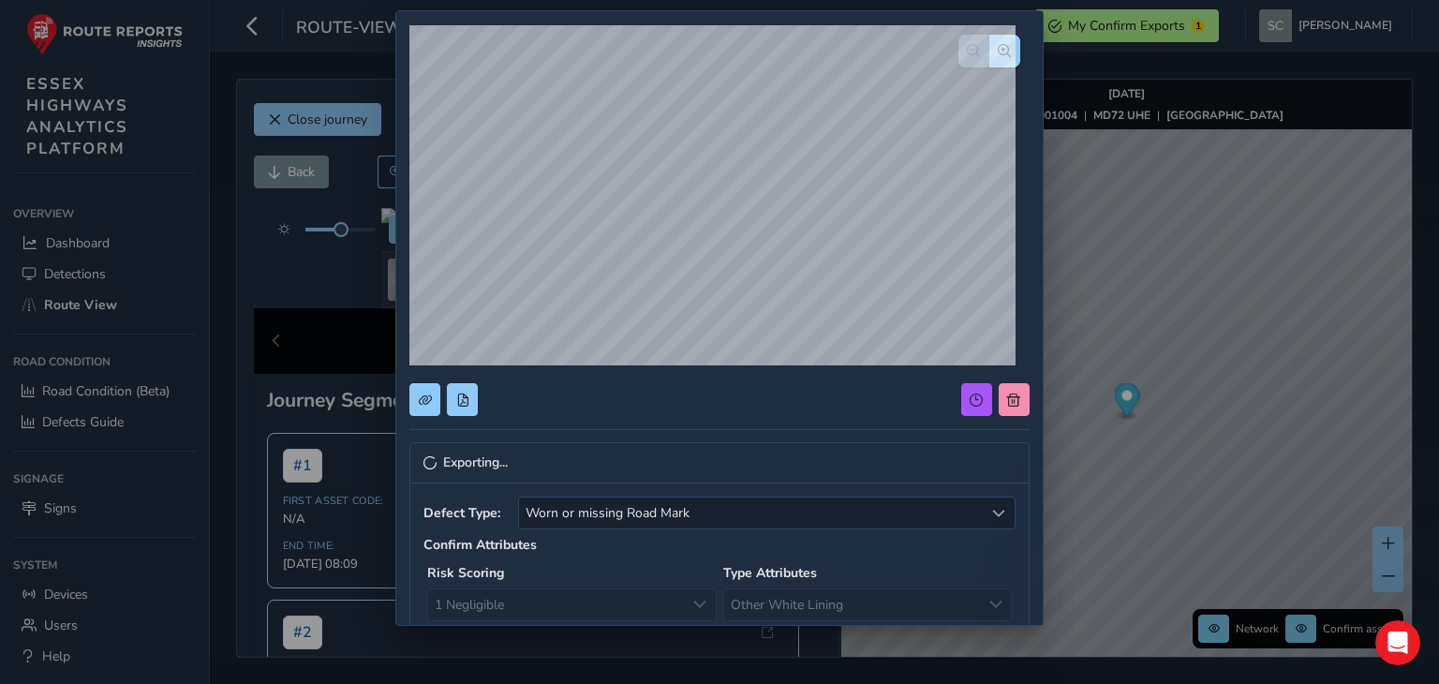
scroll to position [0, 0]
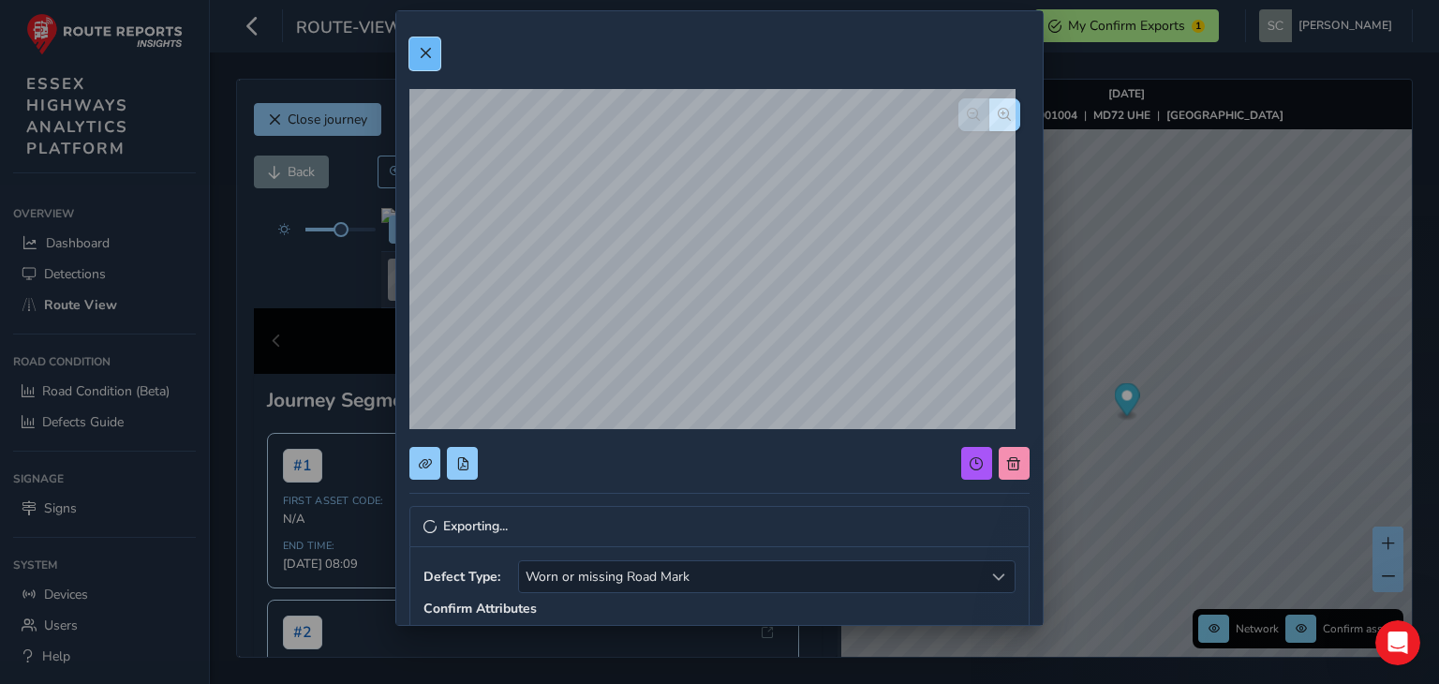
click at [427, 52] on span at bounding box center [425, 53] width 13 height 13
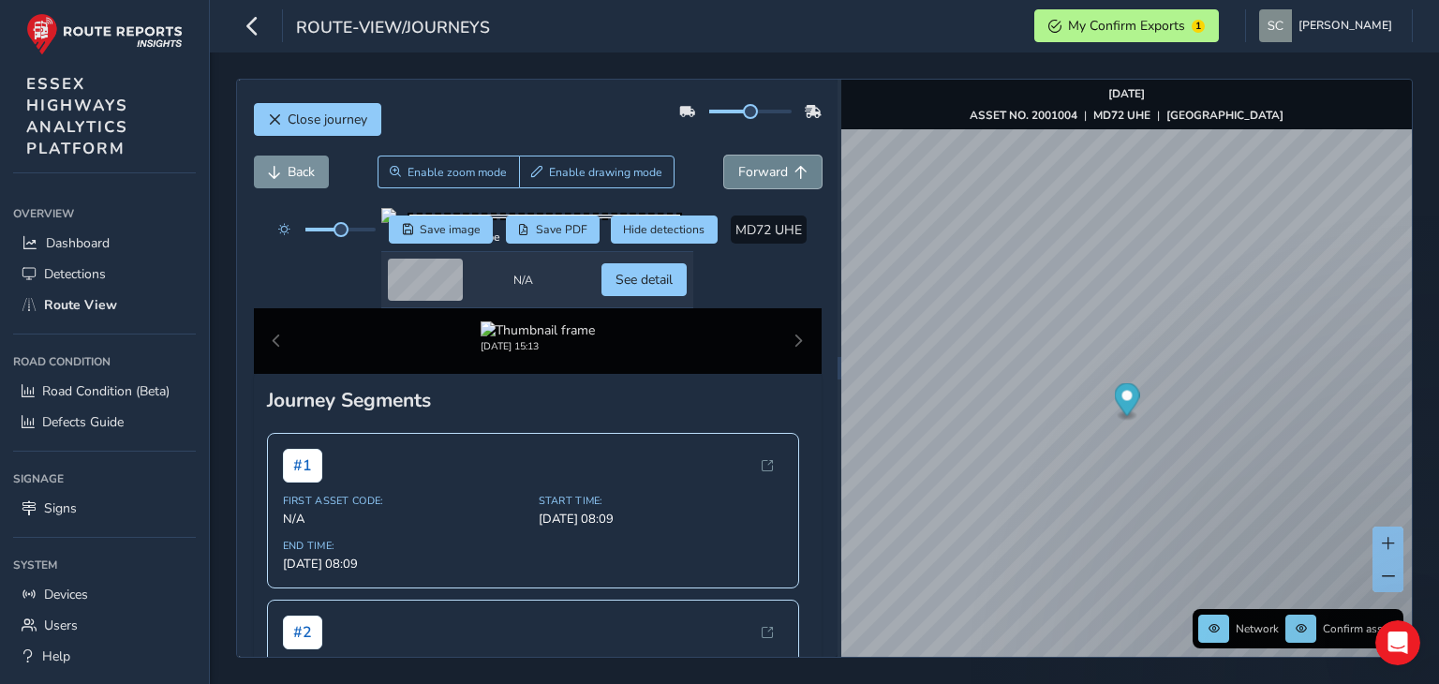
click at [772, 172] on span "Forward" at bounding box center [763, 172] width 50 height 18
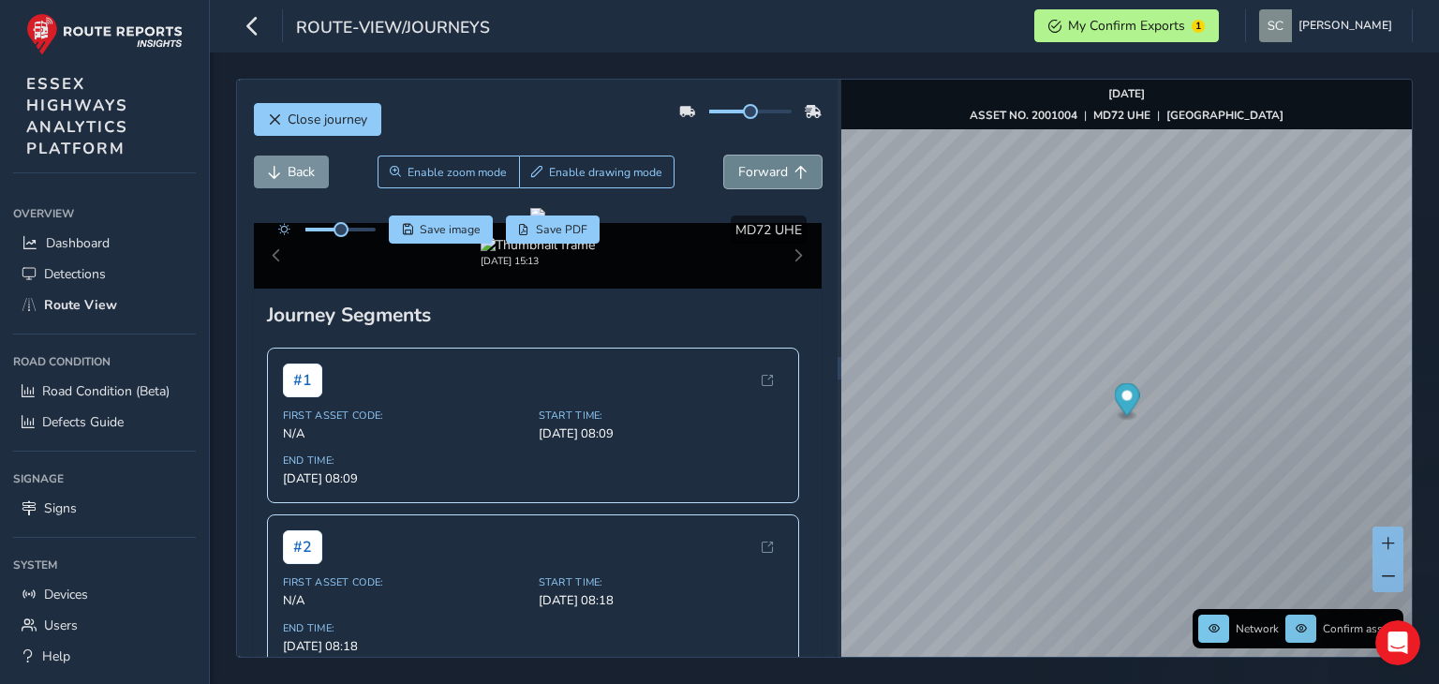
click at [772, 172] on span "Forward" at bounding box center [763, 172] width 50 height 18
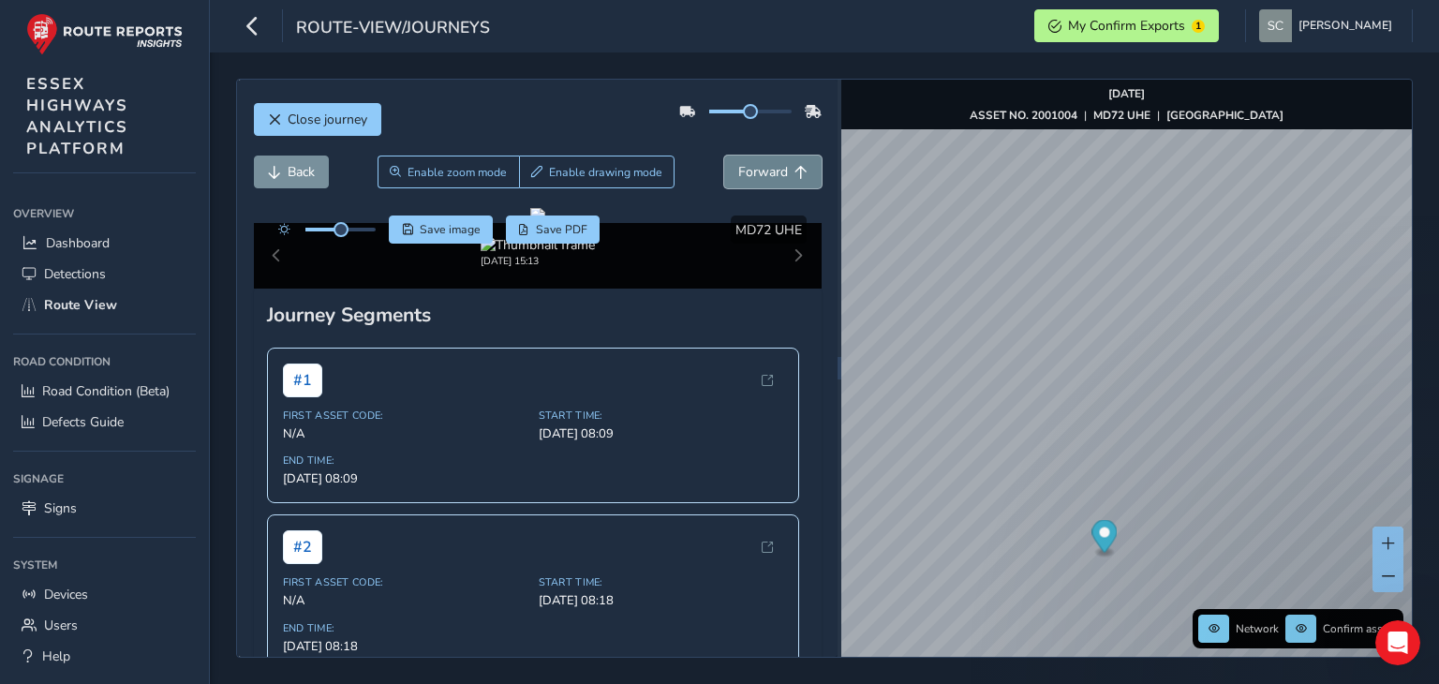
click at [738, 165] on span "Forward" at bounding box center [763, 172] width 50 height 18
click at [738, 163] on span "Forward" at bounding box center [763, 172] width 50 height 18
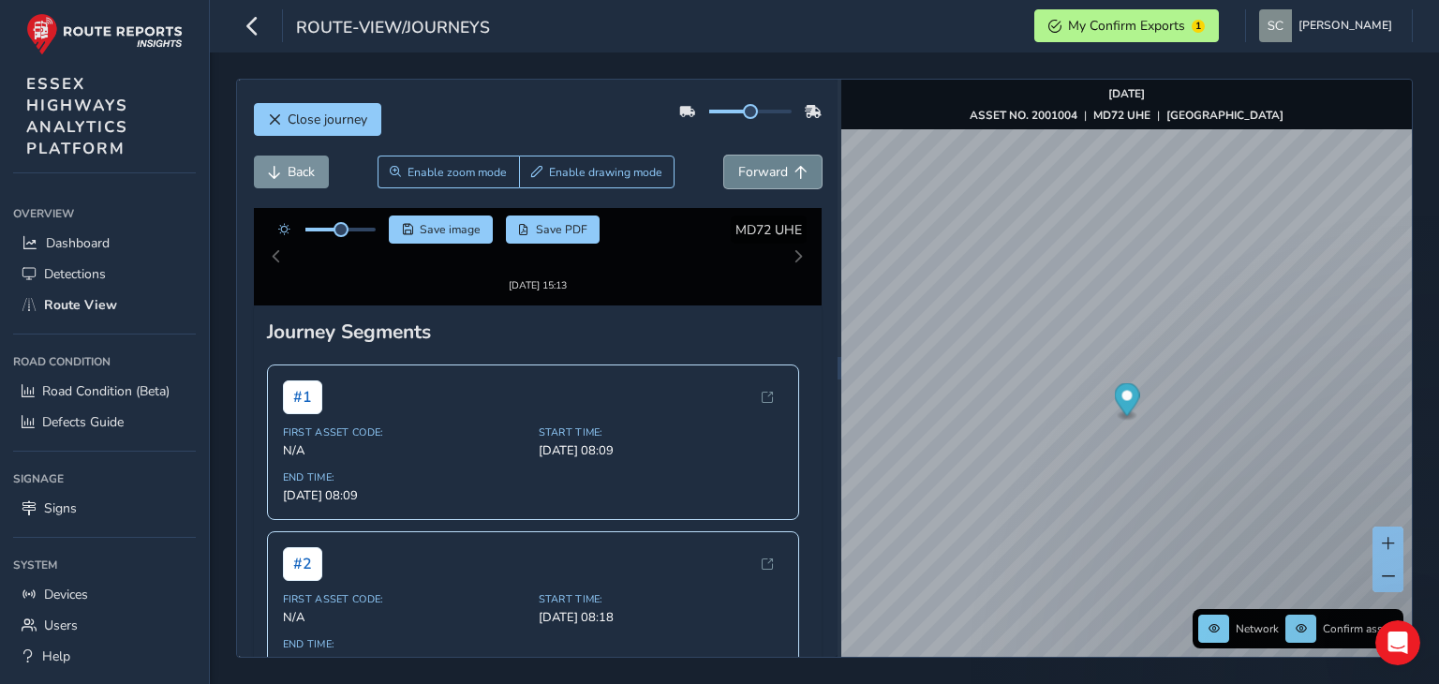
click at [738, 163] on span "Forward" at bounding box center [763, 172] width 50 height 18
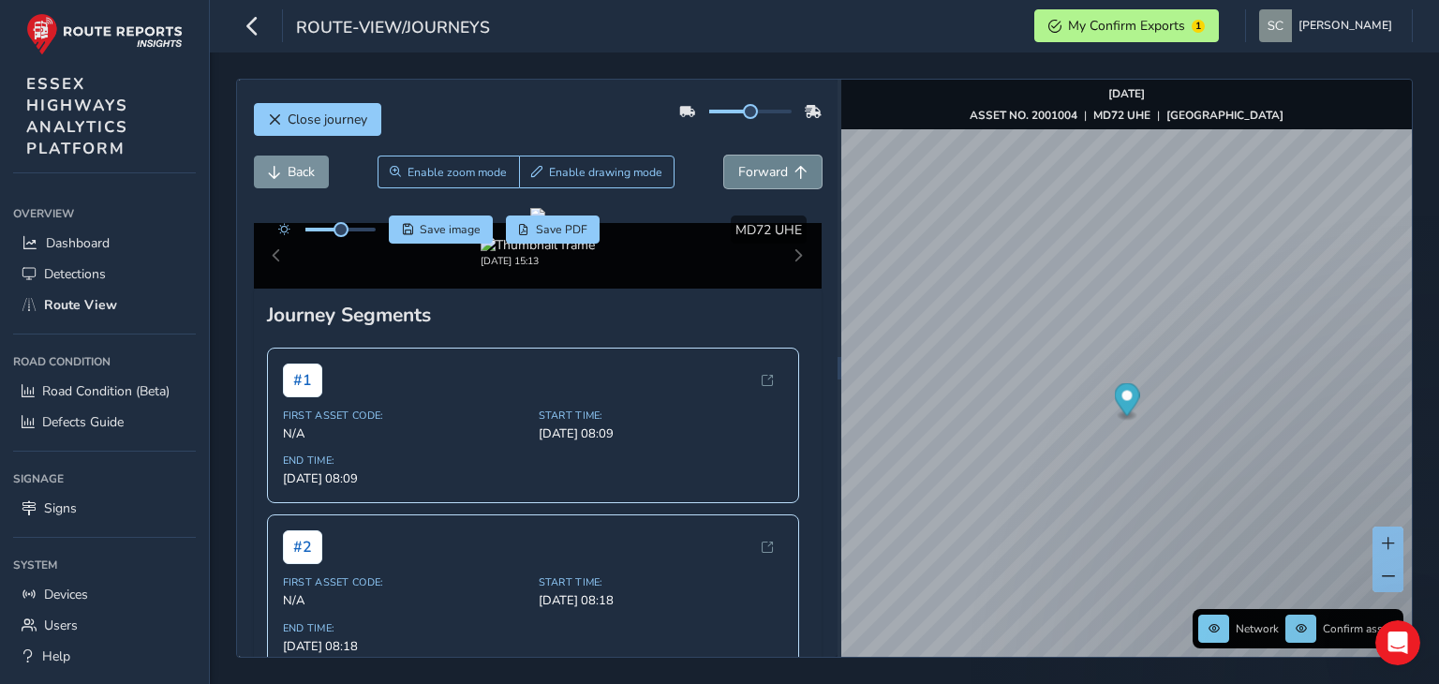
click at [738, 163] on span "Forward" at bounding box center [763, 172] width 50 height 18
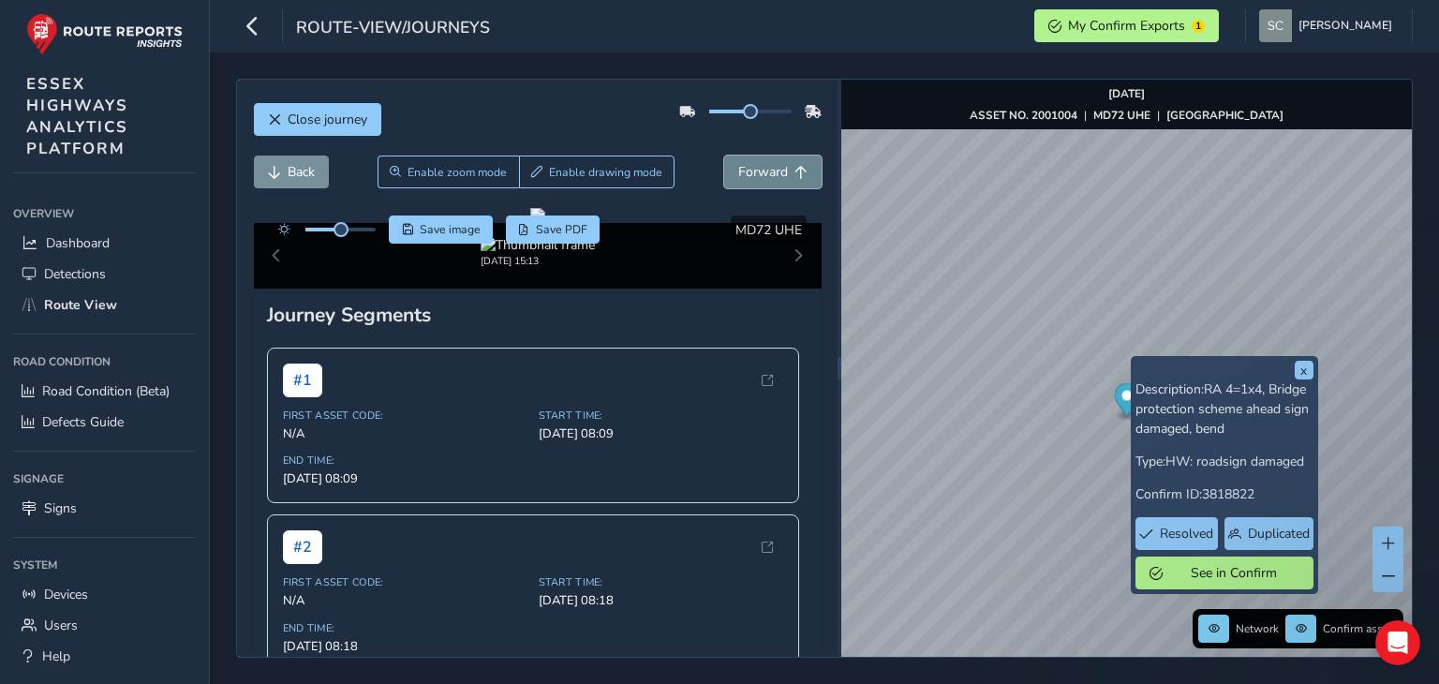
click at [752, 174] on span "Forward" at bounding box center [763, 172] width 50 height 18
click at [751, 174] on span "Forward" at bounding box center [763, 172] width 50 height 18
click at [750, 174] on span "Forward" at bounding box center [763, 172] width 50 height 18
click at [750, 173] on span "Forward" at bounding box center [763, 172] width 50 height 18
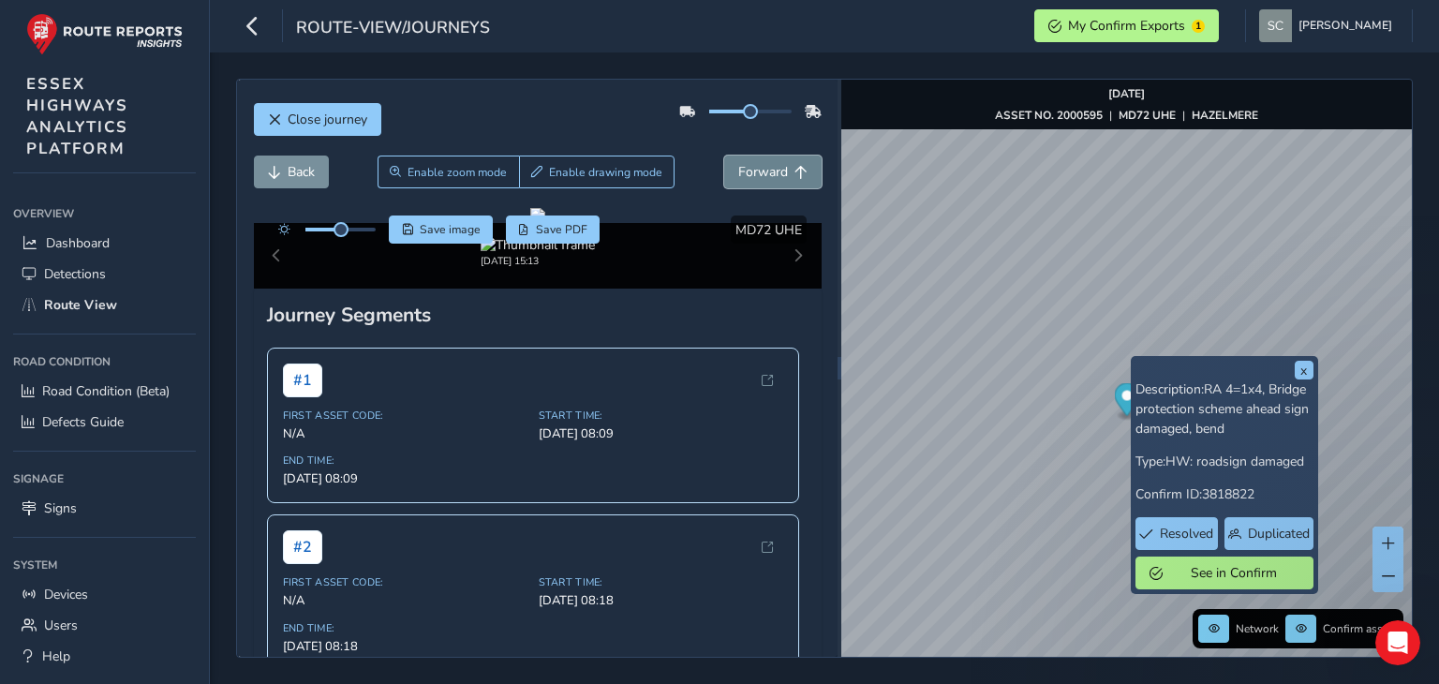
click at [750, 173] on span "Forward" at bounding box center [763, 172] width 50 height 18
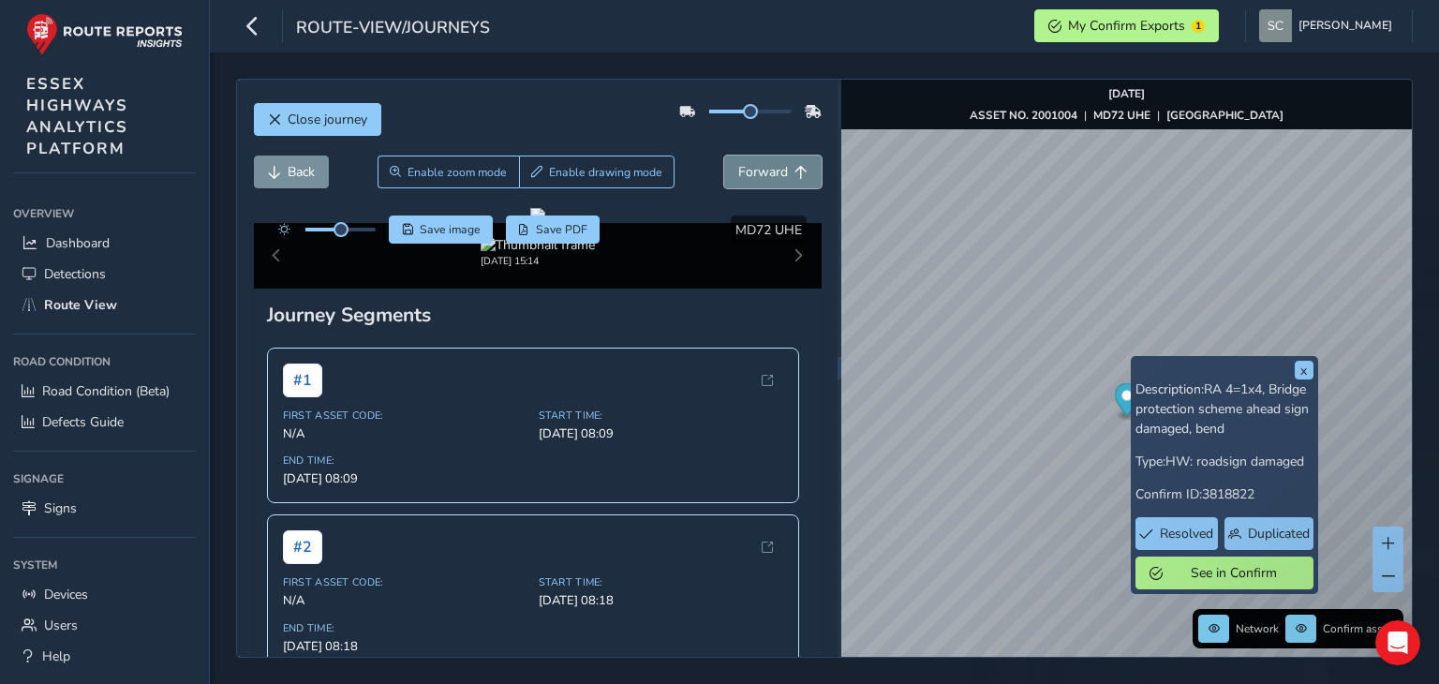
click at [750, 173] on span "Forward" at bounding box center [763, 172] width 50 height 18
click at [750, 172] on span "Forward" at bounding box center [763, 172] width 50 height 18
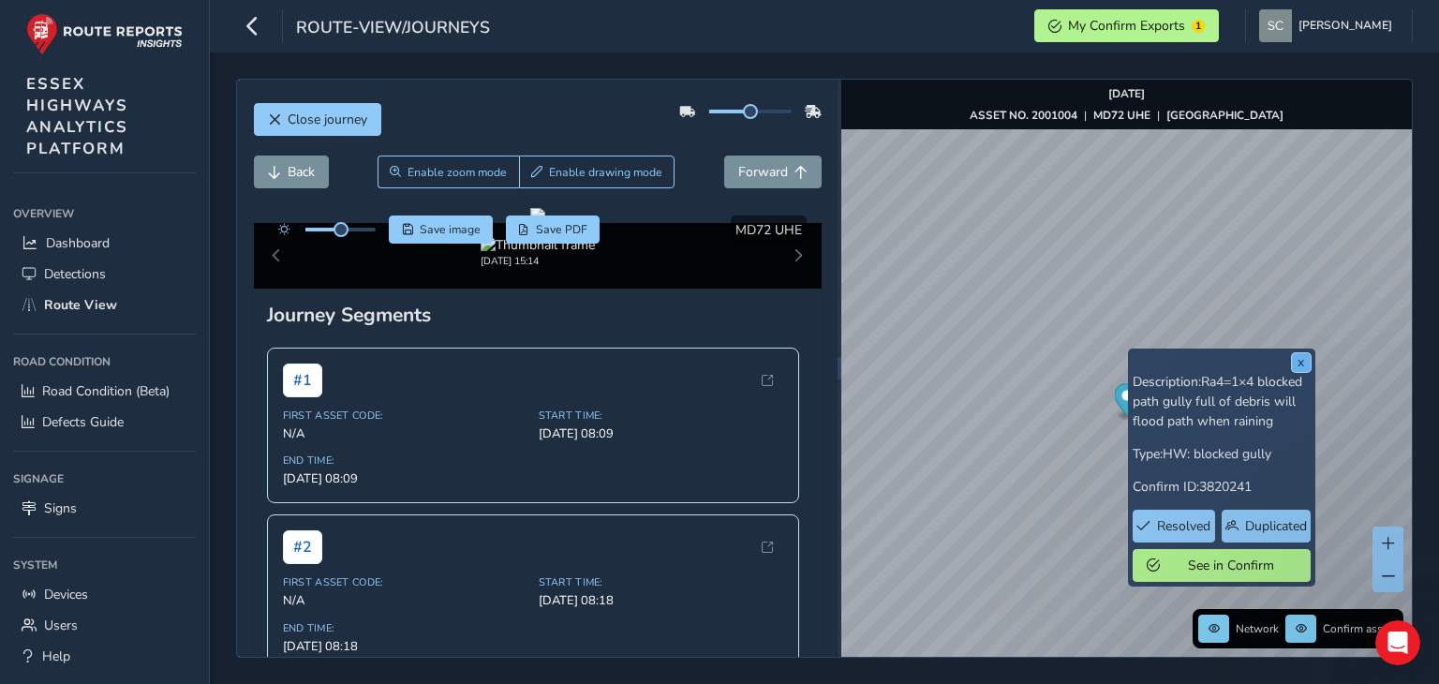
click at [1301, 365] on button "x" at bounding box center [1301, 362] width 19 height 19
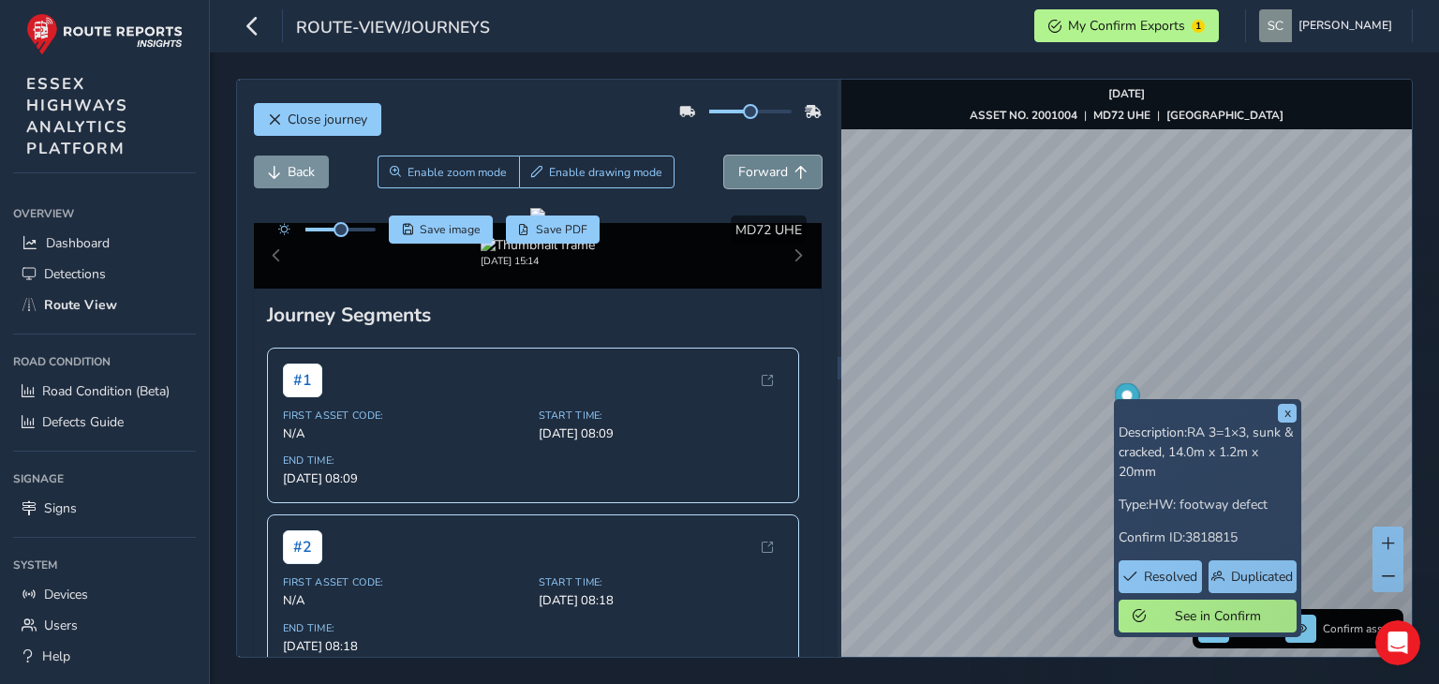
click at [744, 168] on span "Forward" at bounding box center [763, 172] width 50 height 18
click at [743, 168] on span "Forward" at bounding box center [763, 172] width 50 height 18
click at [289, 176] on span "Back" at bounding box center [301, 172] width 27 height 18
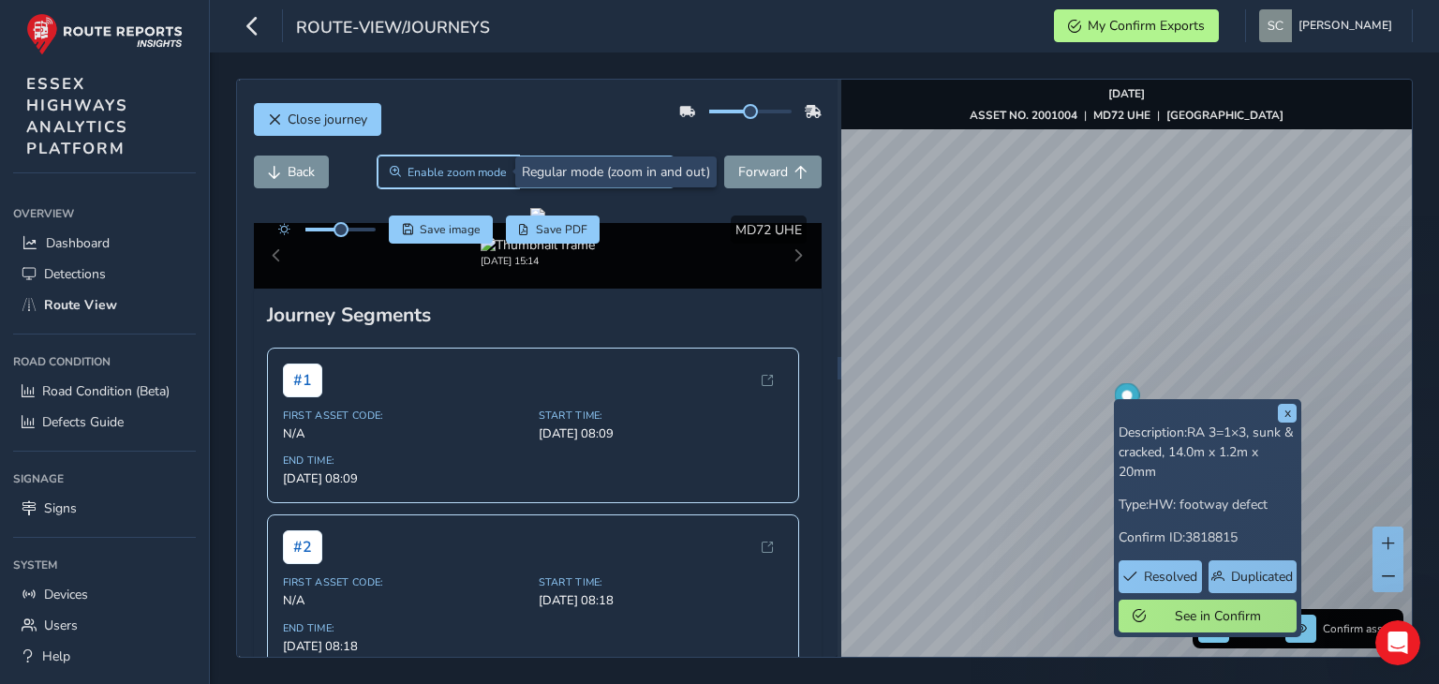
click at [445, 176] on span "Enable zoom mode" at bounding box center [457, 172] width 99 height 15
click at [0, 0] on div at bounding box center [0, 0] width 0 height 0
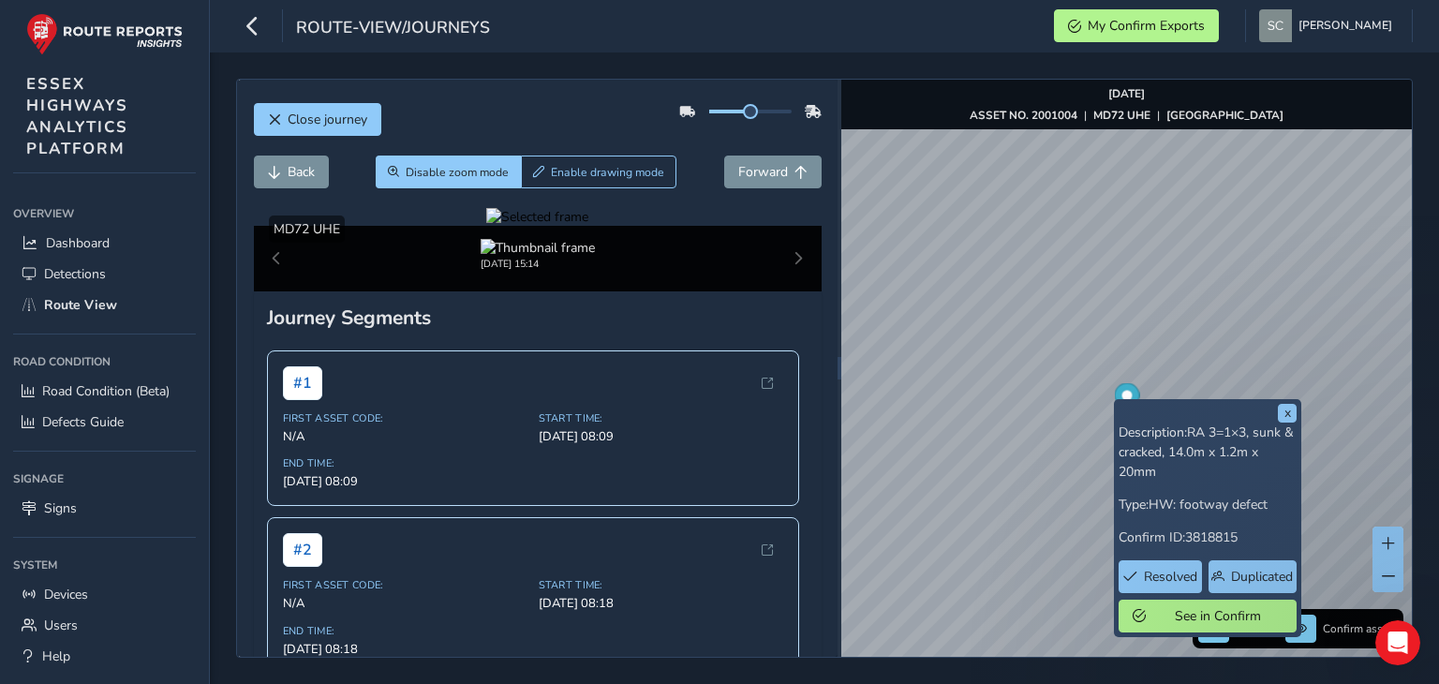
click at [486, 226] on div at bounding box center [537, 217] width 102 height 18
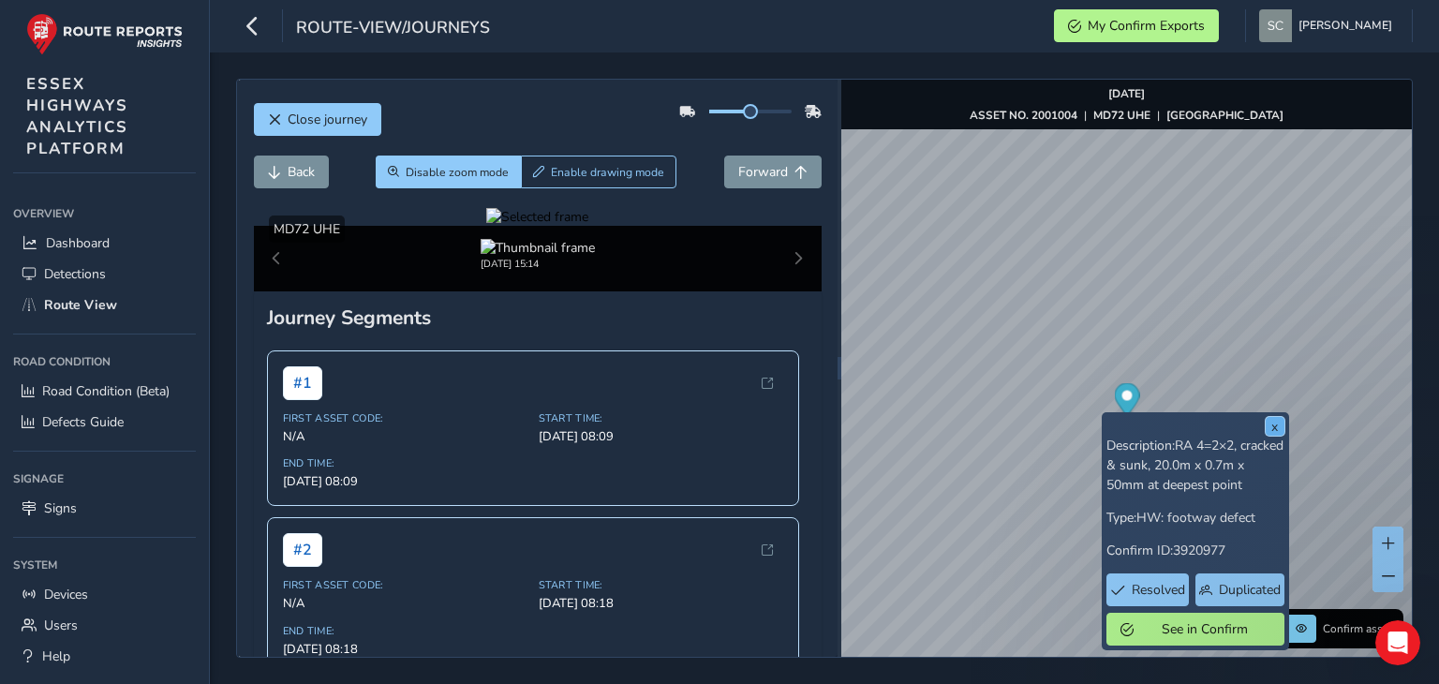
click at [1275, 425] on button "x" at bounding box center [1275, 426] width 19 height 19
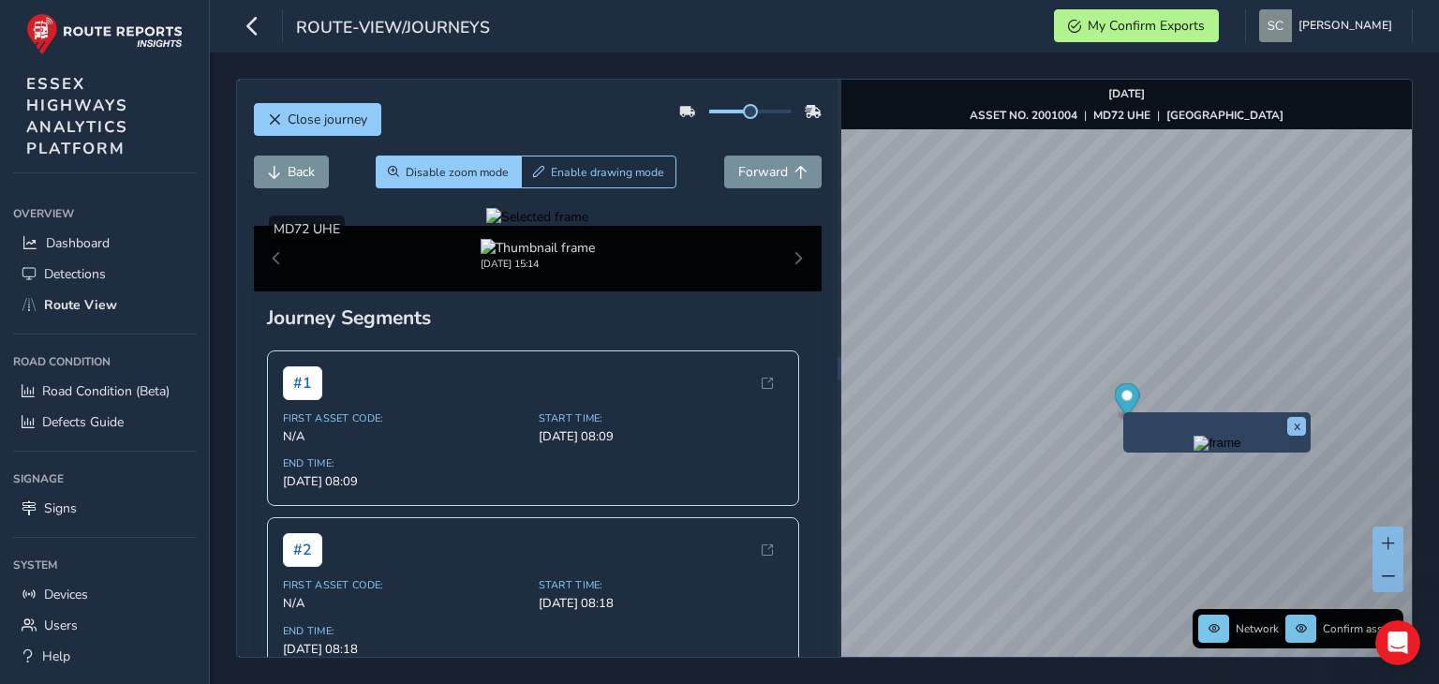
click at [549, 226] on div at bounding box center [537, 217] width 102 height 18
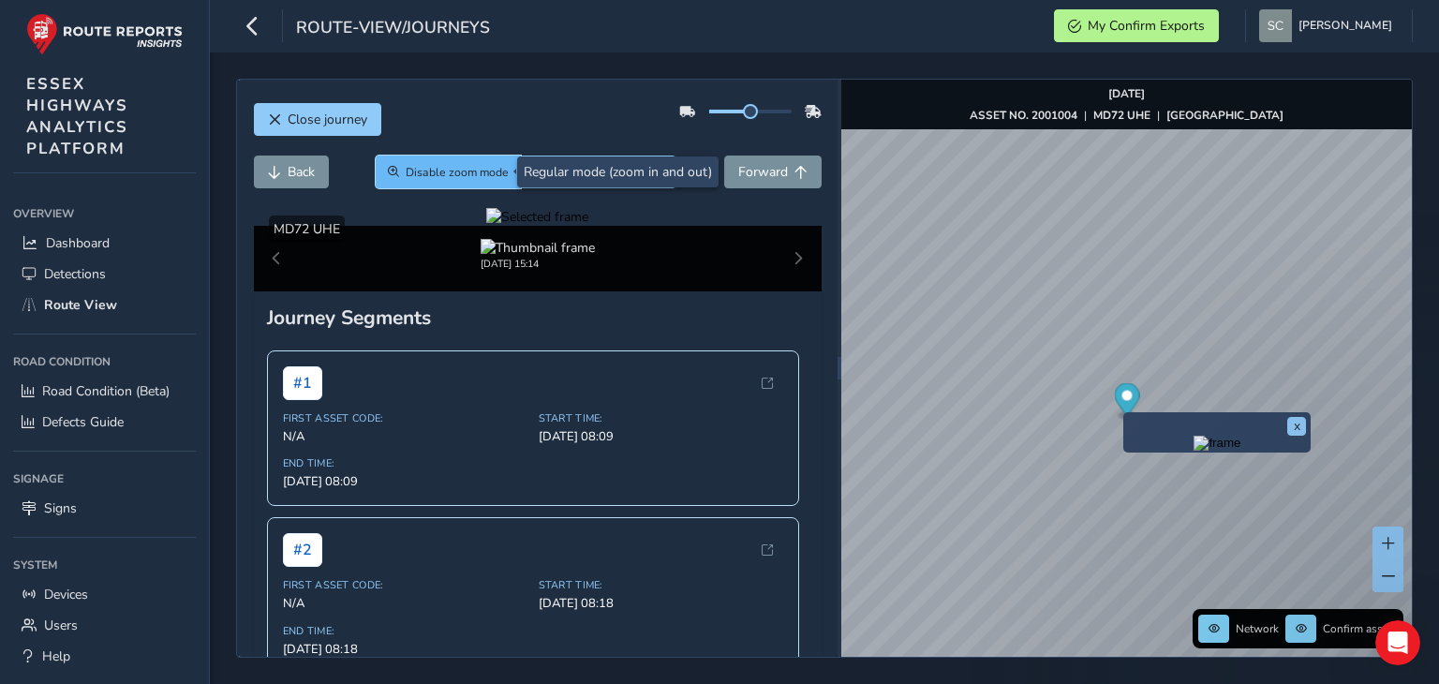
click at [435, 172] on span "Disable zoom mode" at bounding box center [457, 172] width 103 height 15
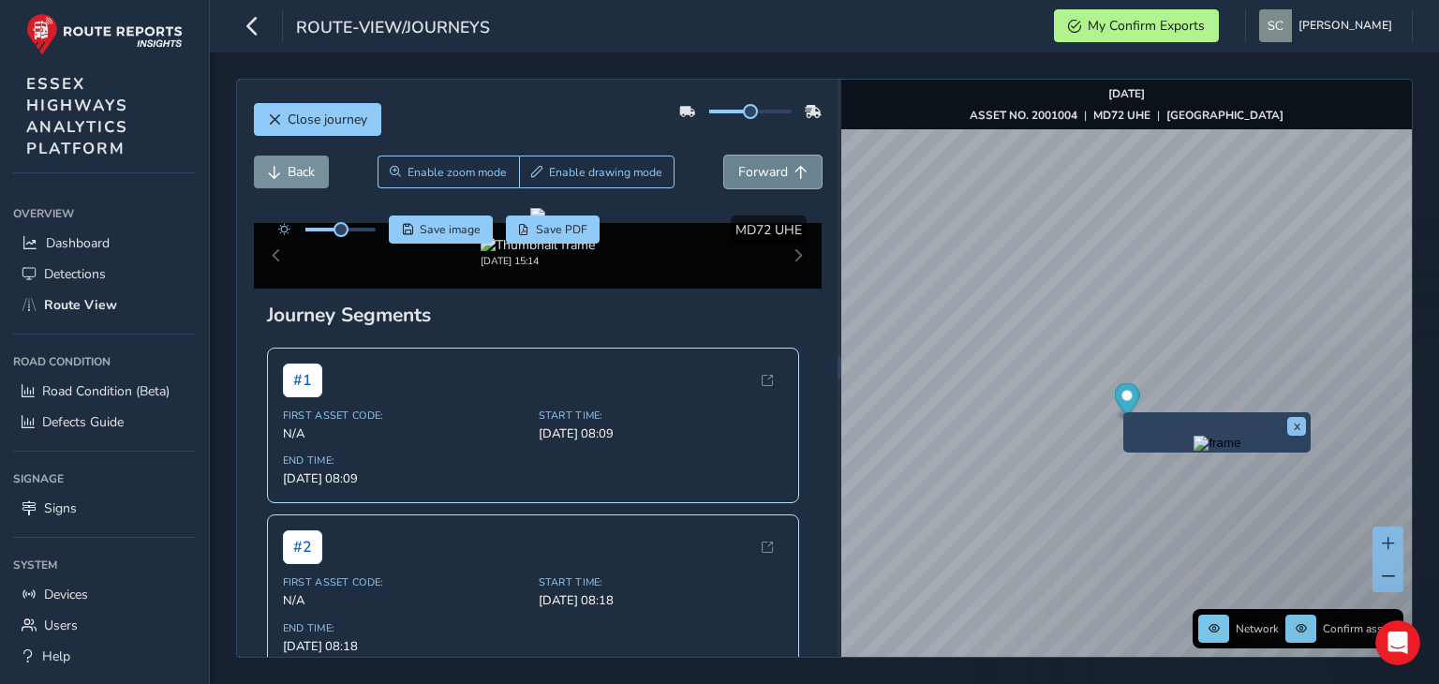
click at [761, 172] on span "Forward" at bounding box center [763, 172] width 50 height 18
click at [761, 170] on span "Forward" at bounding box center [763, 172] width 50 height 18
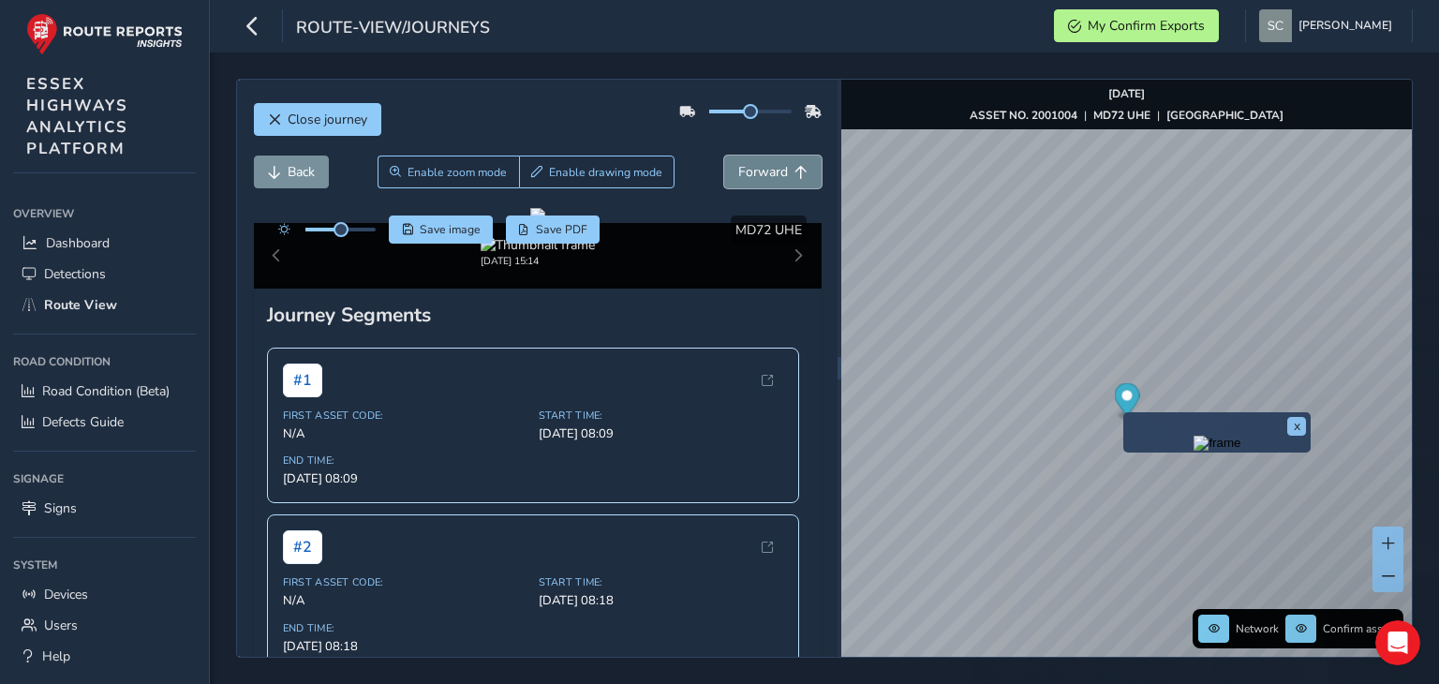
click at [762, 170] on span "Forward" at bounding box center [763, 172] width 50 height 18
click at [773, 164] on button "Forward" at bounding box center [772, 172] width 97 height 33
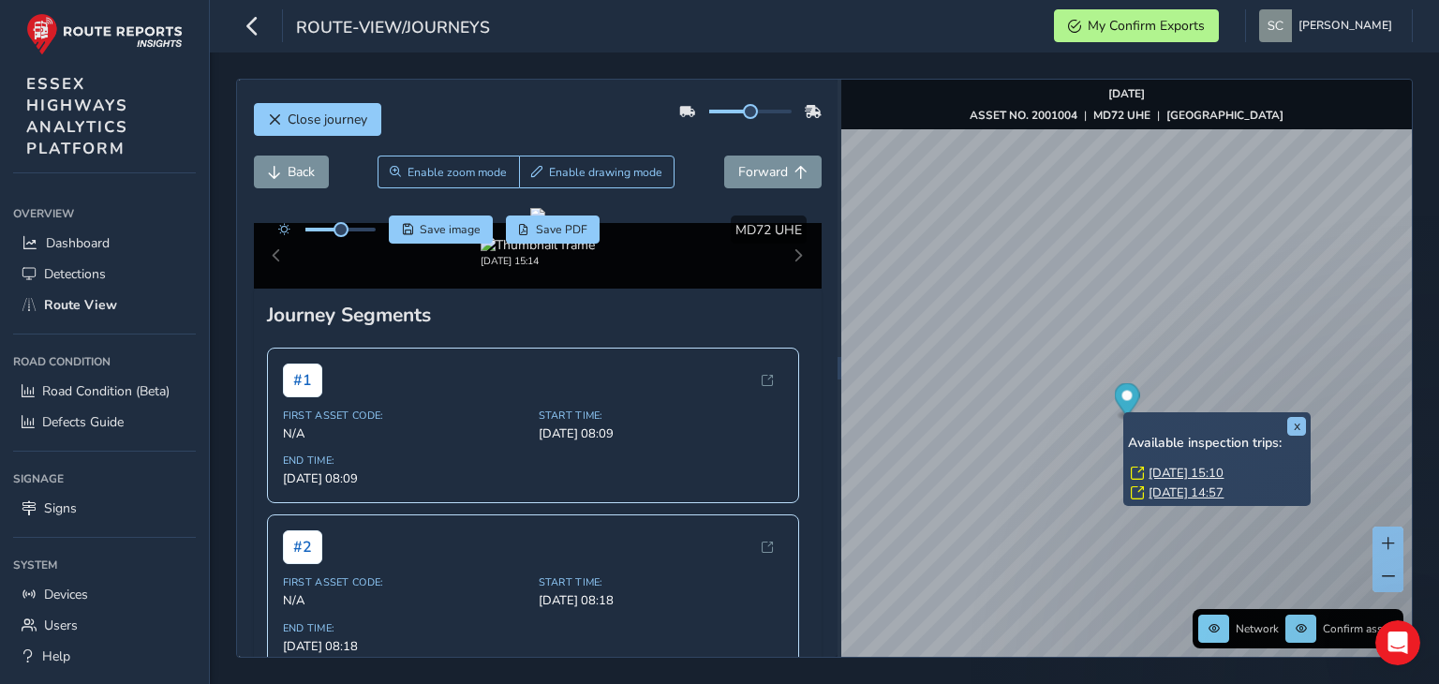
click at [1155, 475] on link "[DATE] 15:10" at bounding box center [1186, 473] width 75 height 17
click at [1154, 475] on link "[DATE] 15:10" at bounding box center [1178, 474] width 75 height 17
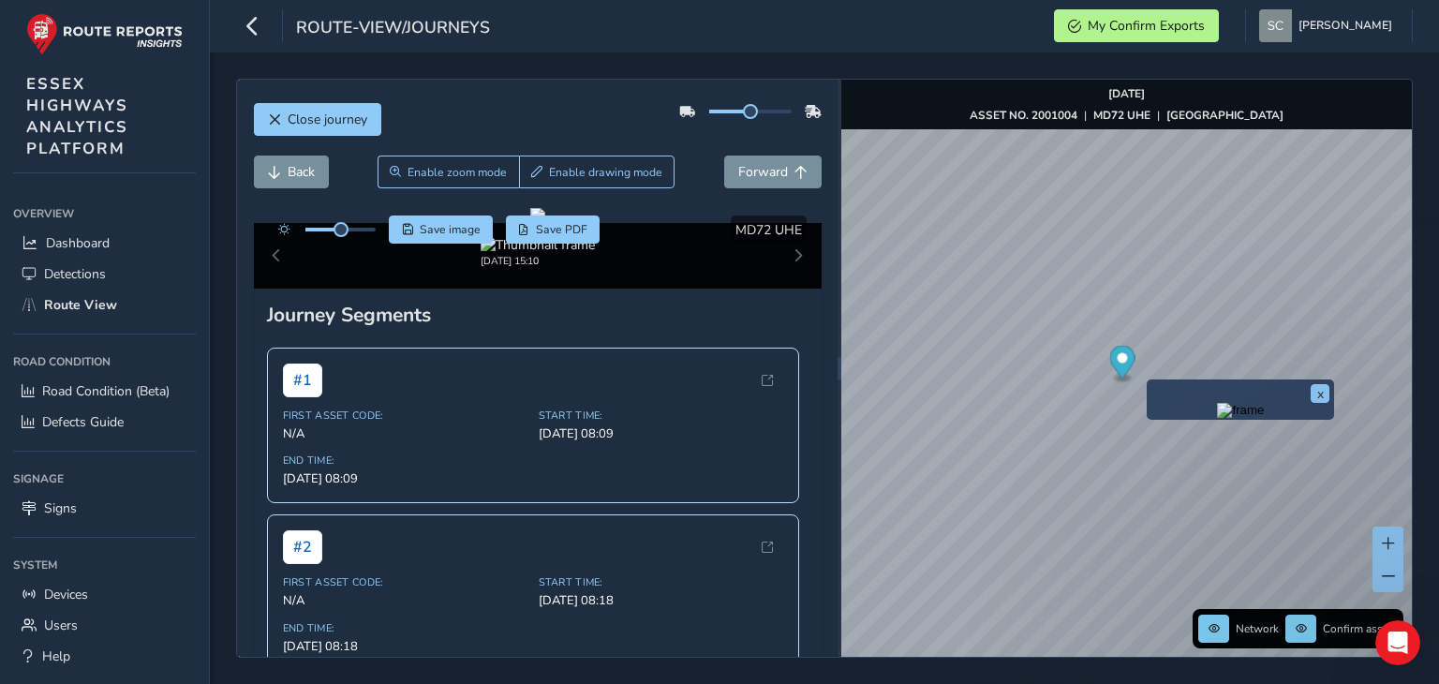
click at [1158, 380] on div "x" at bounding box center [1240, 400] width 187 height 40
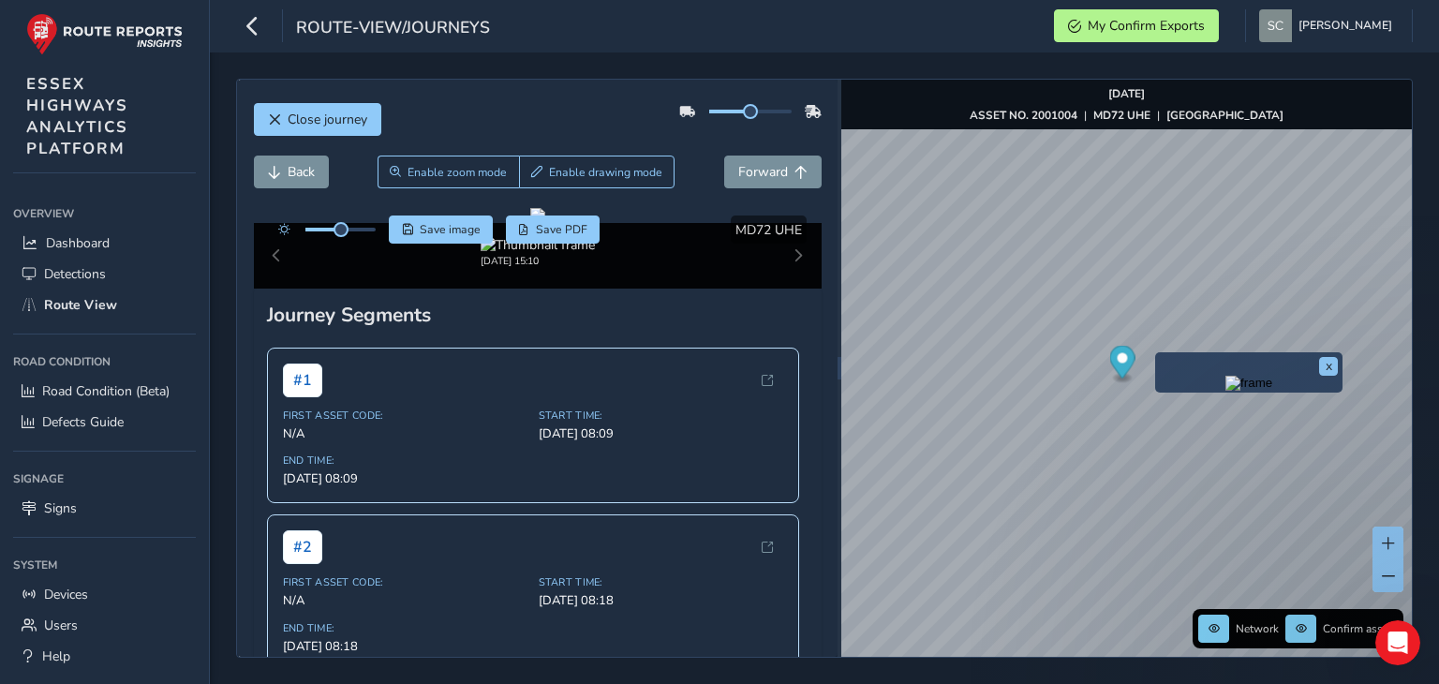
click at [1226, 391] on img "Preview frame" at bounding box center [1249, 383] width 47 height 15
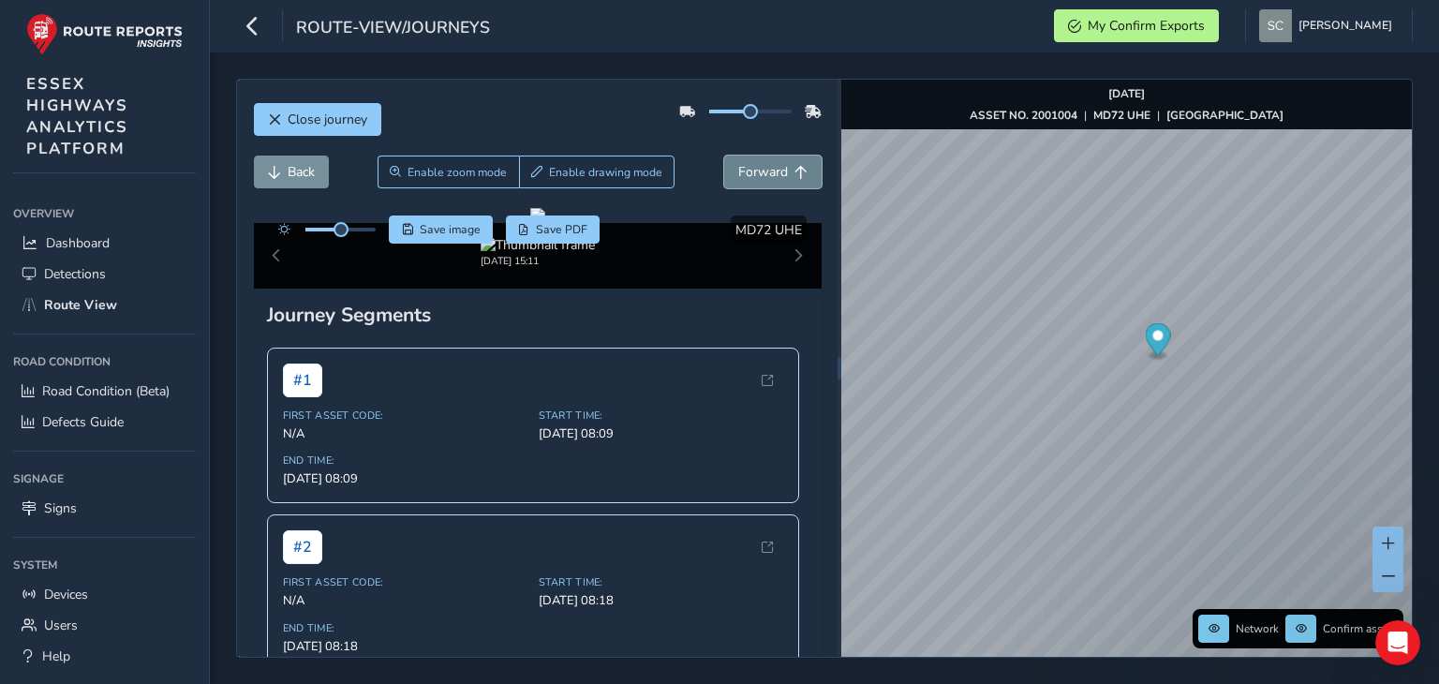
click at [757, 176] on span "Forward" at bounding box center [763, 172] width 50 height 18
click at [757, 177] on span "Forward" at bounding box center [763, 172] width 50 height 18
click at [759, 174] on span "Forward" at bounding box center [763, 172] width 50 height 18
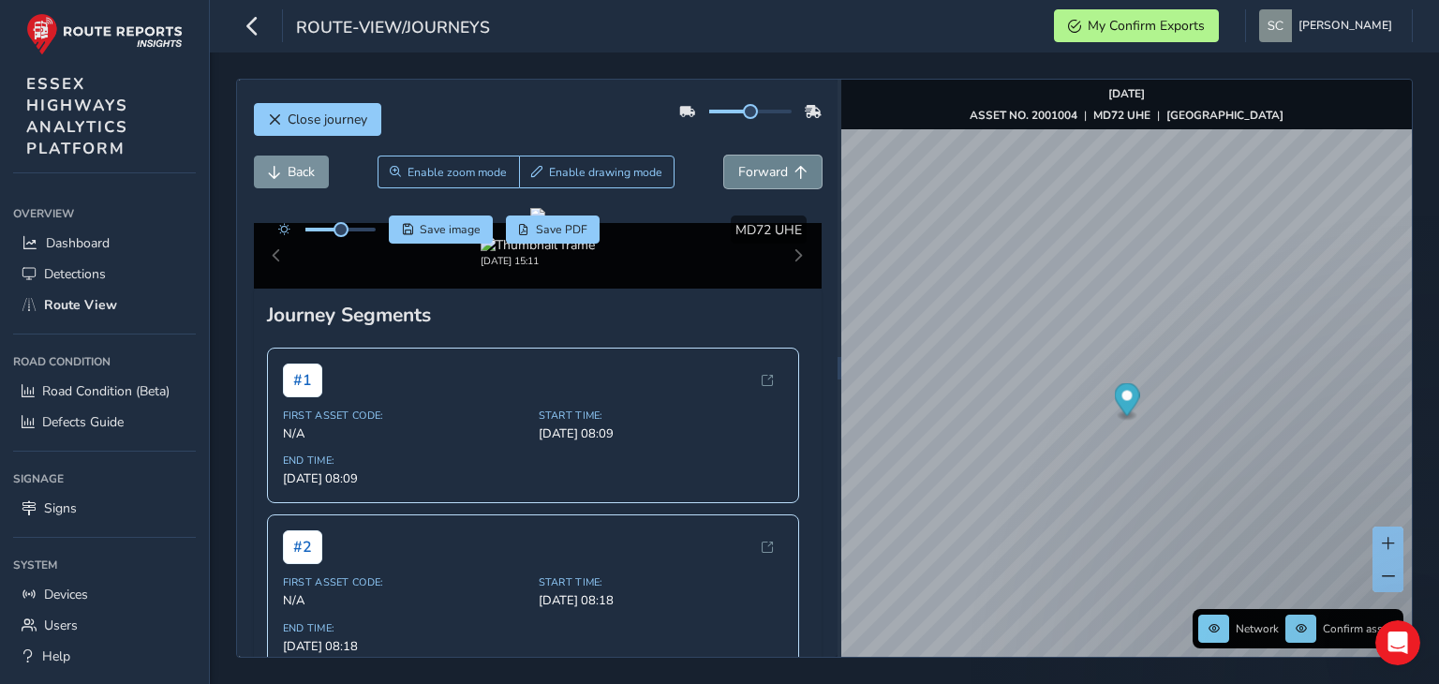
click at [761, 172] on span "Forward" at bounding box center [763, 172] width 50 height 18
click at [765, 169] on span "Forward" at bounding box center [763, 172] width 50 height 18
click at [438, 168] on span "Enable zoom mode" at bounding box center [457, 172] width 99 height 15
click at [0, 0] on div at bounding box center [0, 0] width 0 height 0
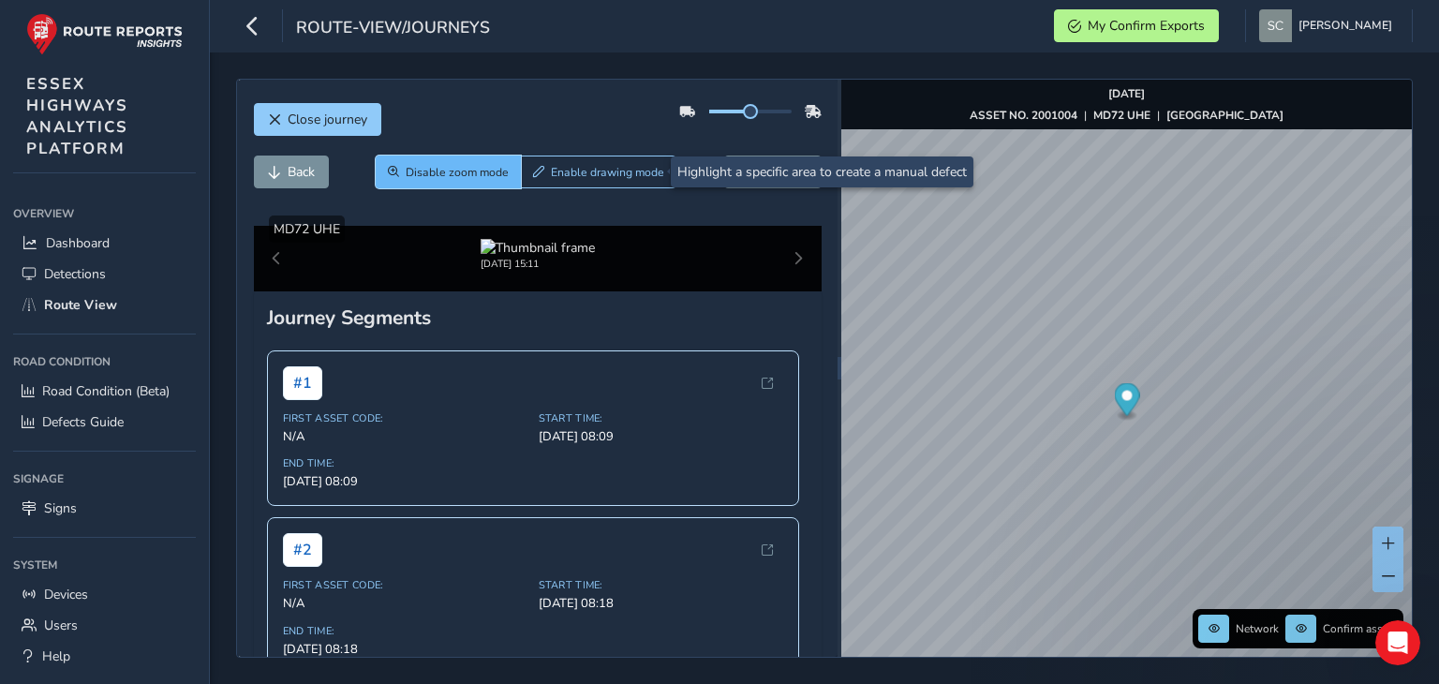
click at [428, 171] on span "Disable zoom mode" at bounding box center [457, 172] width 103 height 15
click at [0, 0] on div at bounding box center [0, 0] width 0 height 0
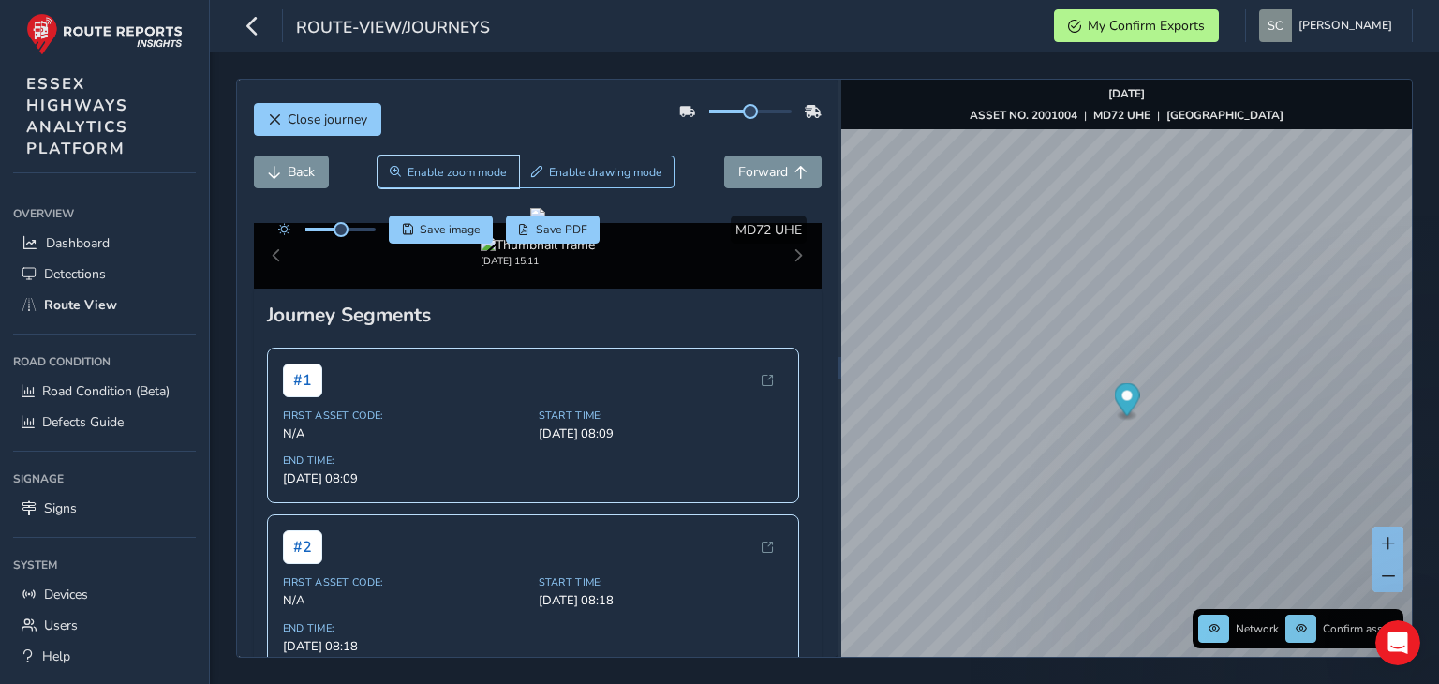
click at [424, 171] on span "Enable zoom mode" at bounding box center [457, 172] width 99 height 15
click at [0, 0] on div at bounding box center [0, 0] width 0 height 0
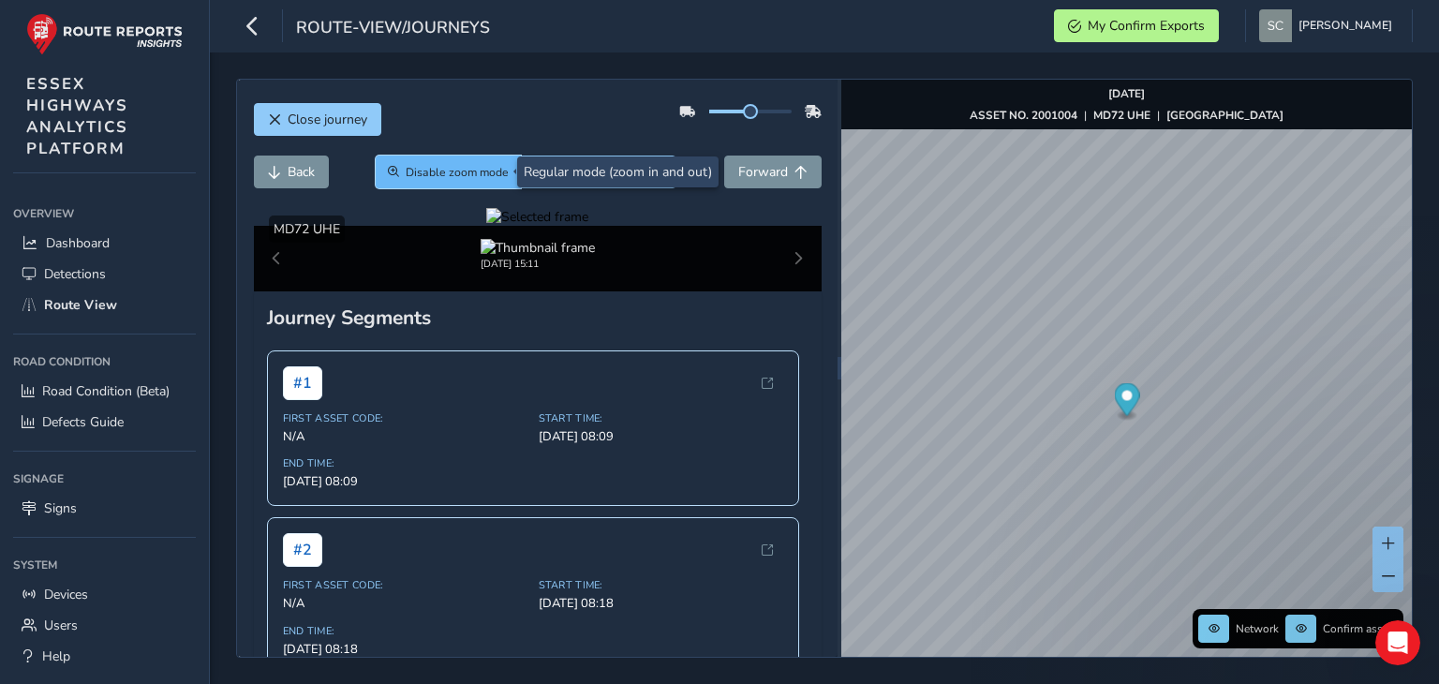
click at [412, 177] on span "Disable zoom mode" at bounding box center [457, 172] width 103 height 15
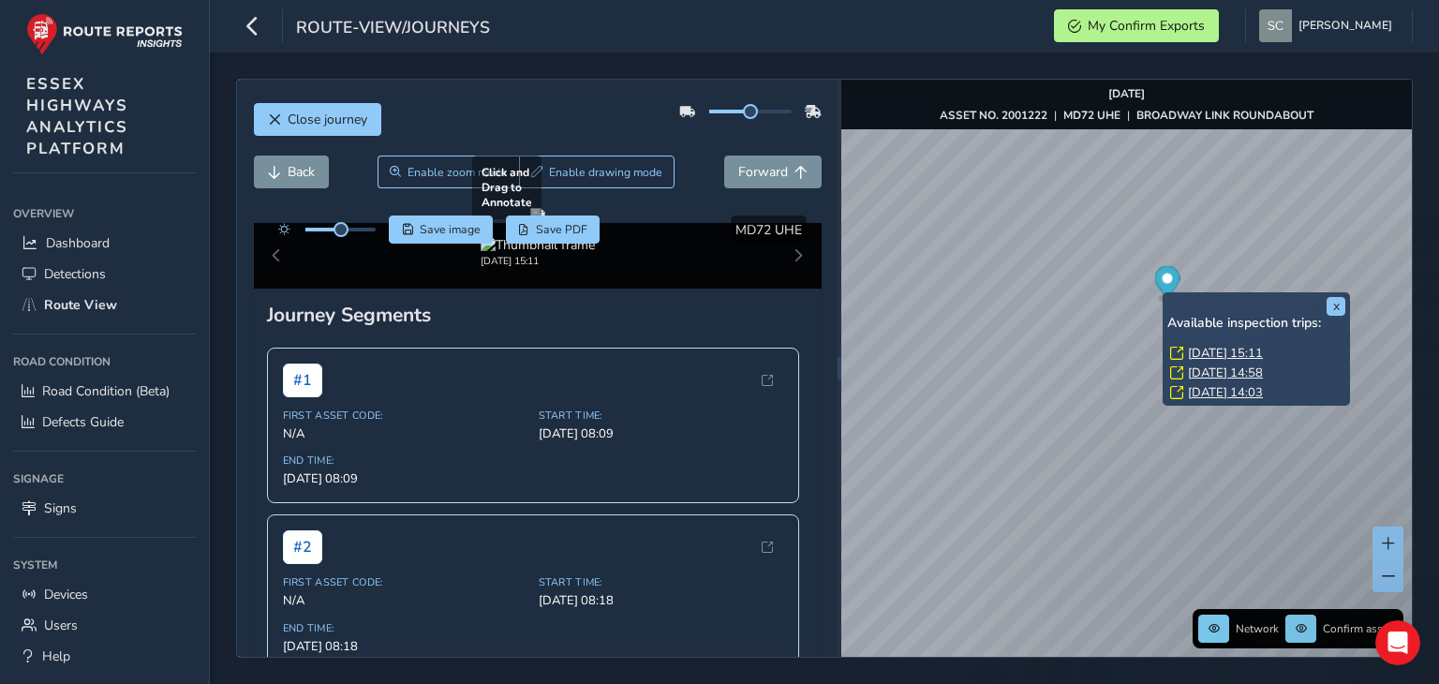
drag, startPoint x: 1200, startPoint y: 357, endPoint x: 615, endPoint y: 454, distance: 592.7
click at [1200, 357] on link "[DATE] 15:11" at bounding box center [1225, 353] width 75 height 17
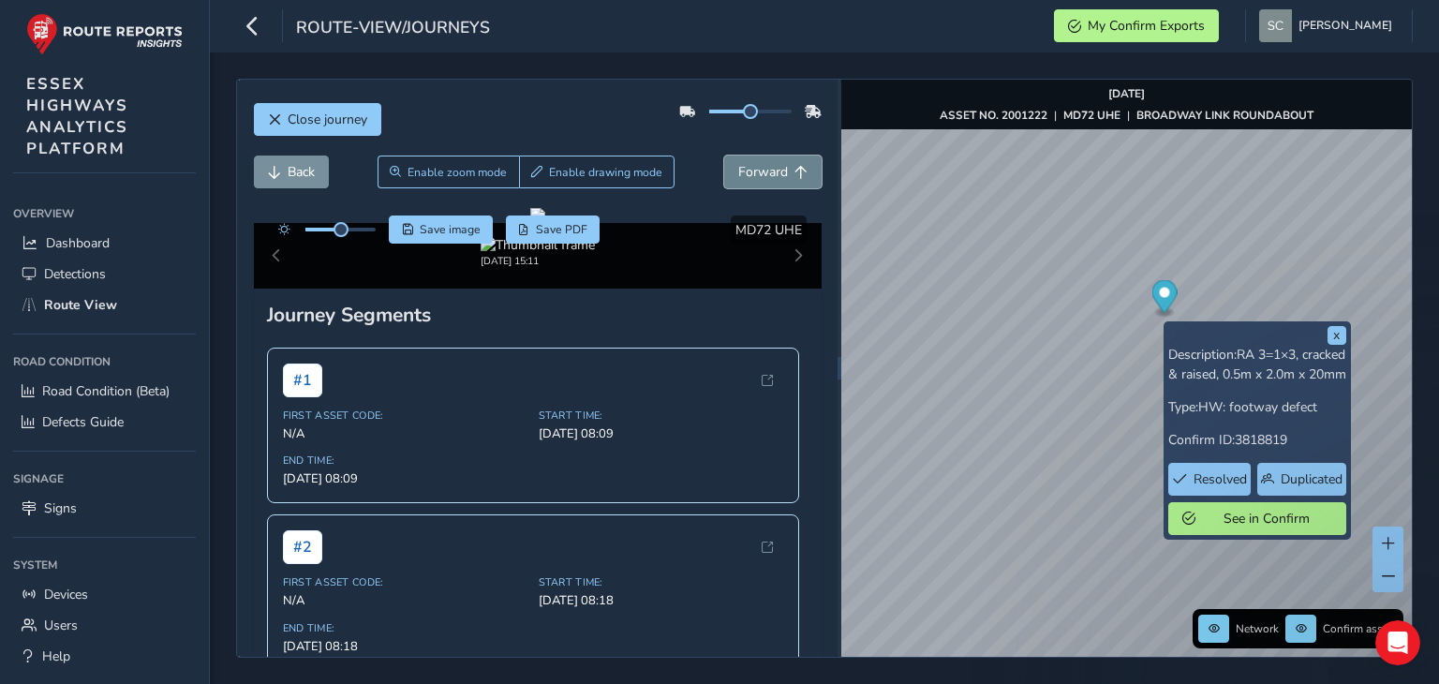
click at [742, 172] on span "Forward" at bounding box center [763, 172] width 50 height 18
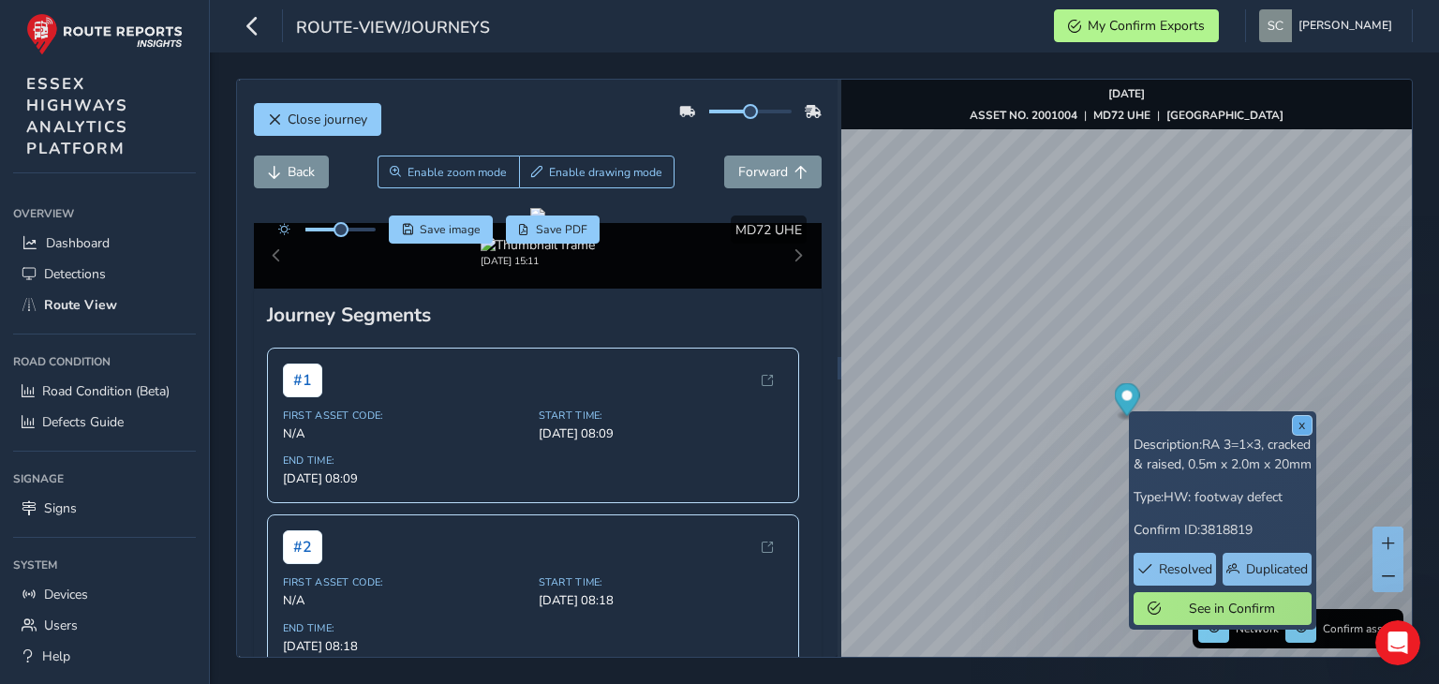
click at [1302, 421] on button "x" at bounding box center [1302, 425] width 19 height 19
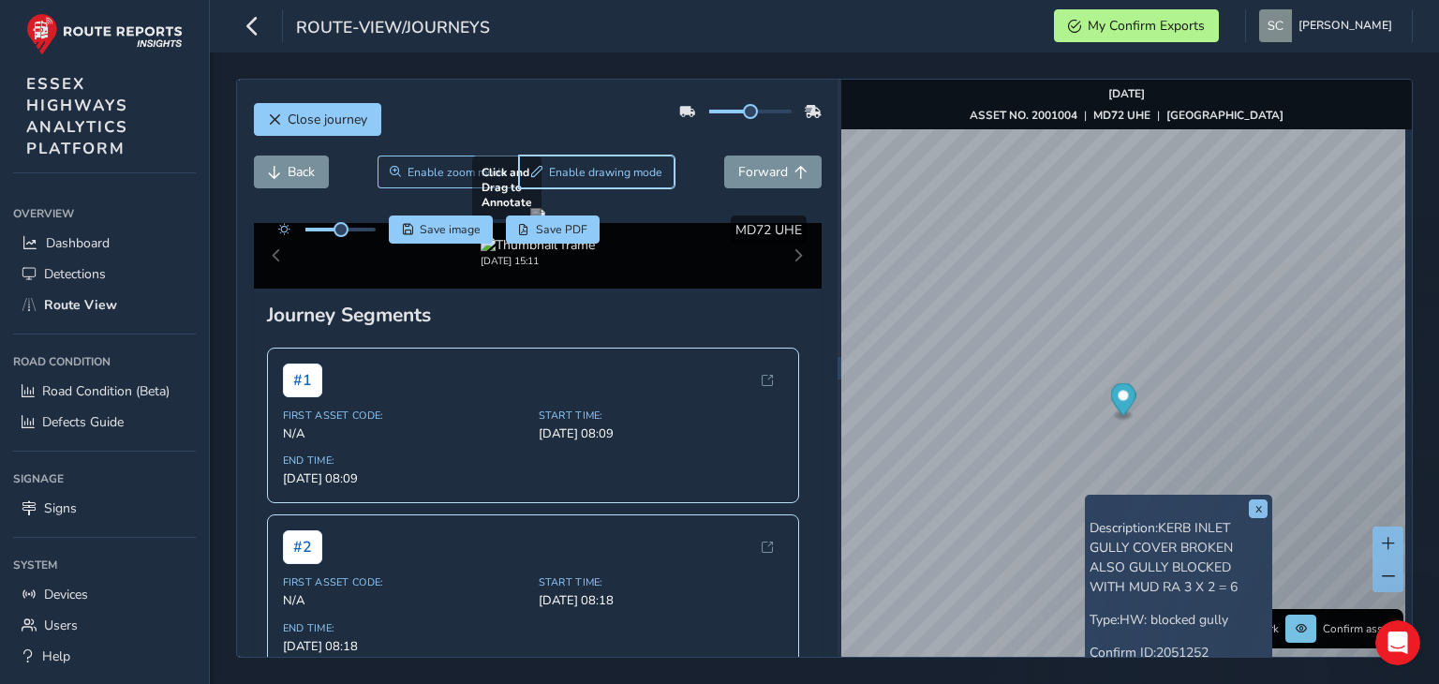
click at [549, 175] on span "Enable drawing mode" at bounding box center [605, 172] width 113 height 15
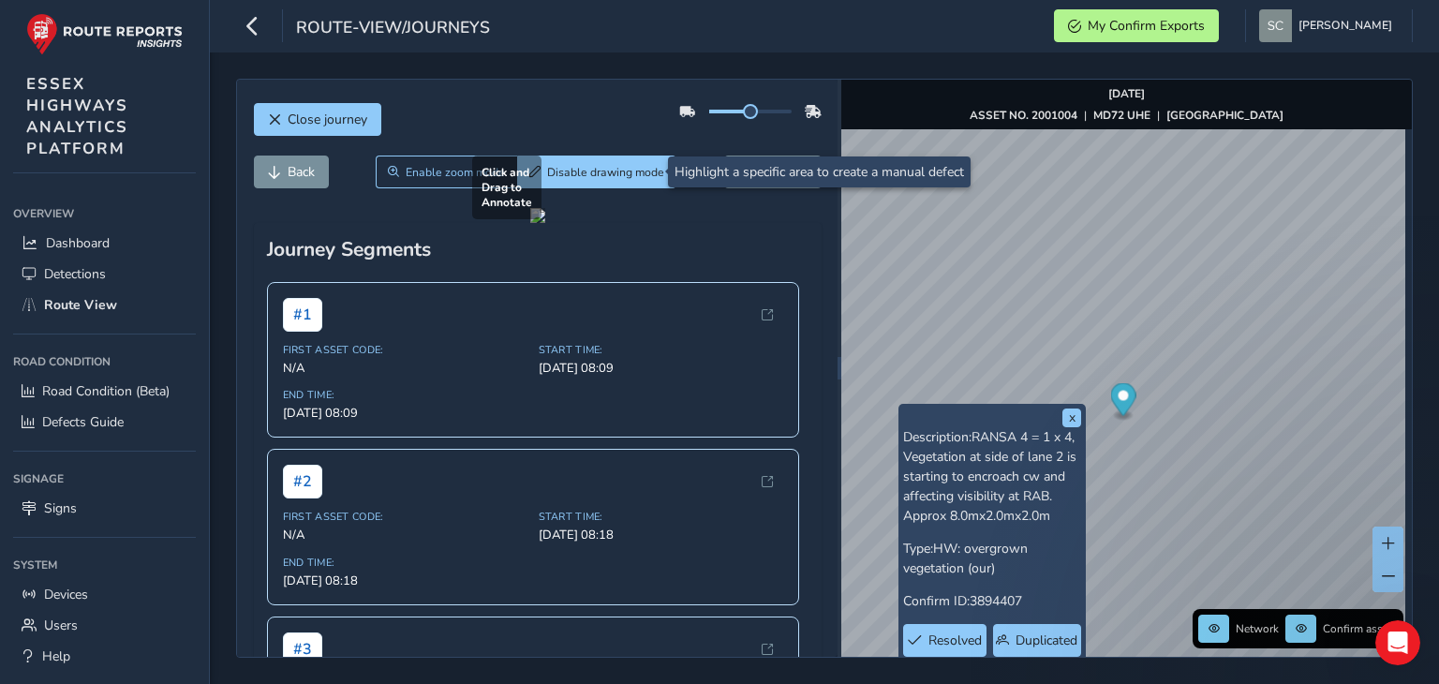
drag, startPoint x: 565, startPoint y: 262, endPoint x: 798, endPoint y: 469, distance: 311.4
click at [545, 223] on div at bounding box center [537, 215] width 15 height 15
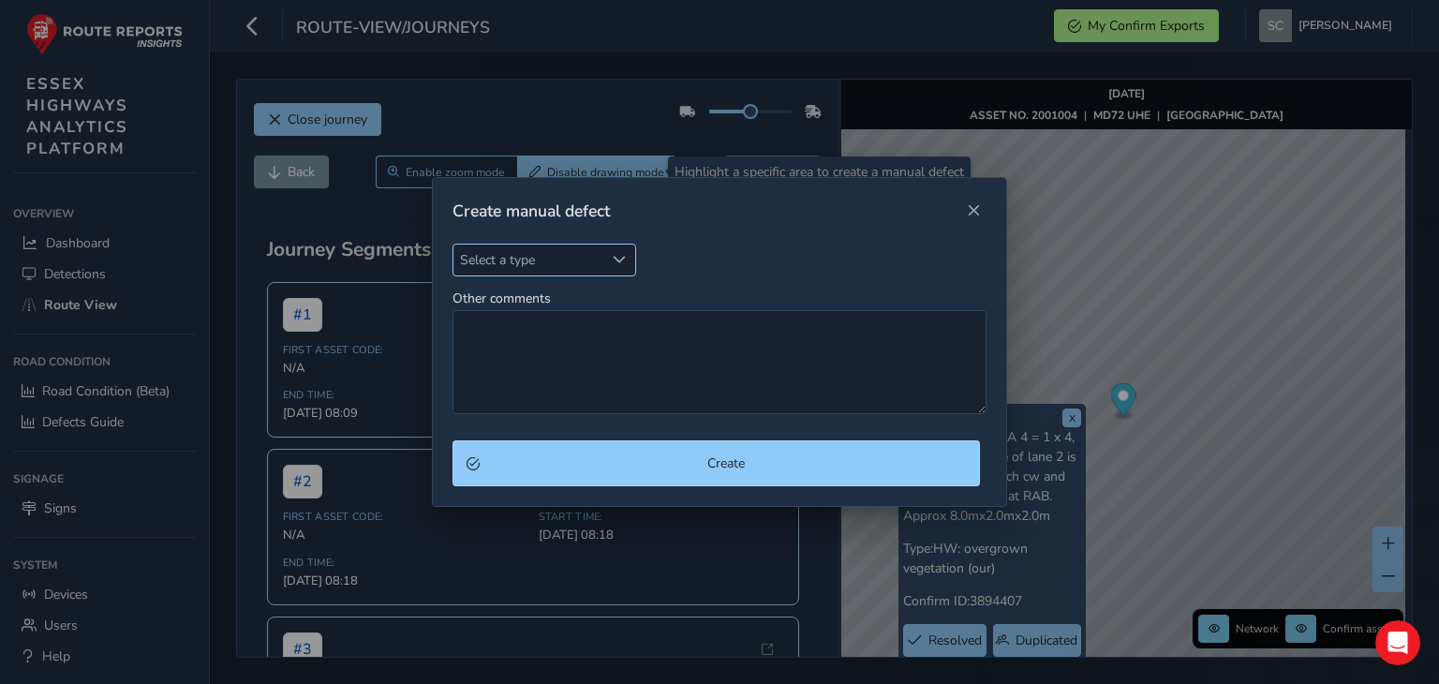
click at [607, 260] on div "Select a type" at bounding box center [619, 260] width 31 height 31
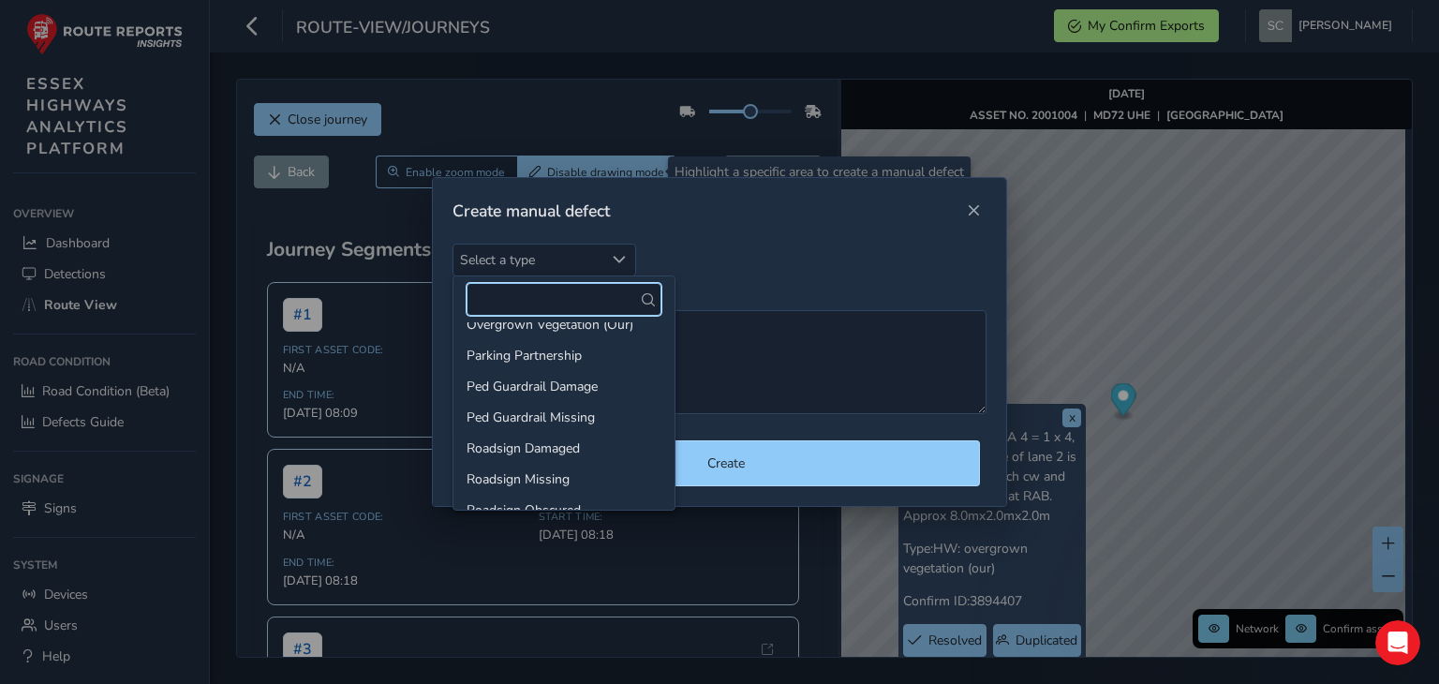
scroll to position [562, 0]
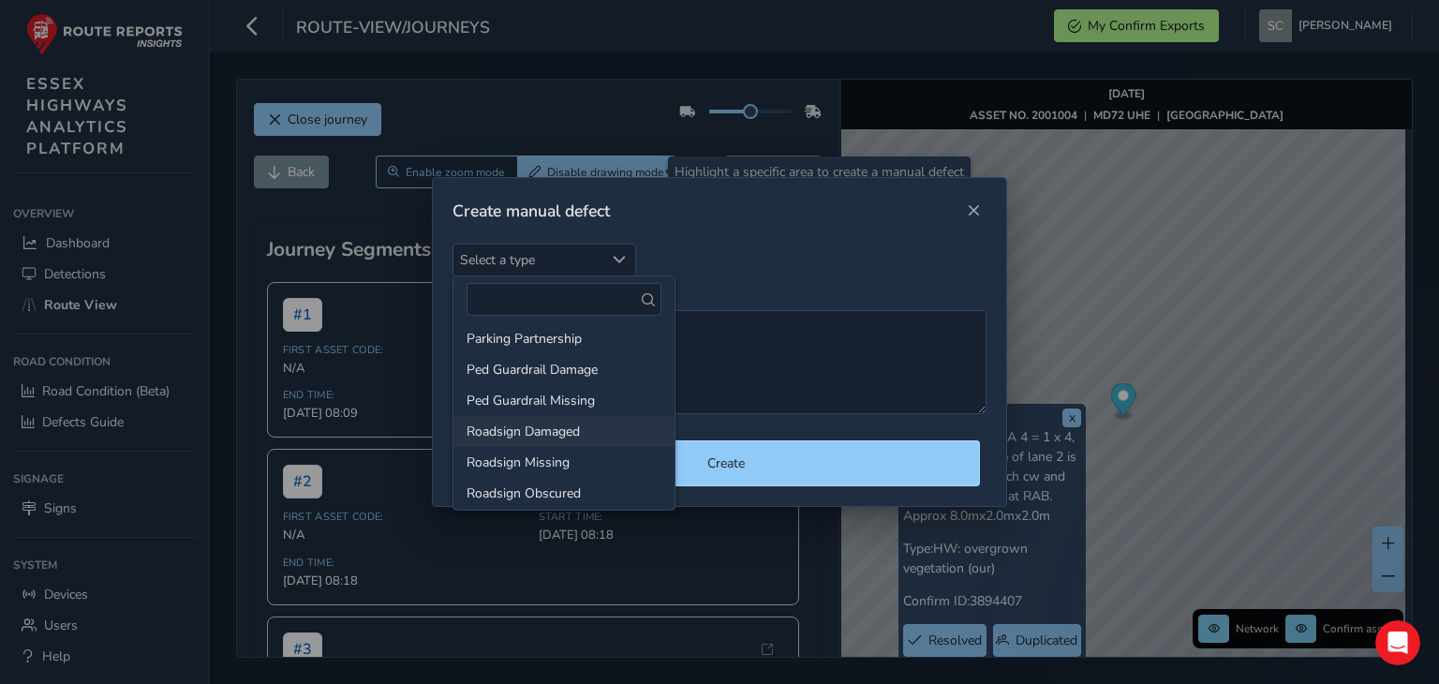
click at [537, 431] on li "Roadsign Damaged" at bounding box center [564, 431] width 221 height 31
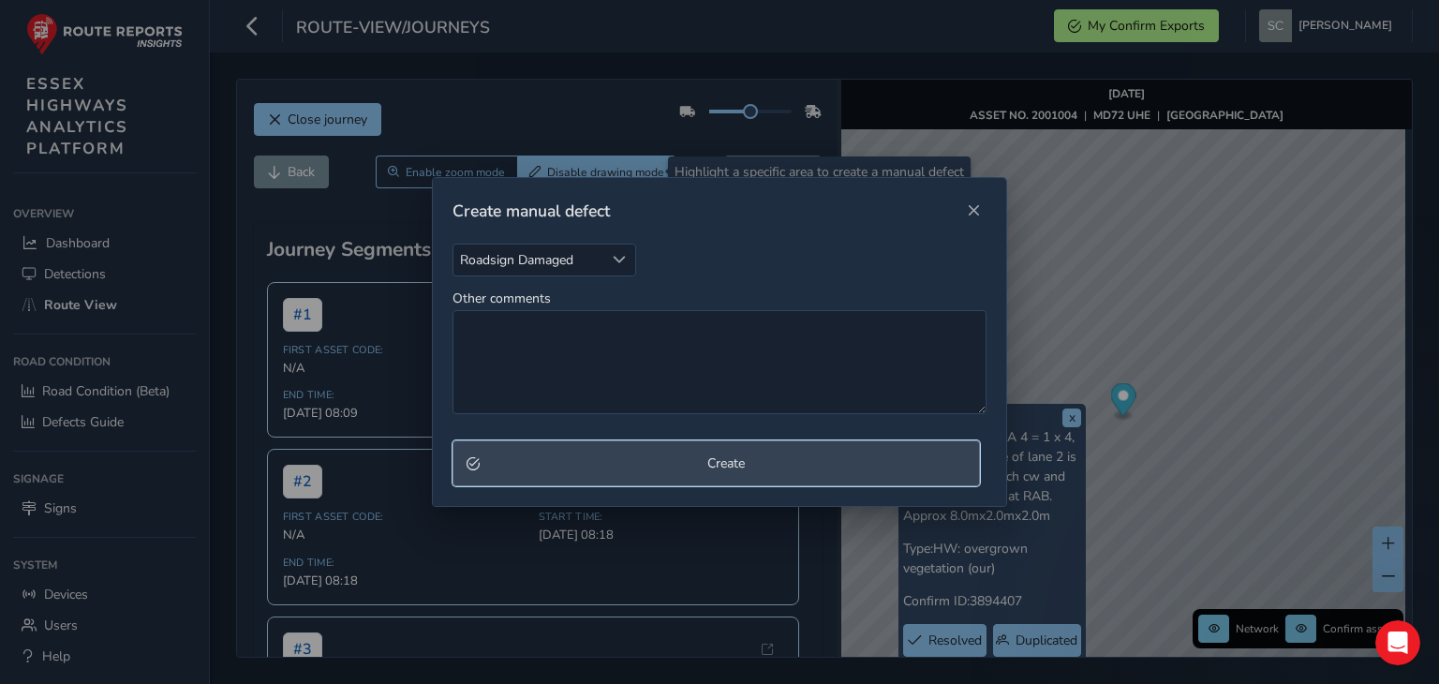
click at [680, 473] on button "Create" at bounding box center [717, 463] width 528 height 46
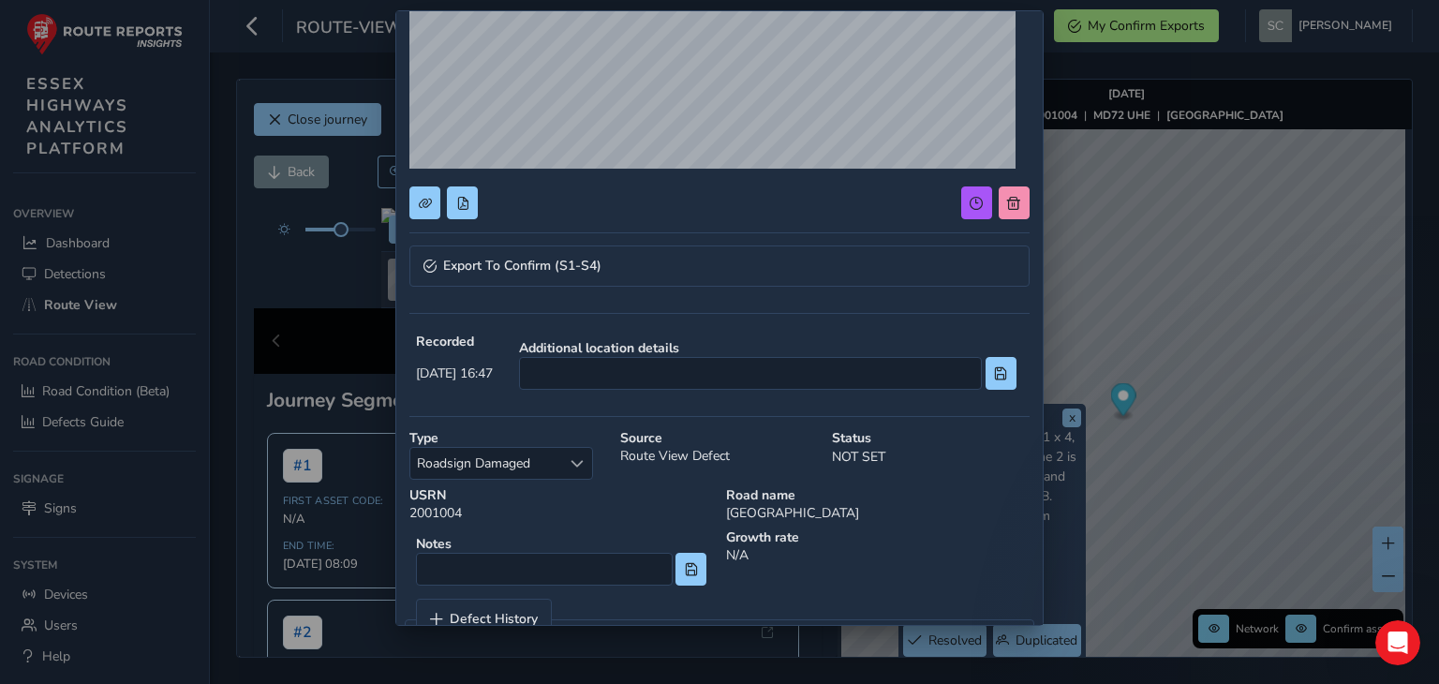
scroll to position [281, 0]
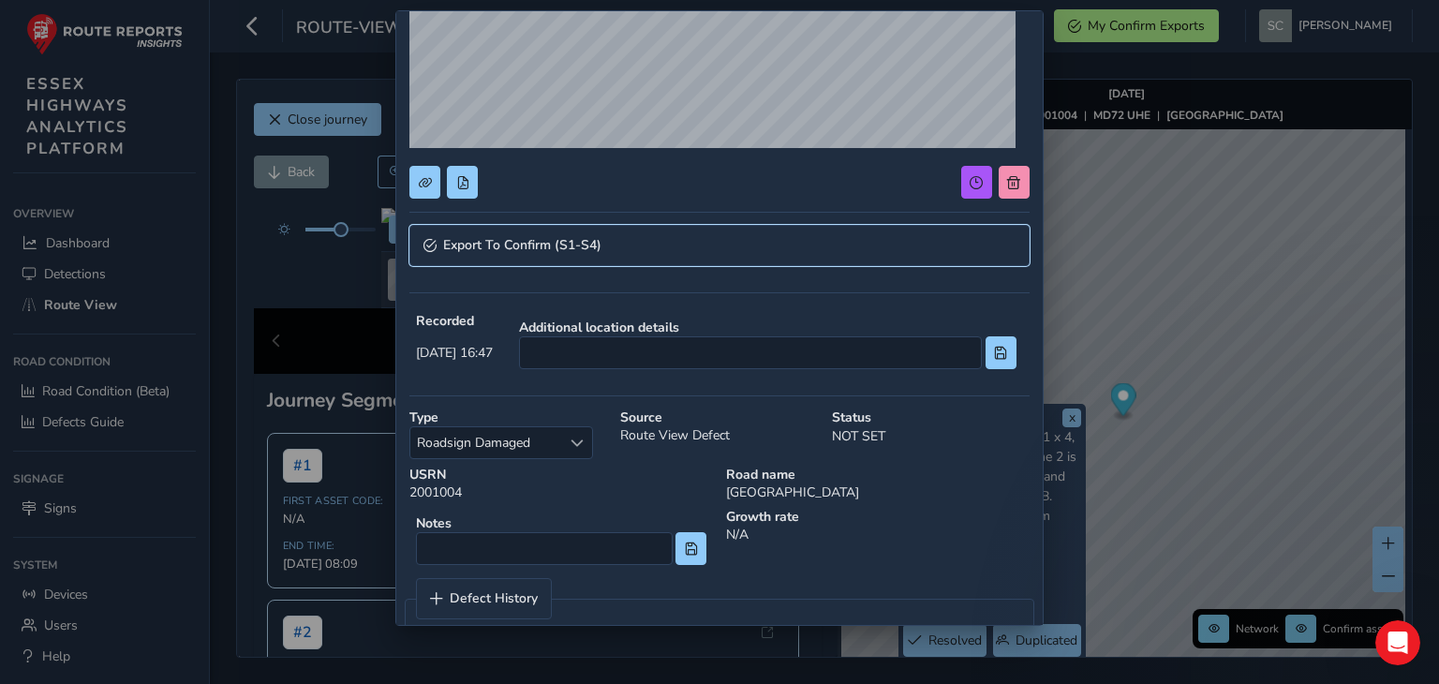
click at [489, 233] on link "Export To Confirm (S1-S4)" at bounding box center [719, 245] width 619 height 41
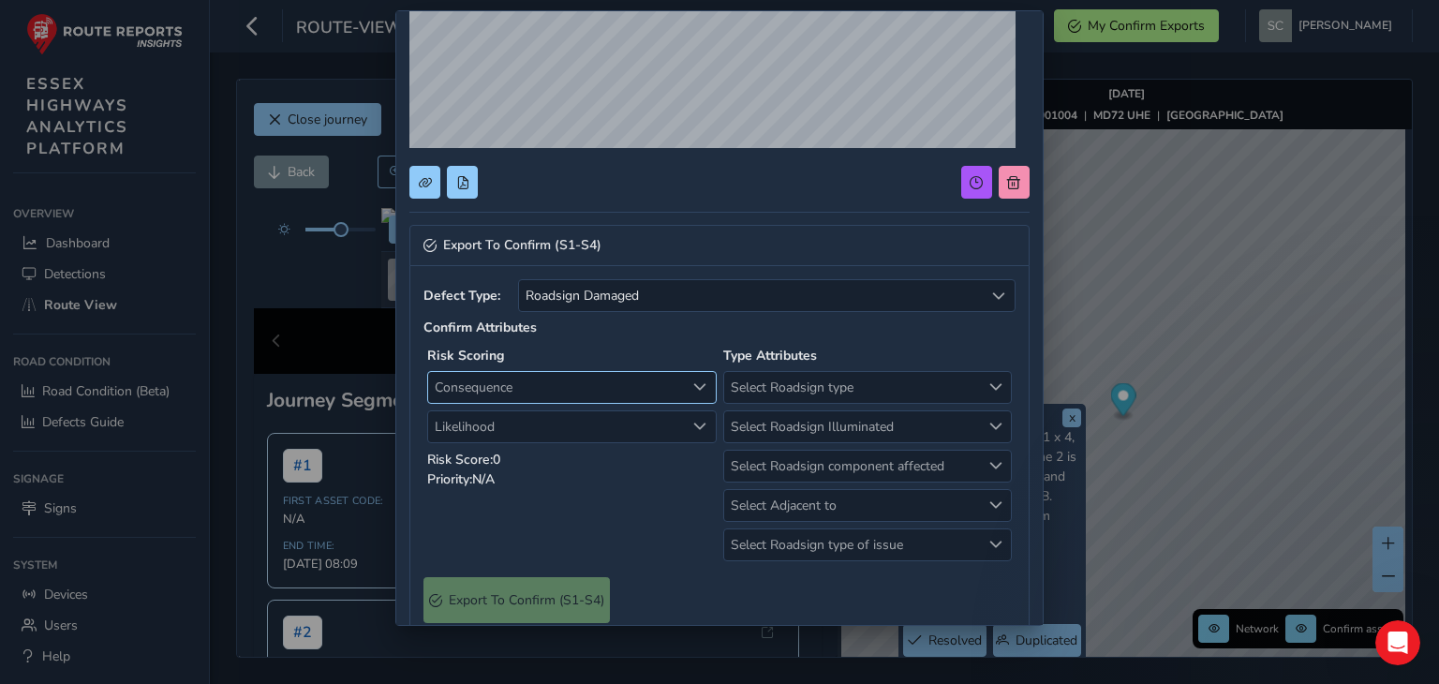
click at [495, 384] on span "Consequence" at bounding box center [556, 387] width 257 height 31
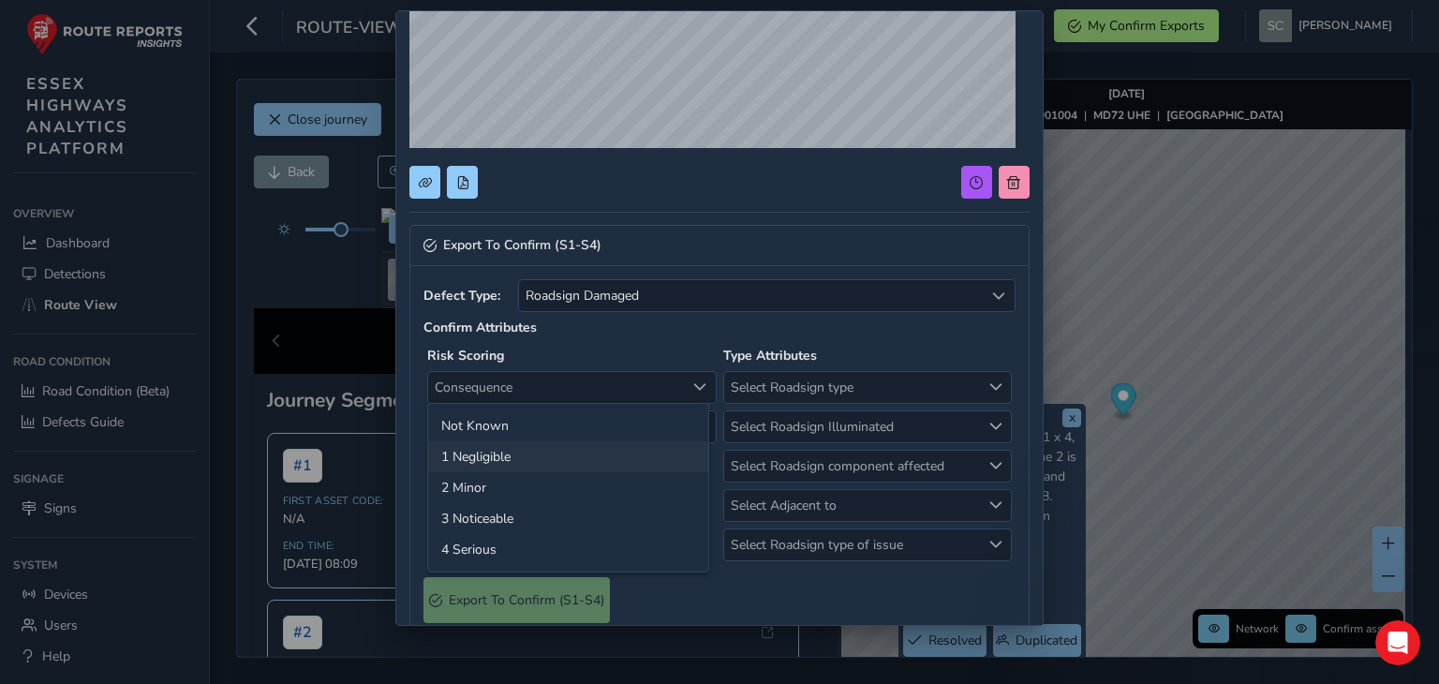
click at [477, 458] on li "1 Negligible" at bounding box center [568, 456] width 280 height 31
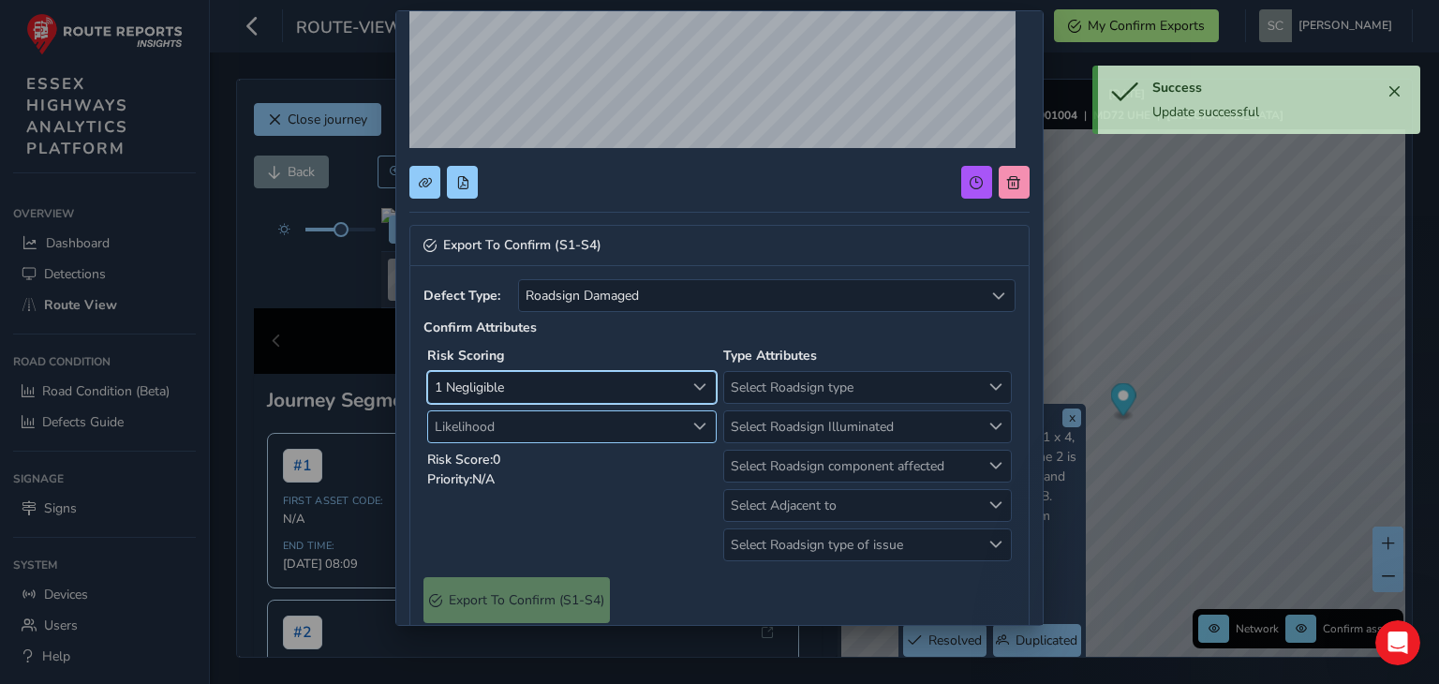
click at [460, 421] on span "Likelihood" at bounding box center [556, 426] width 257 height 31
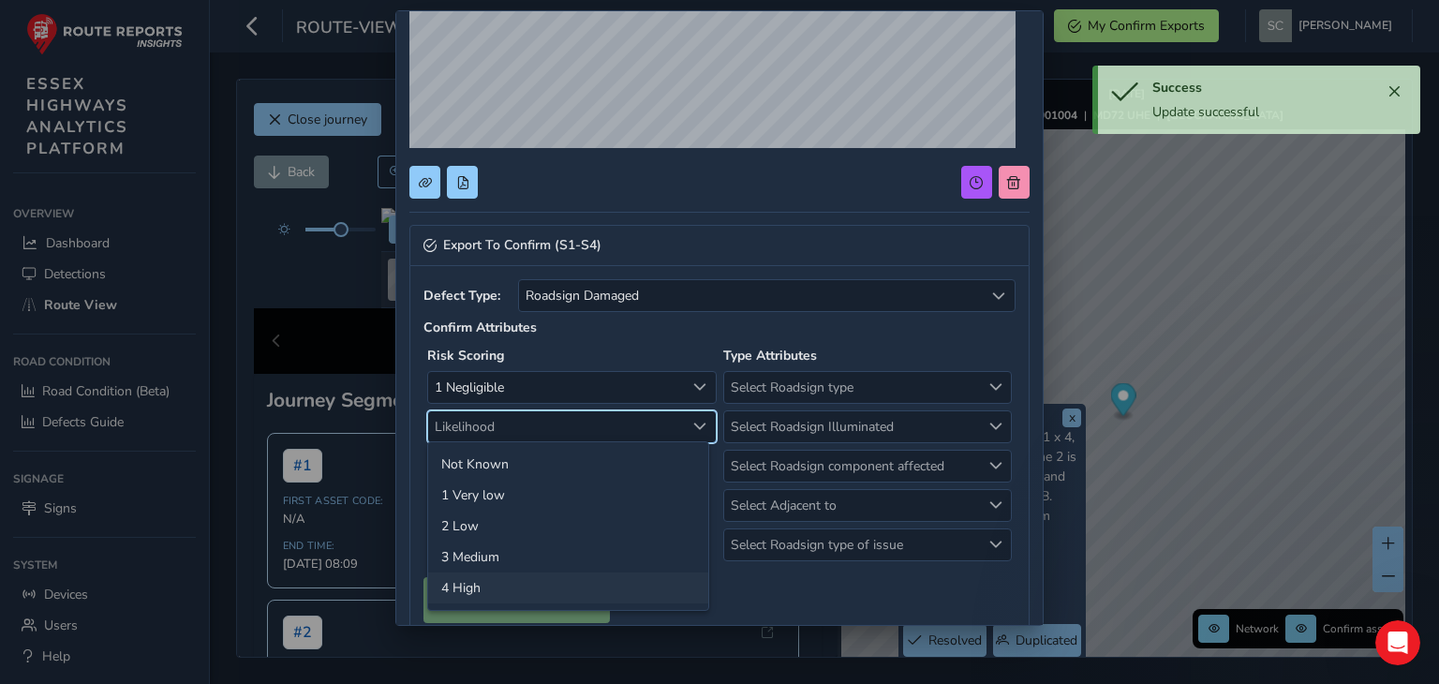
click at [462, 595] on li "4 High" at bounding box center [568, 588] width 280 height 31
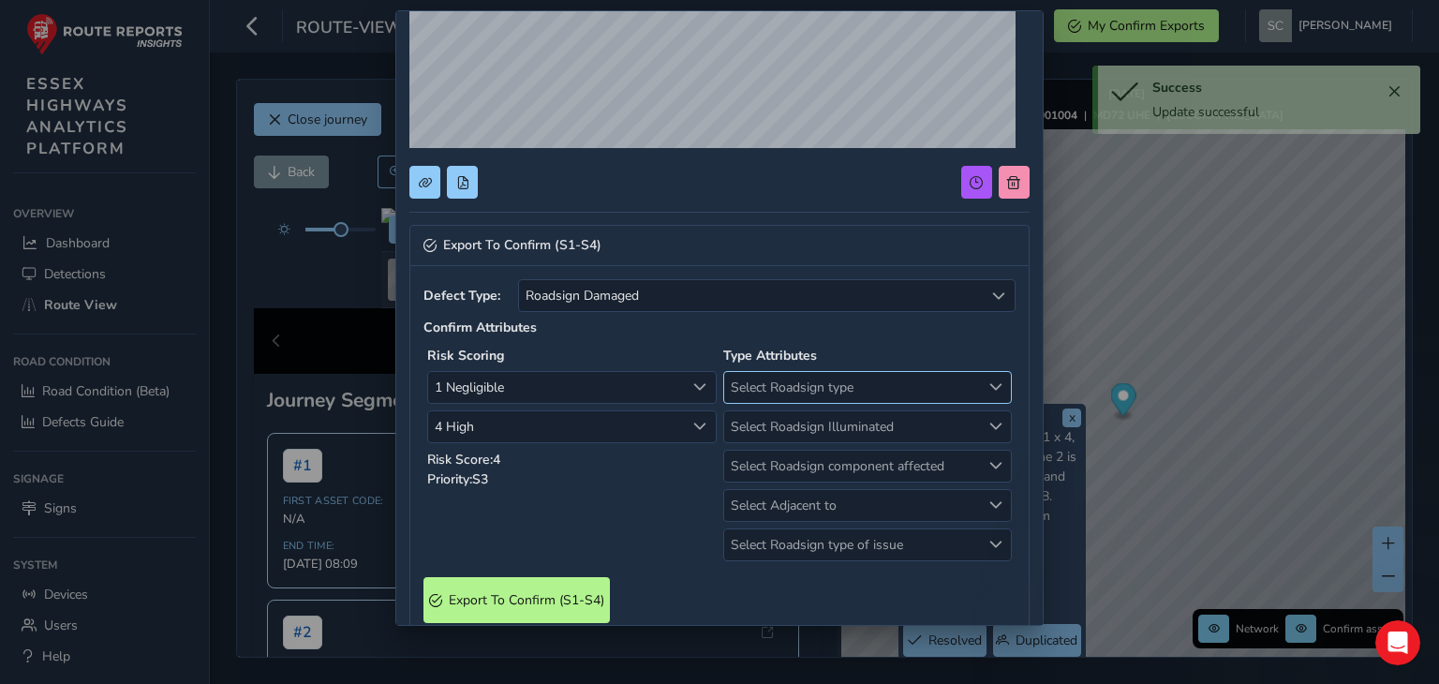
click at [794, 386] on span "Select Roadsign type" at bounding box center [852, 387] width 257 height 31
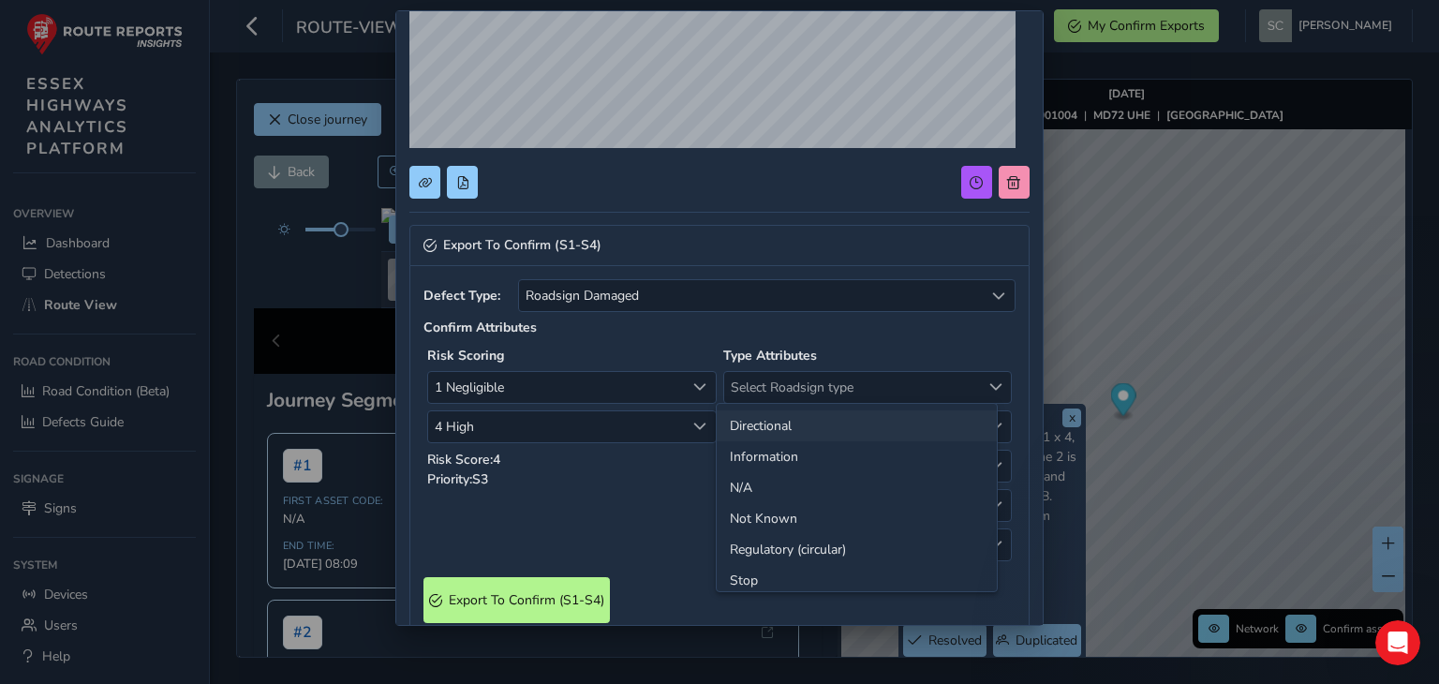
click at [771, 422] on li "Directional" at bounding box center [857, 425] width 280 height 31
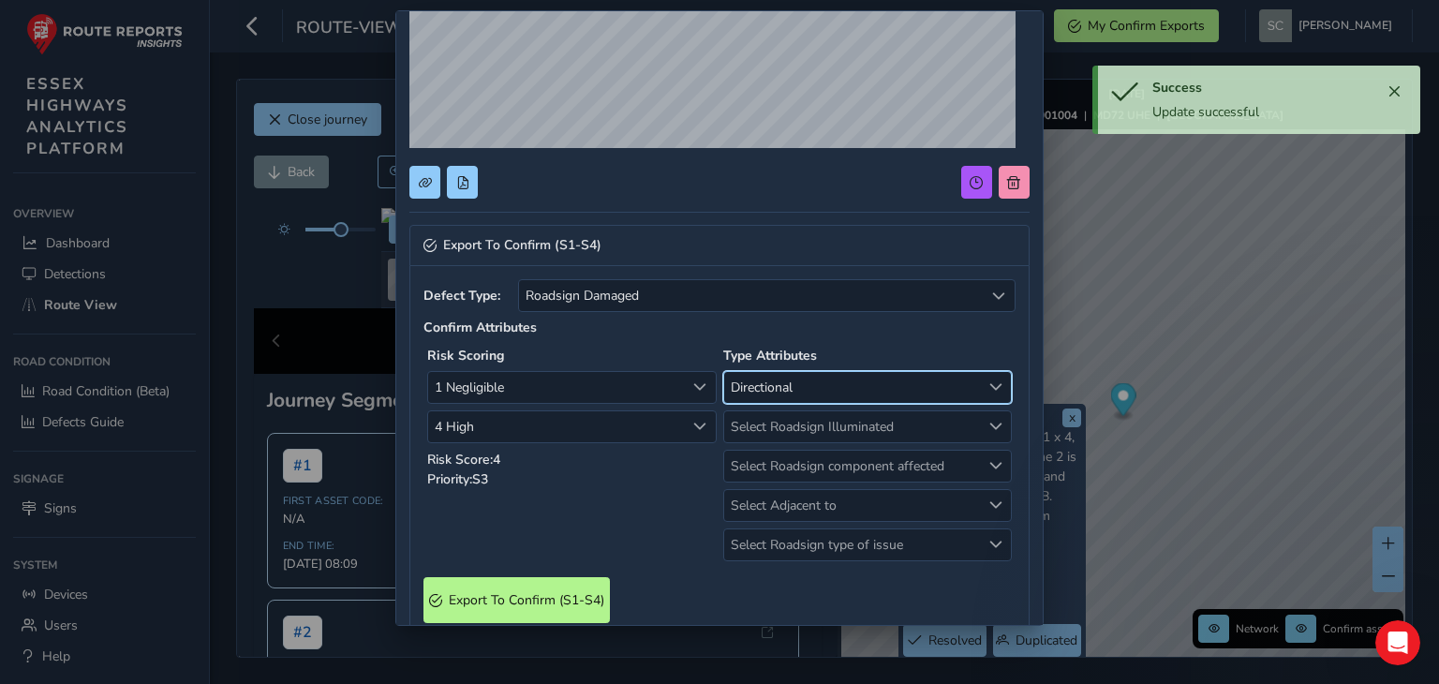
click at [748, 384] on span "Directional" at bounding box center [852, 387] width 257 height 31
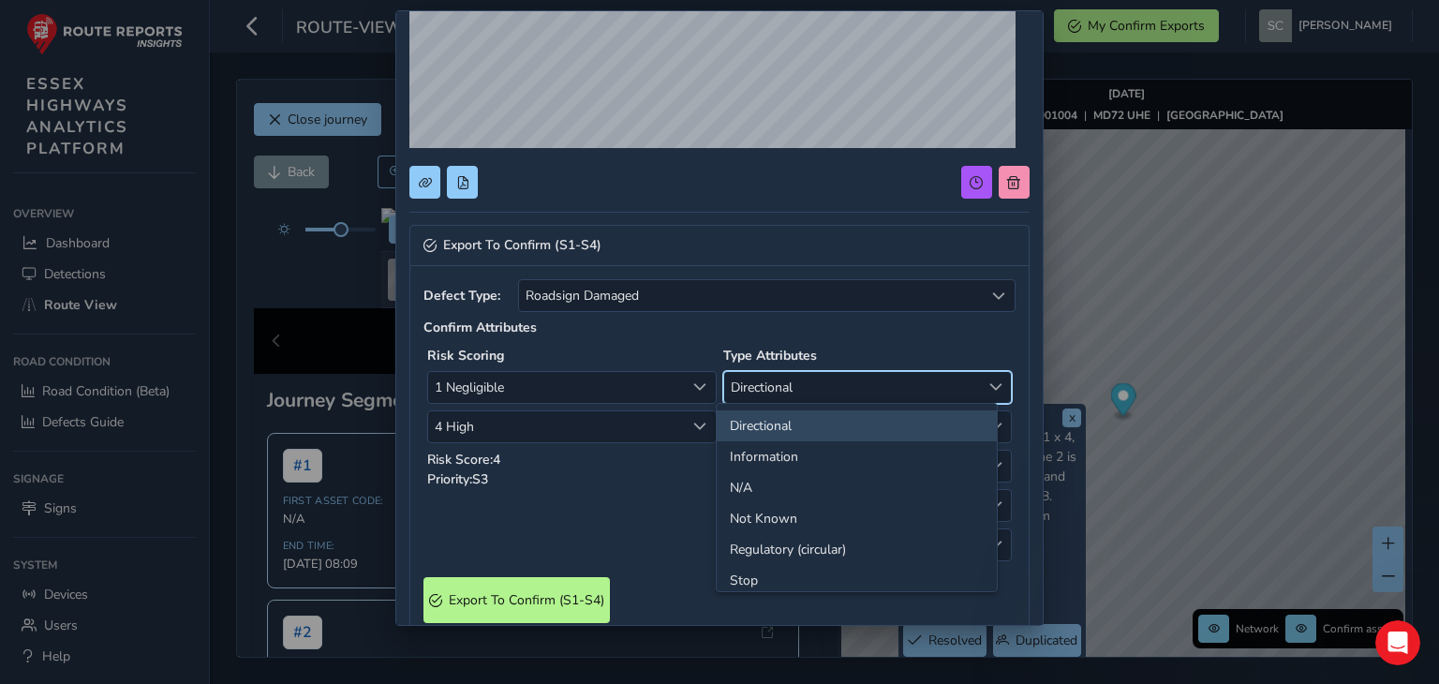
click at [754, 425] on li "Directional" at bounding box center [857, 425] width 280 height 31
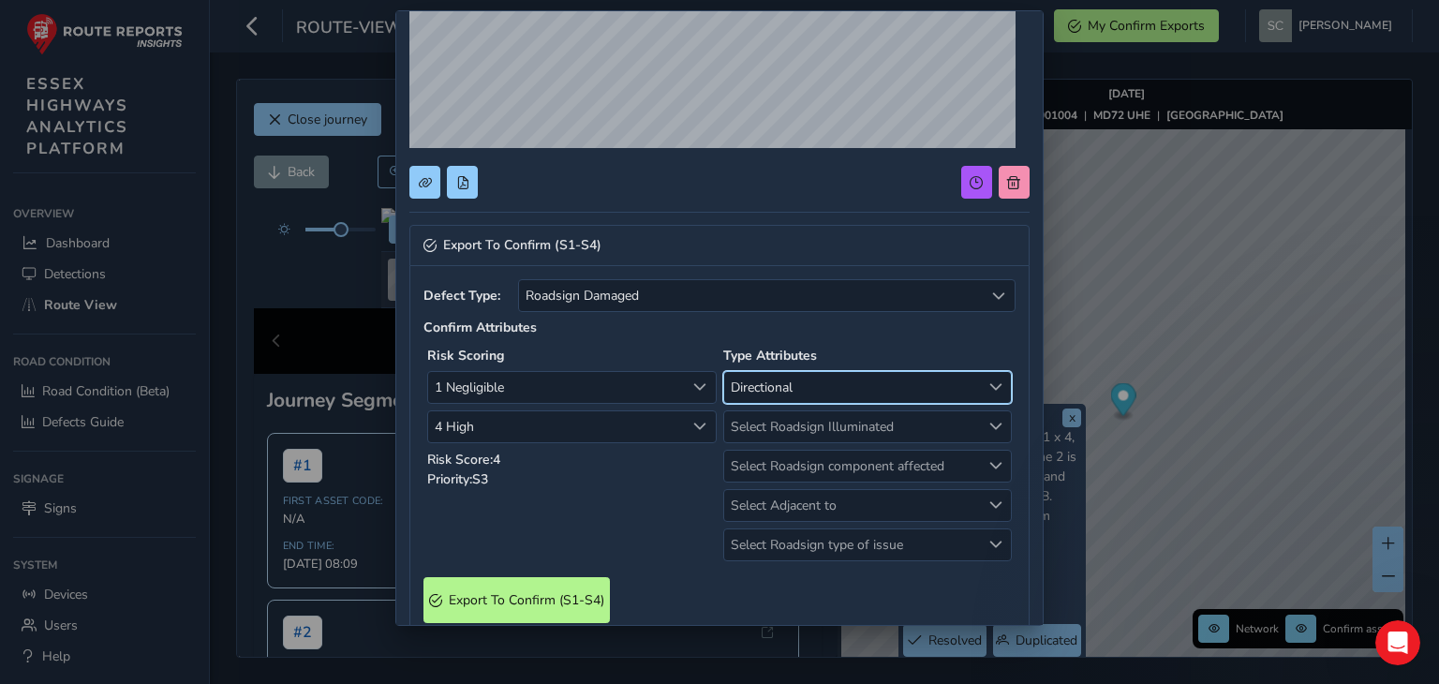
click at [754, 425] on span "Select Roadsign Illuminated" at bounding box center [852, 426] width 257 height 31
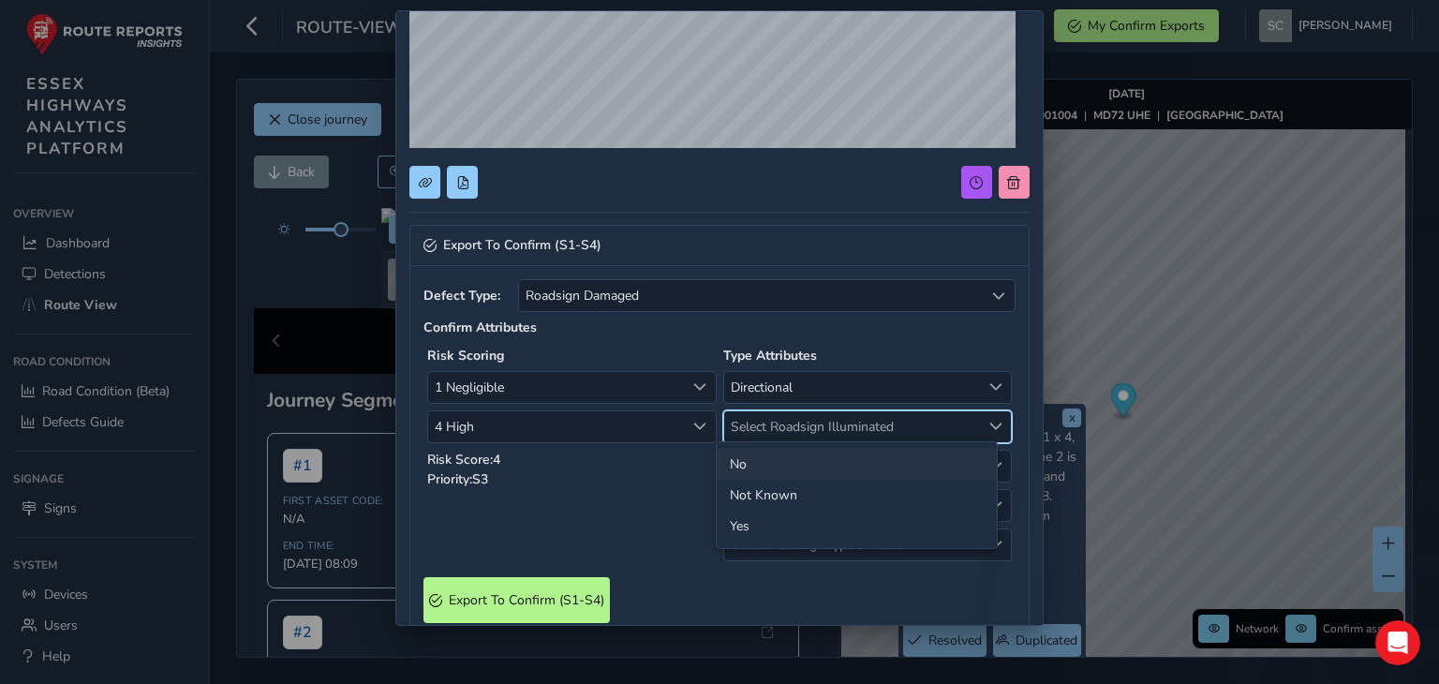
click at [742, 465] on li "No" at bounding box center [857, 464] width 280 height 31
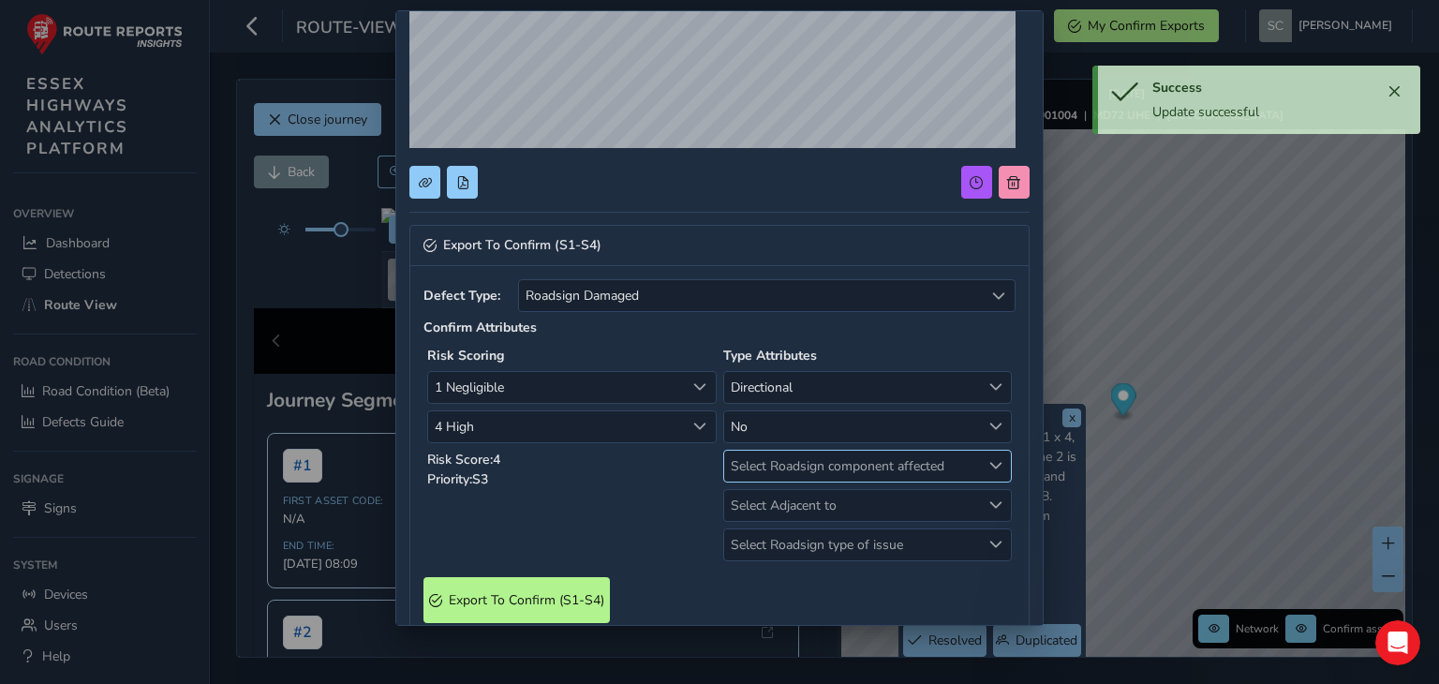
click at [745, 466] on span "Select Roadsign component affected" at bounding box center [852, 466] width 257 height 31
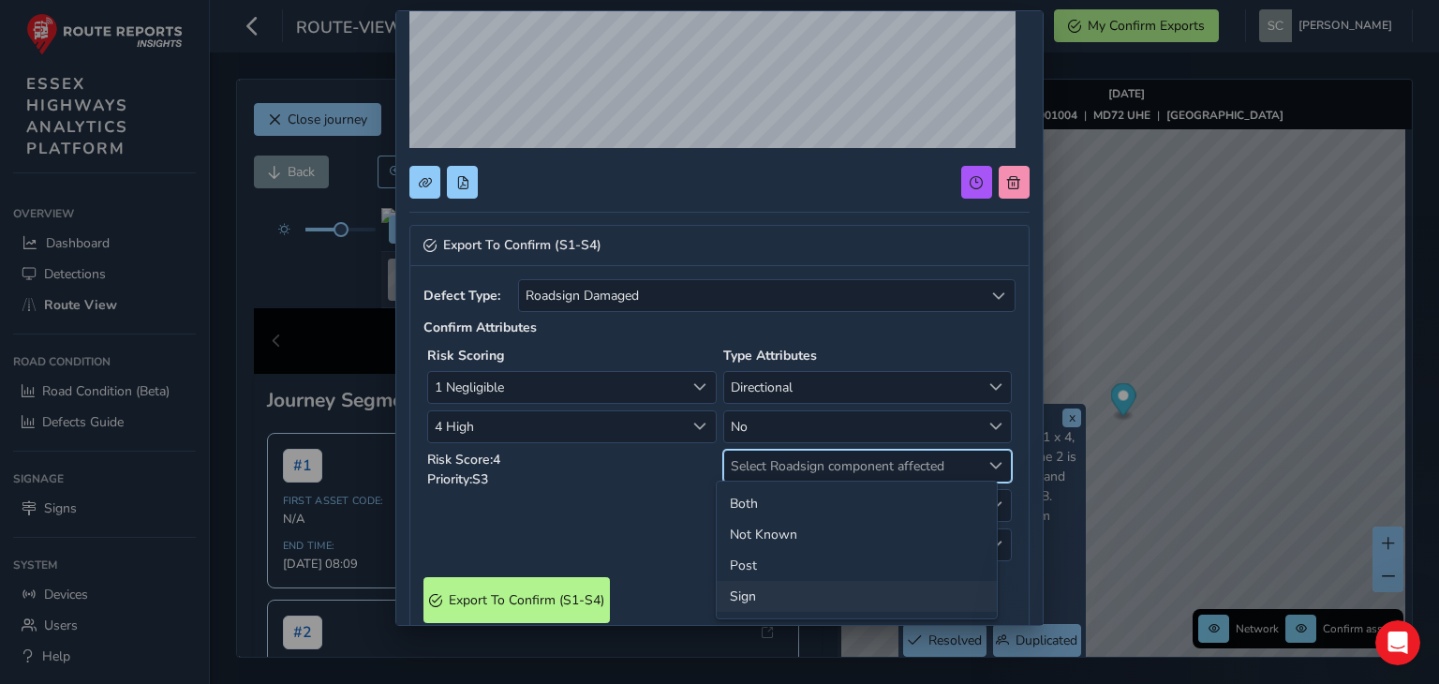
click at [742, 600] on li "Sign" at bounding box center [857, 596] width 280 height 31
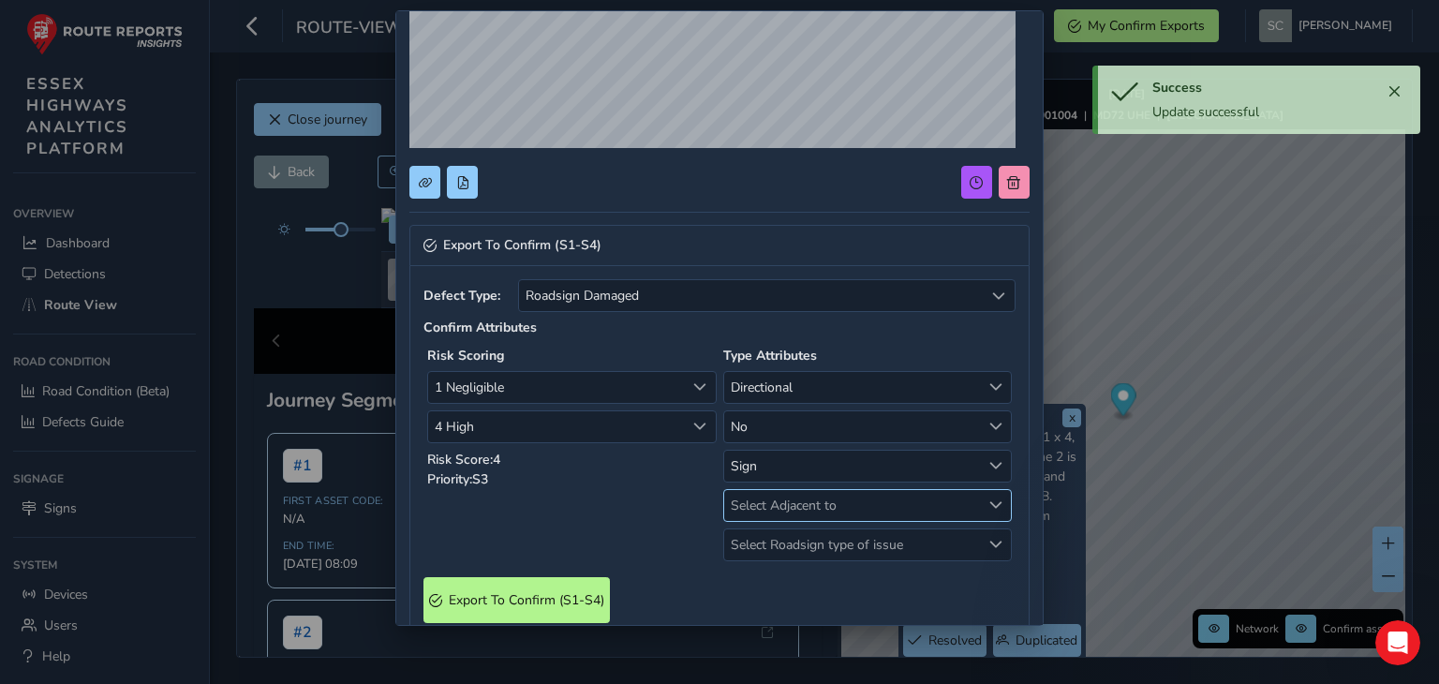
click at [799, 507] on span "Select Adjacent to" at bounding box center [852, 505] width 257 height 31
click at [785, 532] on li "Carriageway" at bounding box center [857, 543] width 280 height 31
click at [781, 545] on li "Carriageway" at bounding box center [857, 543] width 280 height 31
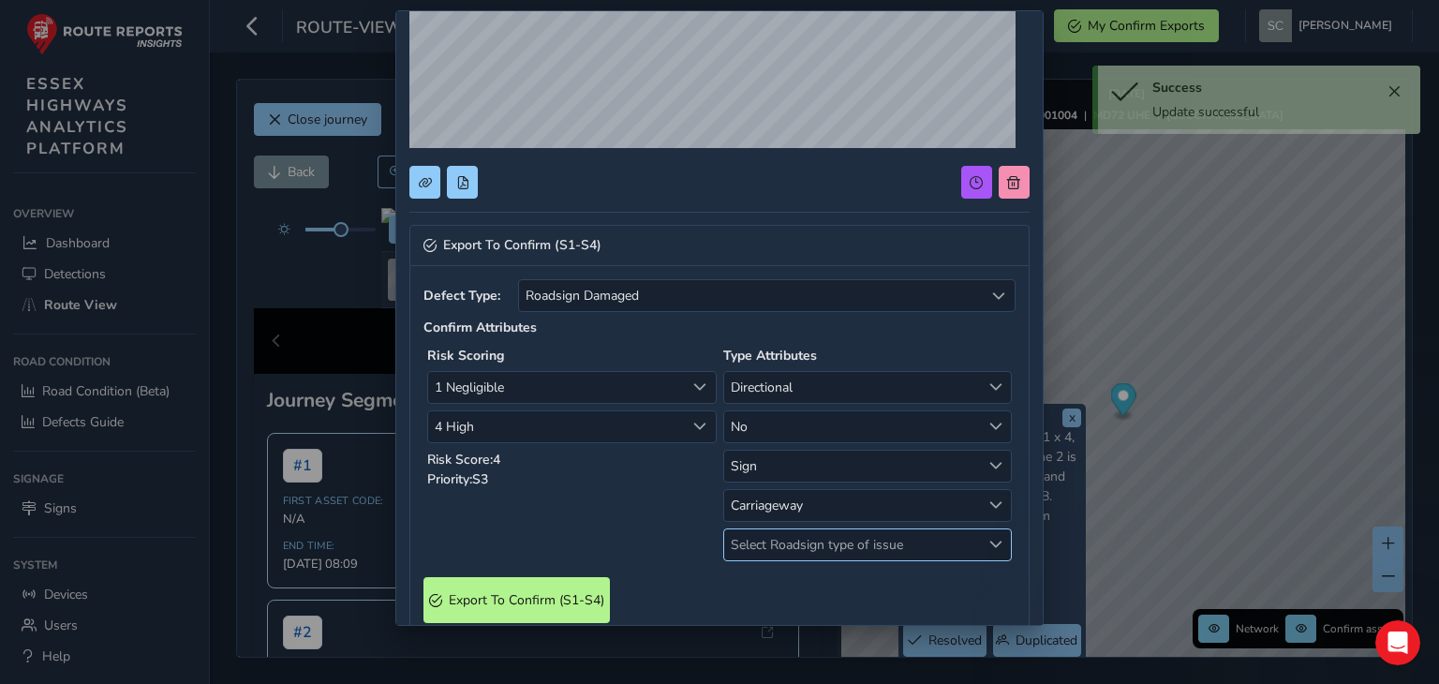
click at [783, 544] on span "Select Roadsign type of issue" at bounding box center [852, 545] width 257 height 31
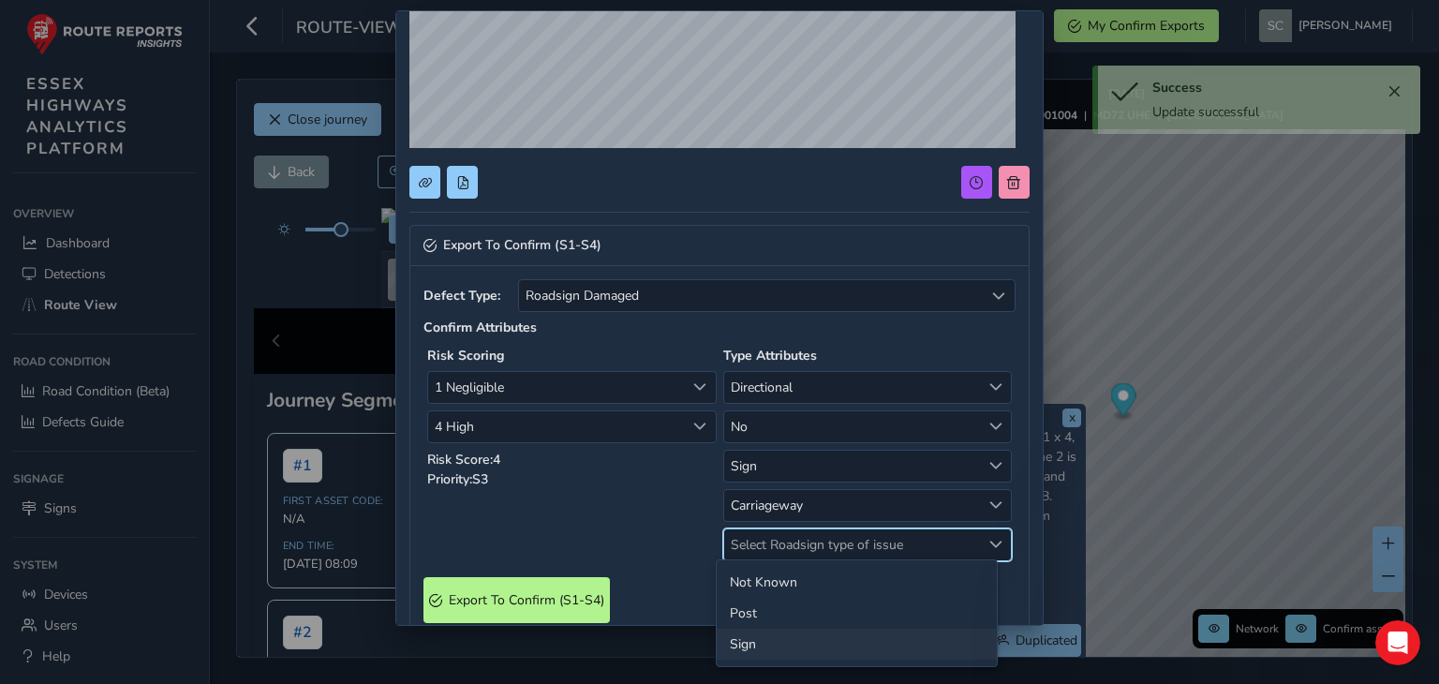
click at [746, 645] on li "Sign" at bounding box center [857, 644] width 280 height 31
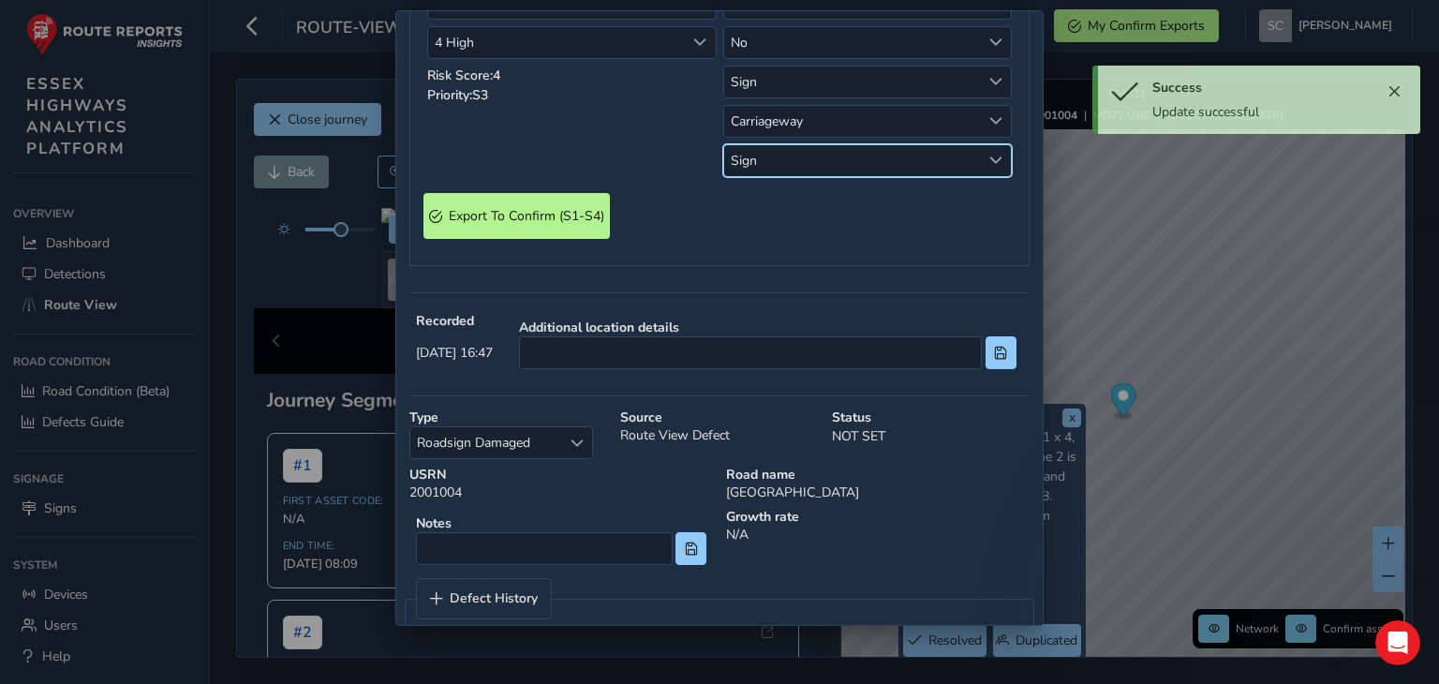
scroll to position [697, 0]
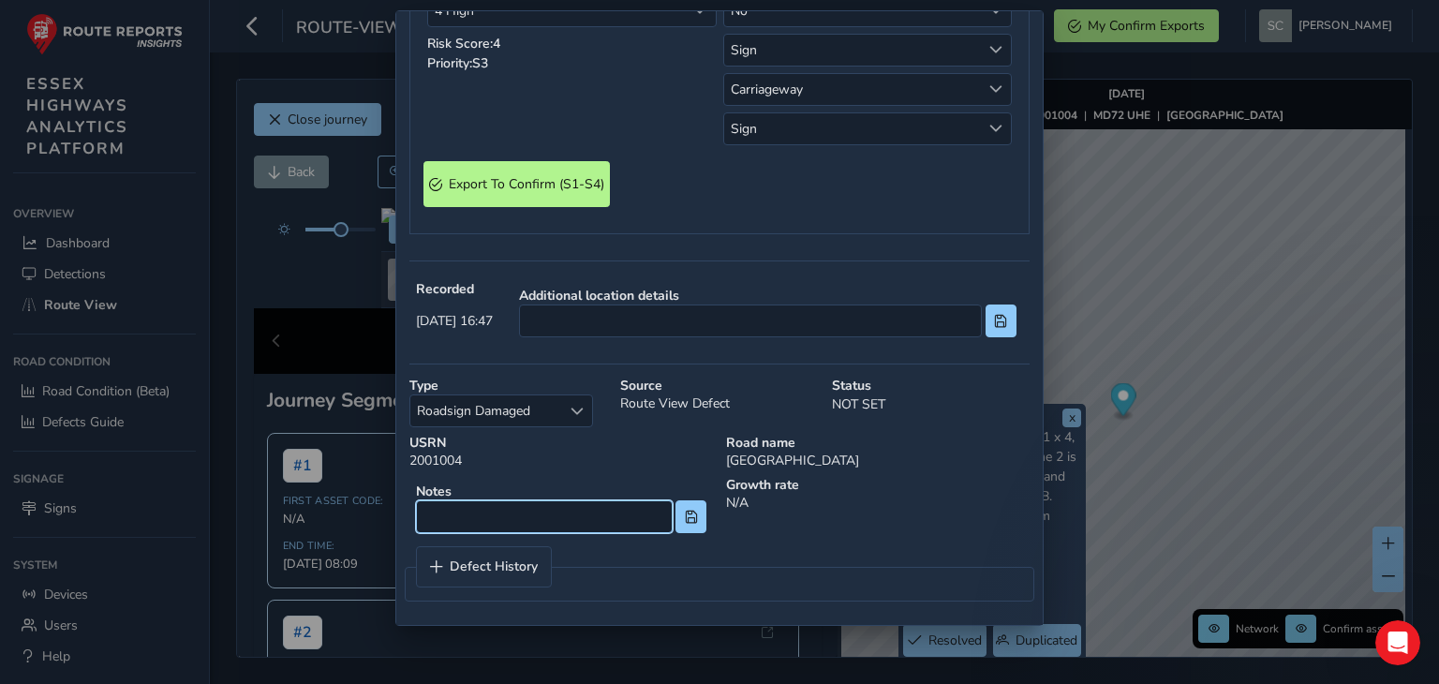
click at [576, 521] on input at bounding box center [544, 516] width 256 height 33
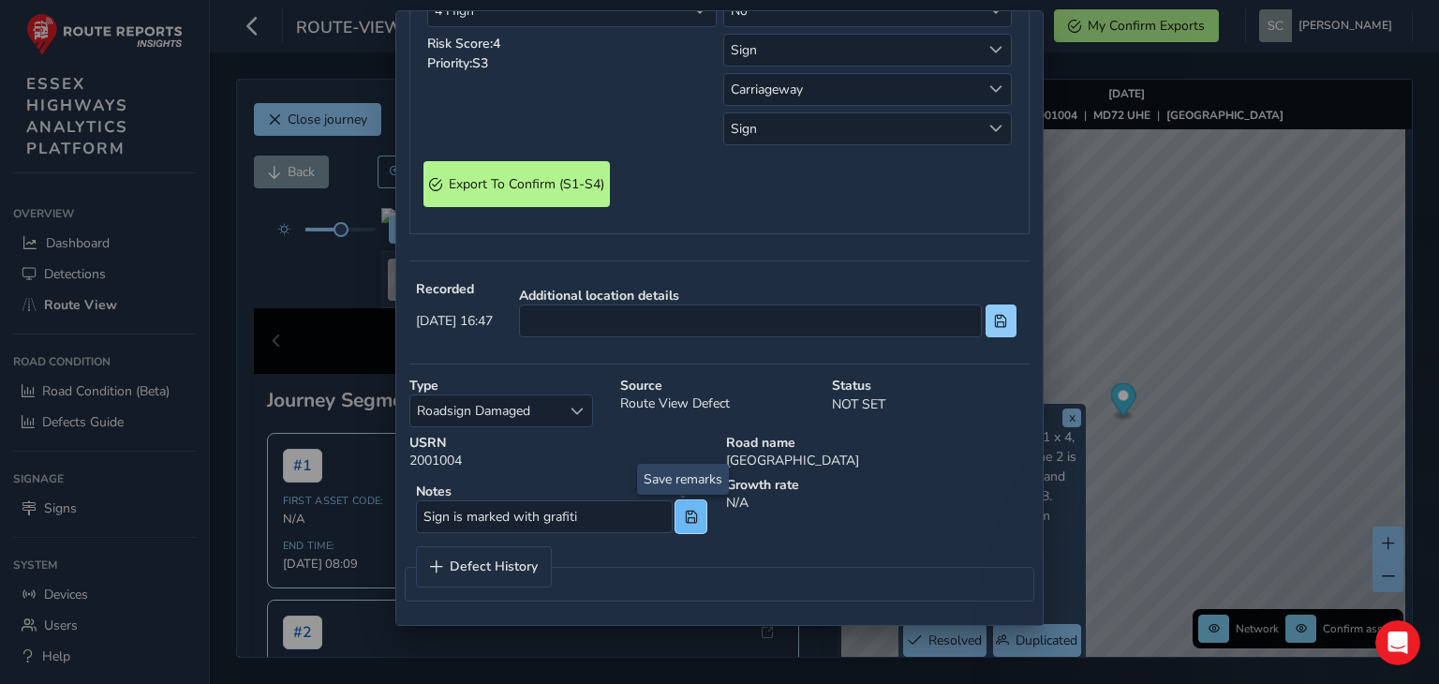
click at [689, 515] on span at bounding box center [691, 517] width 13 height 13
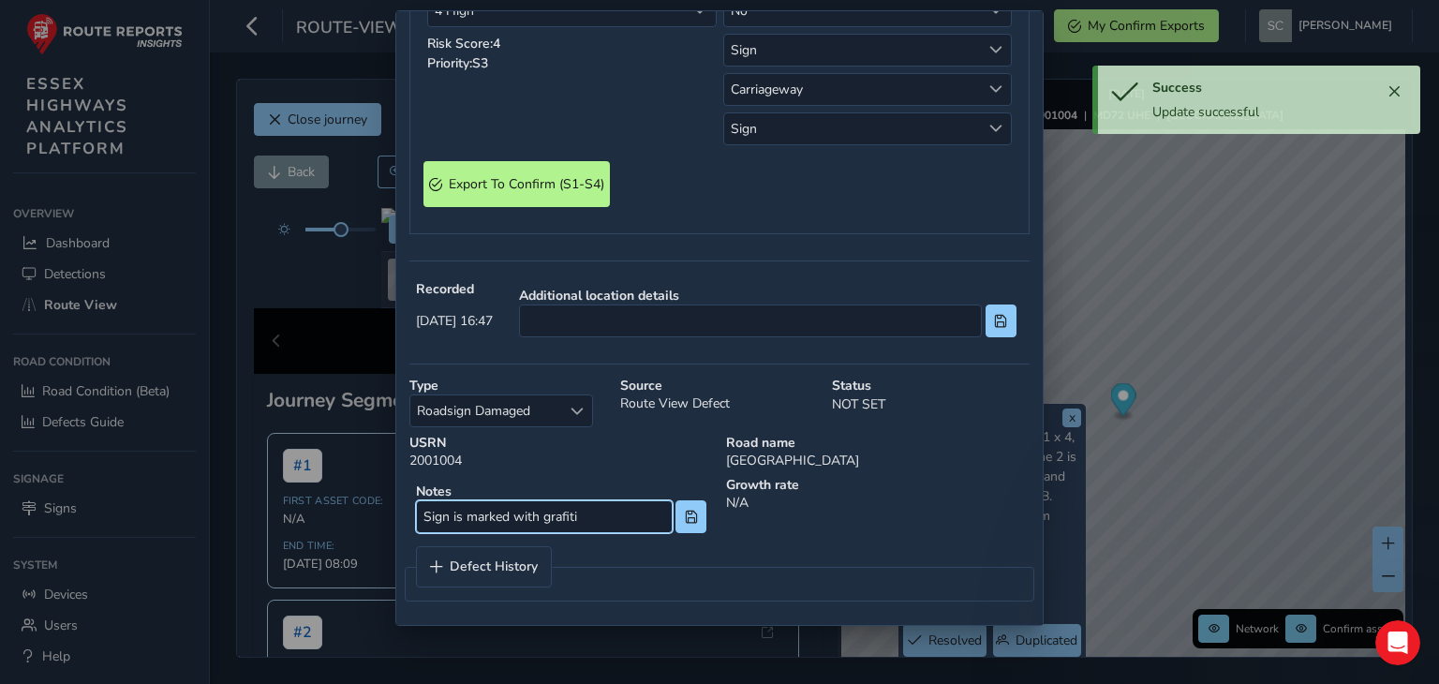
click at [568, 517] on input "Sign is marked with grafiti" at bounding box center [544, 516] width 256 height 33
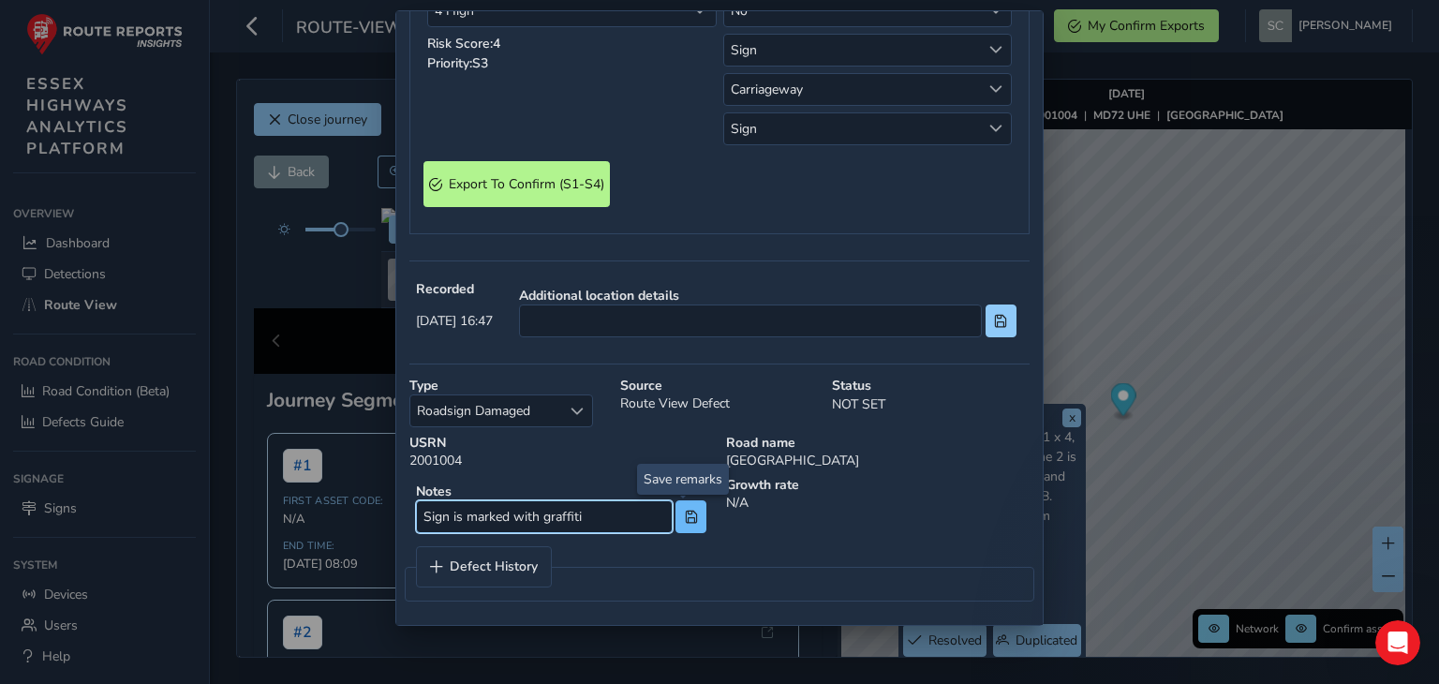
type input "Sign is marked with graffiti"
click at [685, 519] on span at bounding box center [691, 517] width 13 height 13
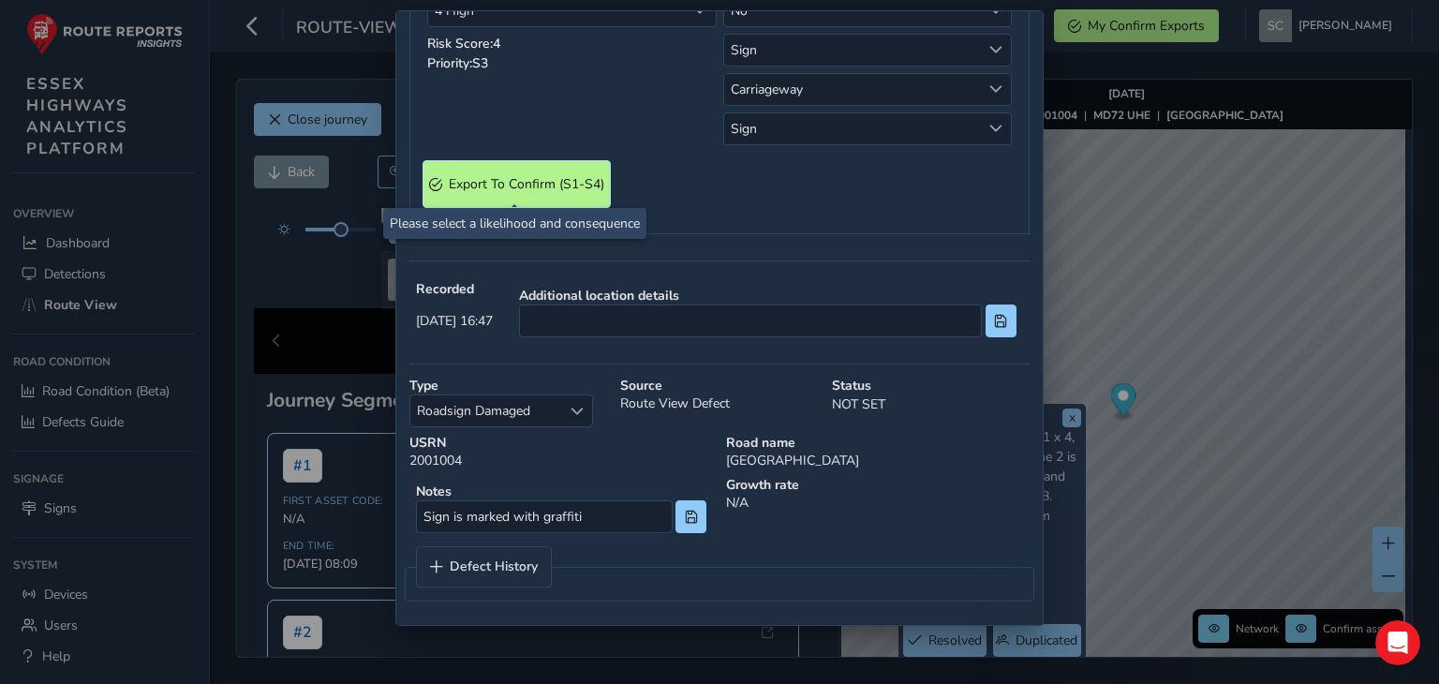
click at [484, 189] on span "Export To Confirm (S1-S4)" at bounding box center [527, 184] width 156 height 18
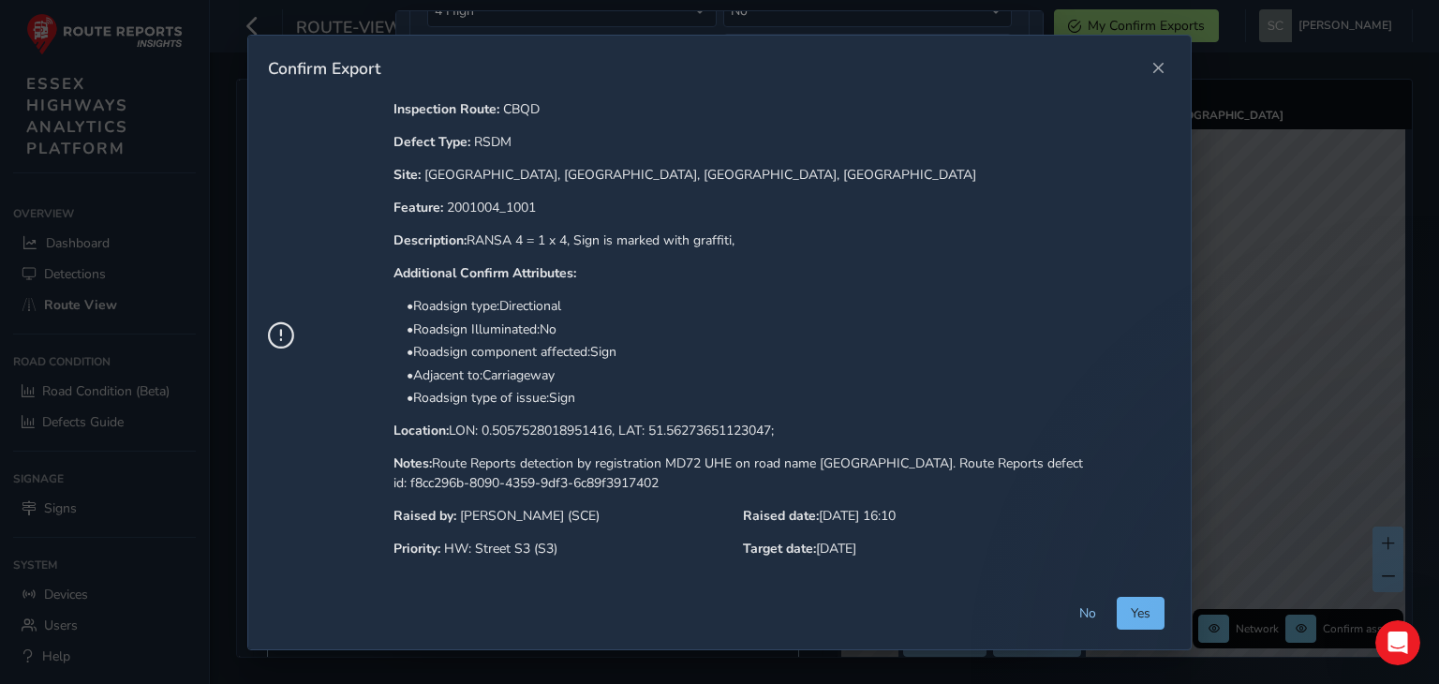
click at [1151, 608] on span "Yes" at bounding box center [1141, 613] width 20 height 18
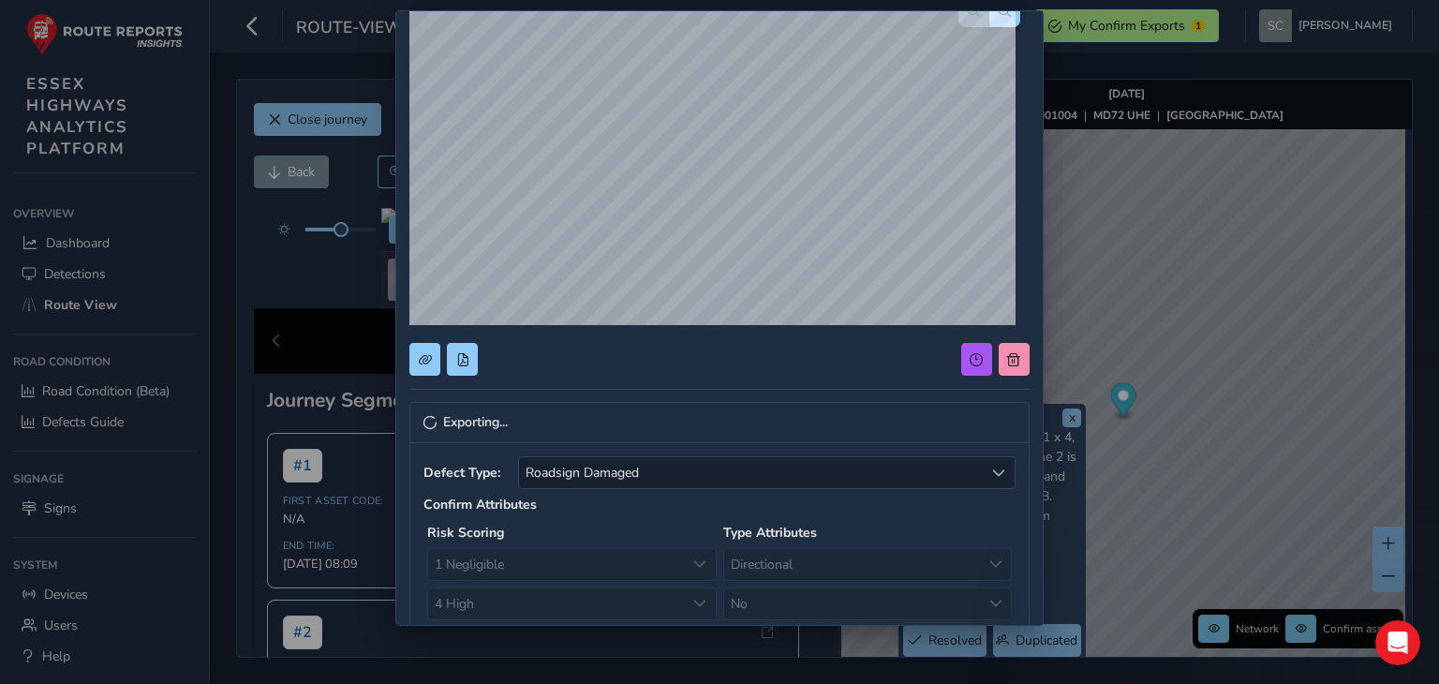
scroll to position [0, 0]
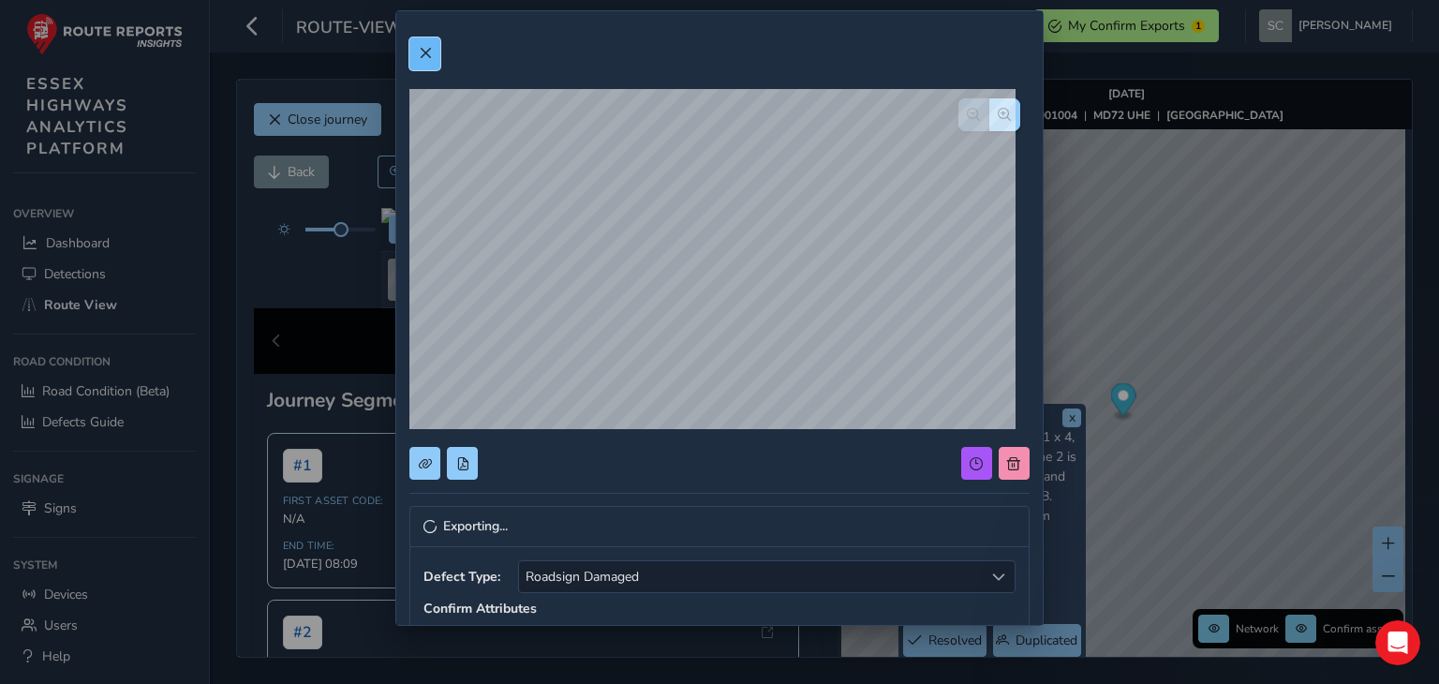
click at [427, 52] on span at bounding box center [425, 53] width 13 height 13
